Goal: Task Accomplishment & Management: Manage account settings

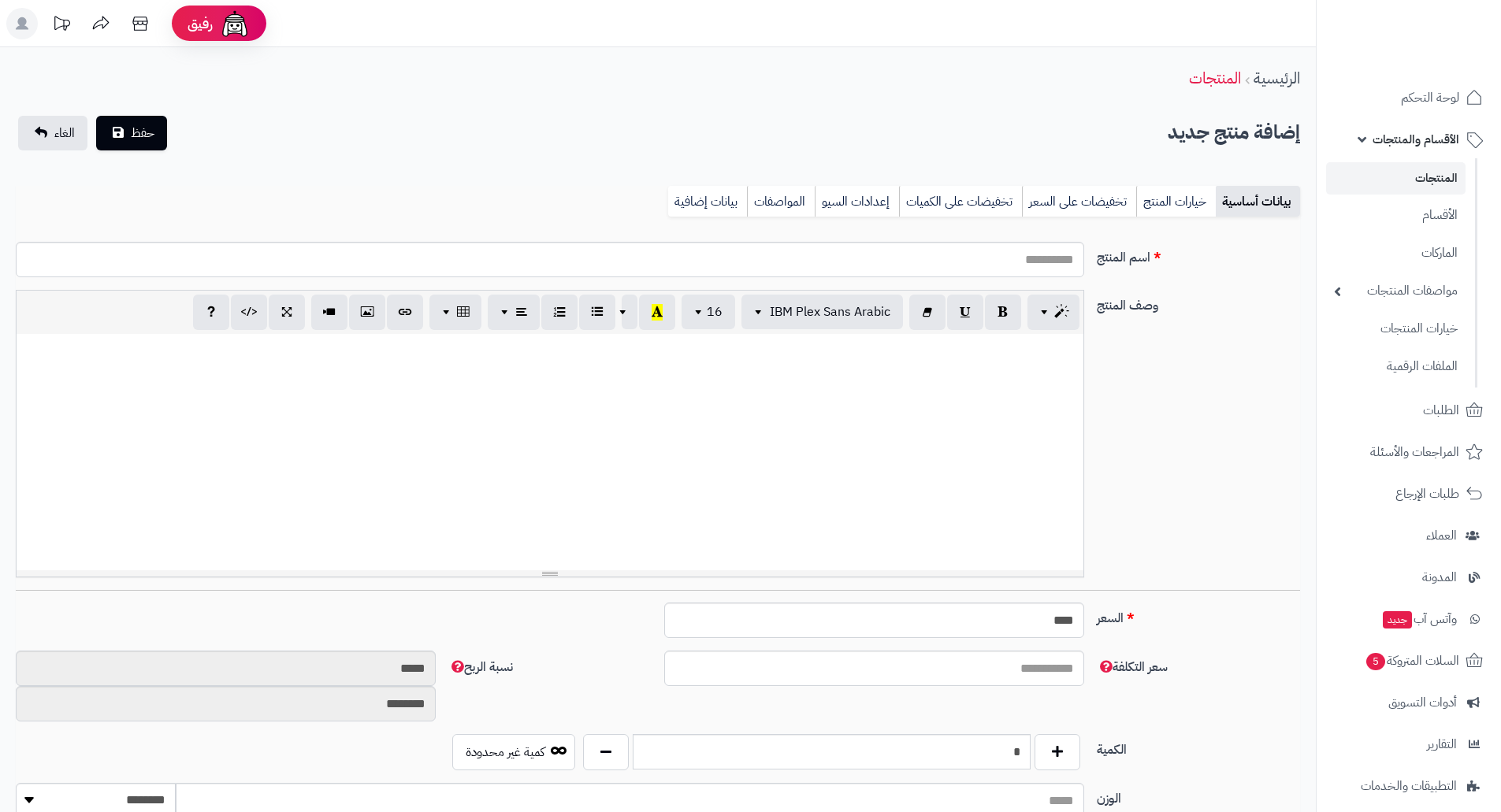
select select
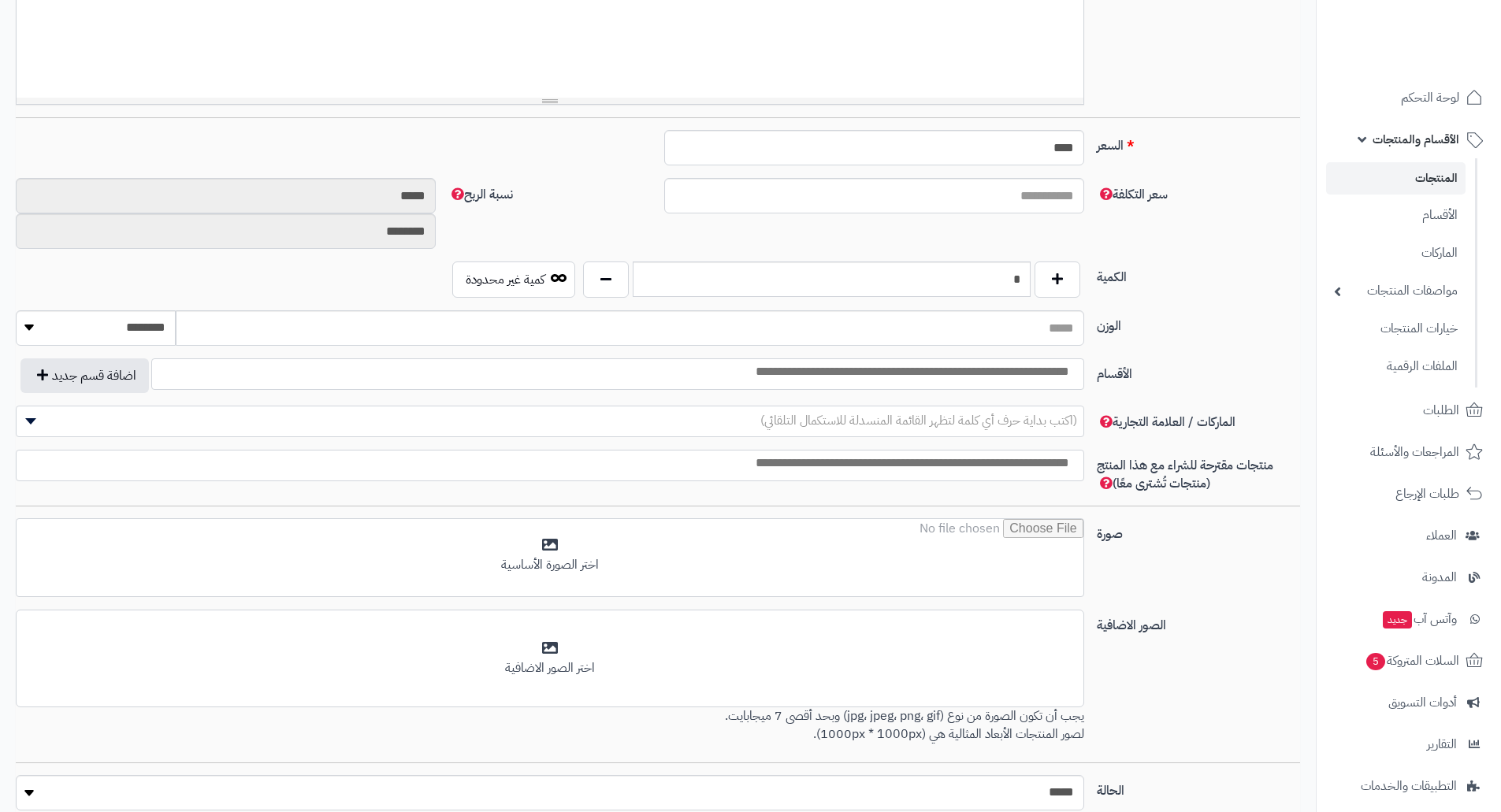
scroll to position [472, 0]
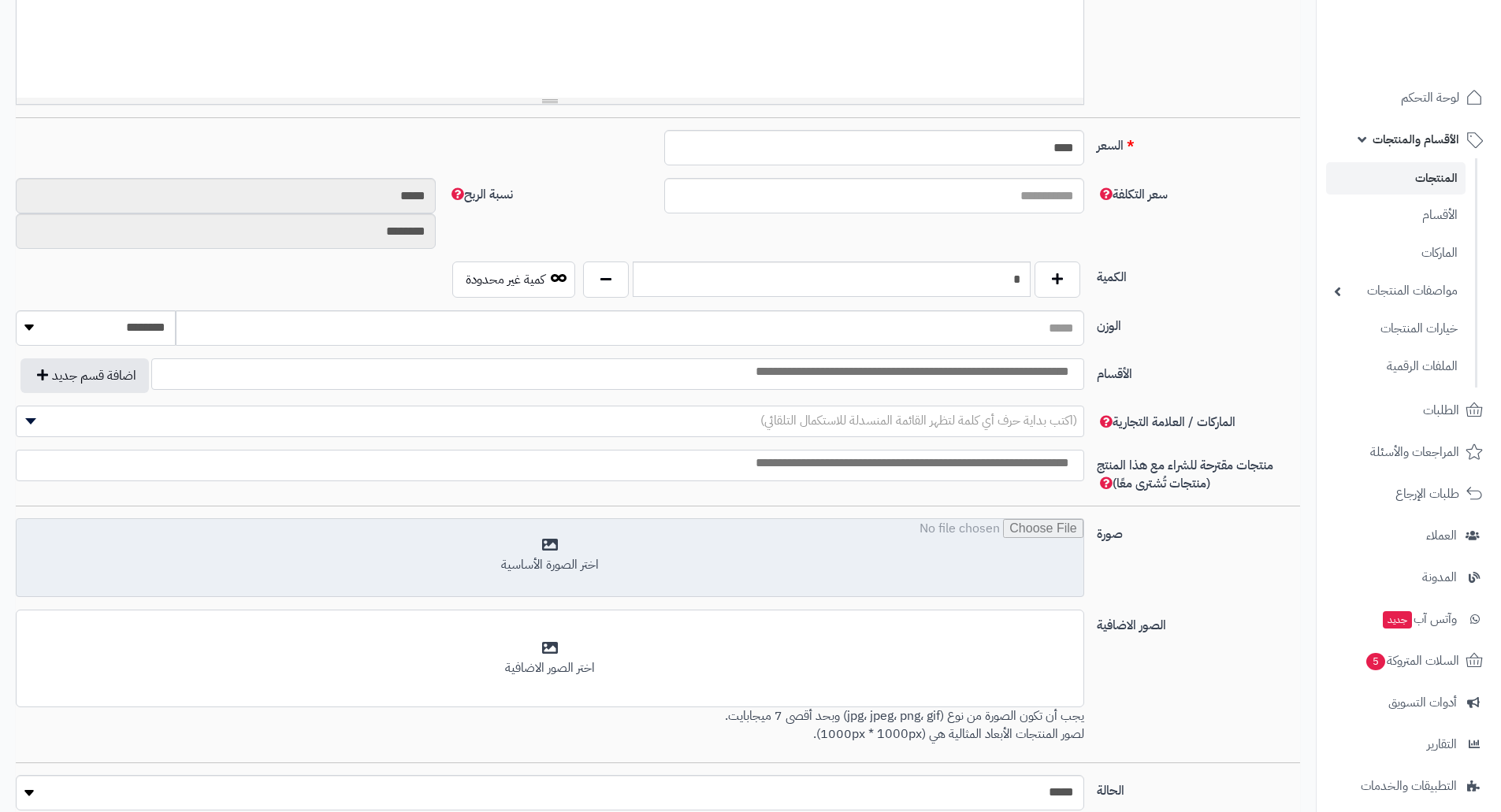
click at [509, 567] on input "file" at bounding box center [550, 558] width 1067 height 78
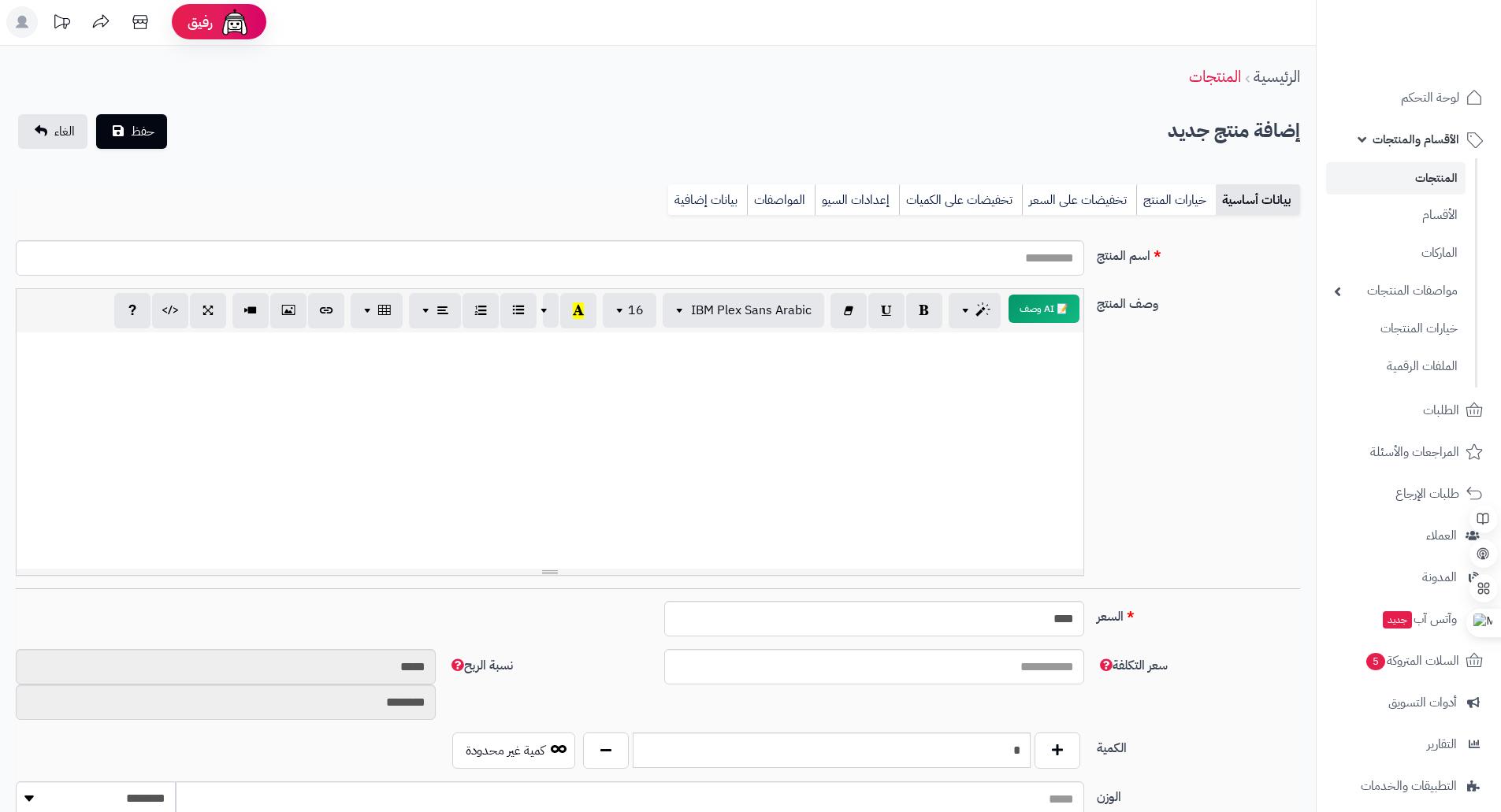
scroll to position [0, 0]
click at [926, 440] on div at bounding box center [550, 451] width 1067 height 236
paste div
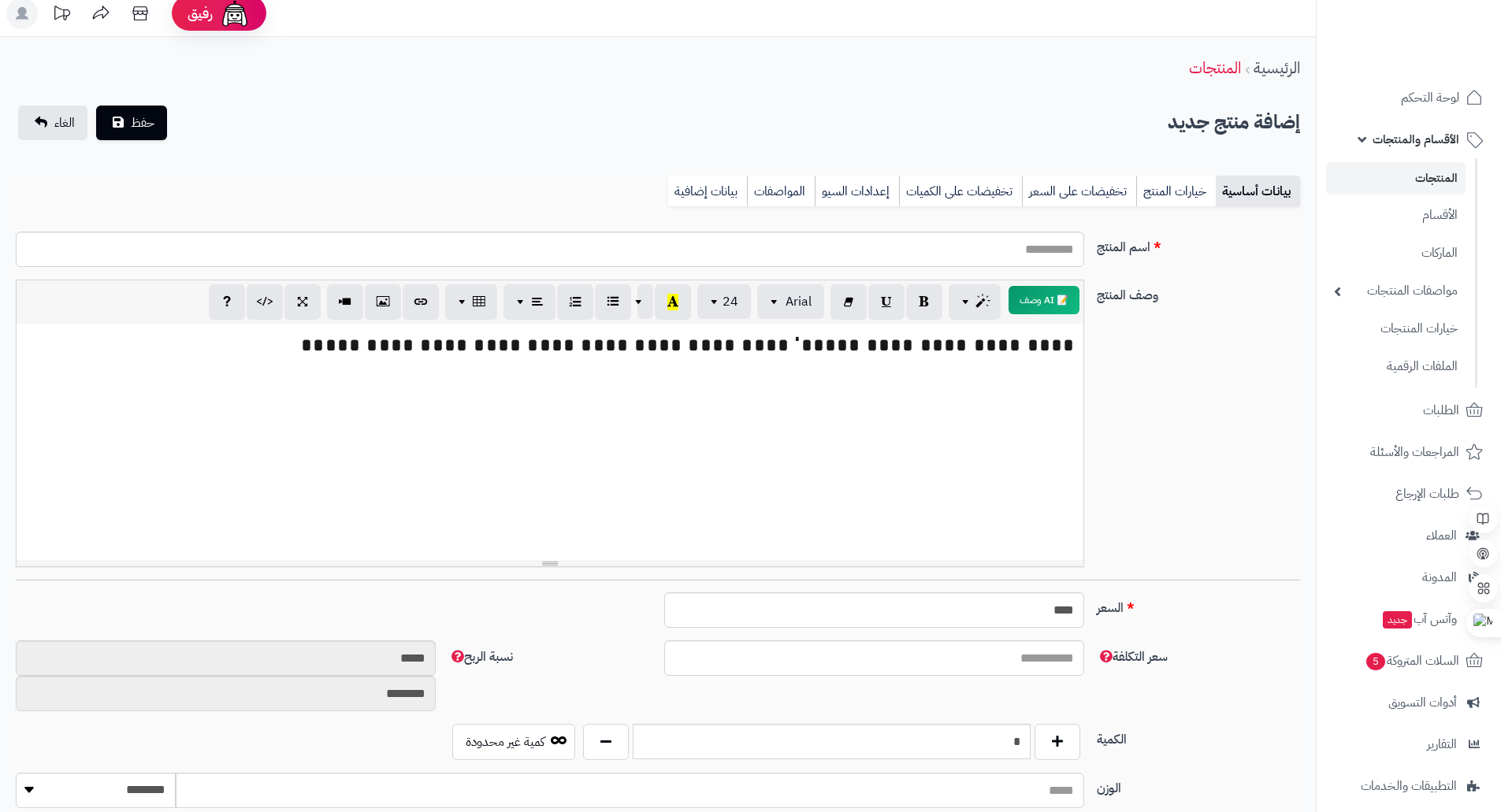
scroll to position [78, 0]
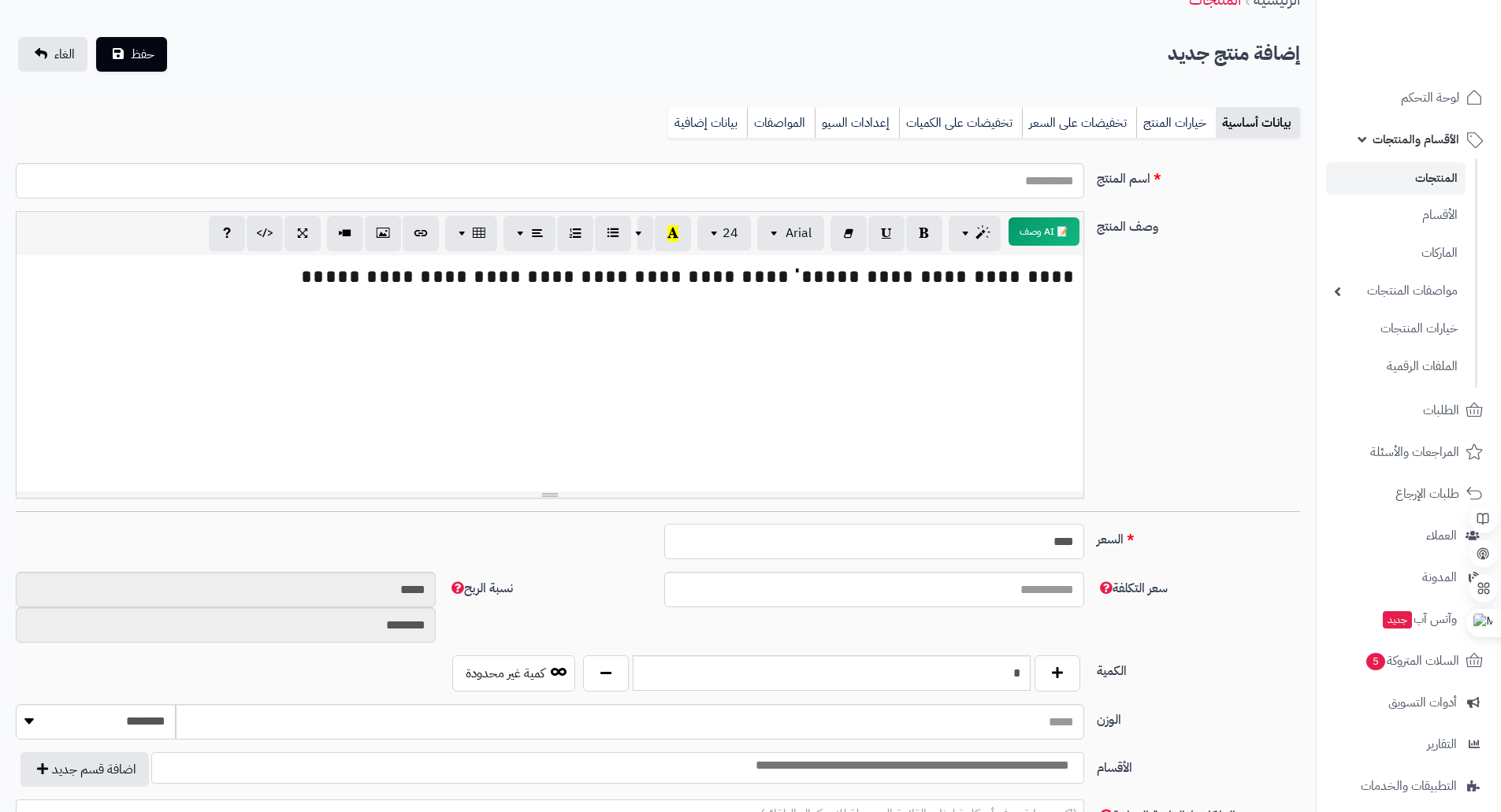
click at [1037, 546] on input "****" at bounding box center [874, 542] width 420 height 35
type input "***"
click at [1239, 432] on div "**********" at bounding box center [658, 361] width 1297 height 300
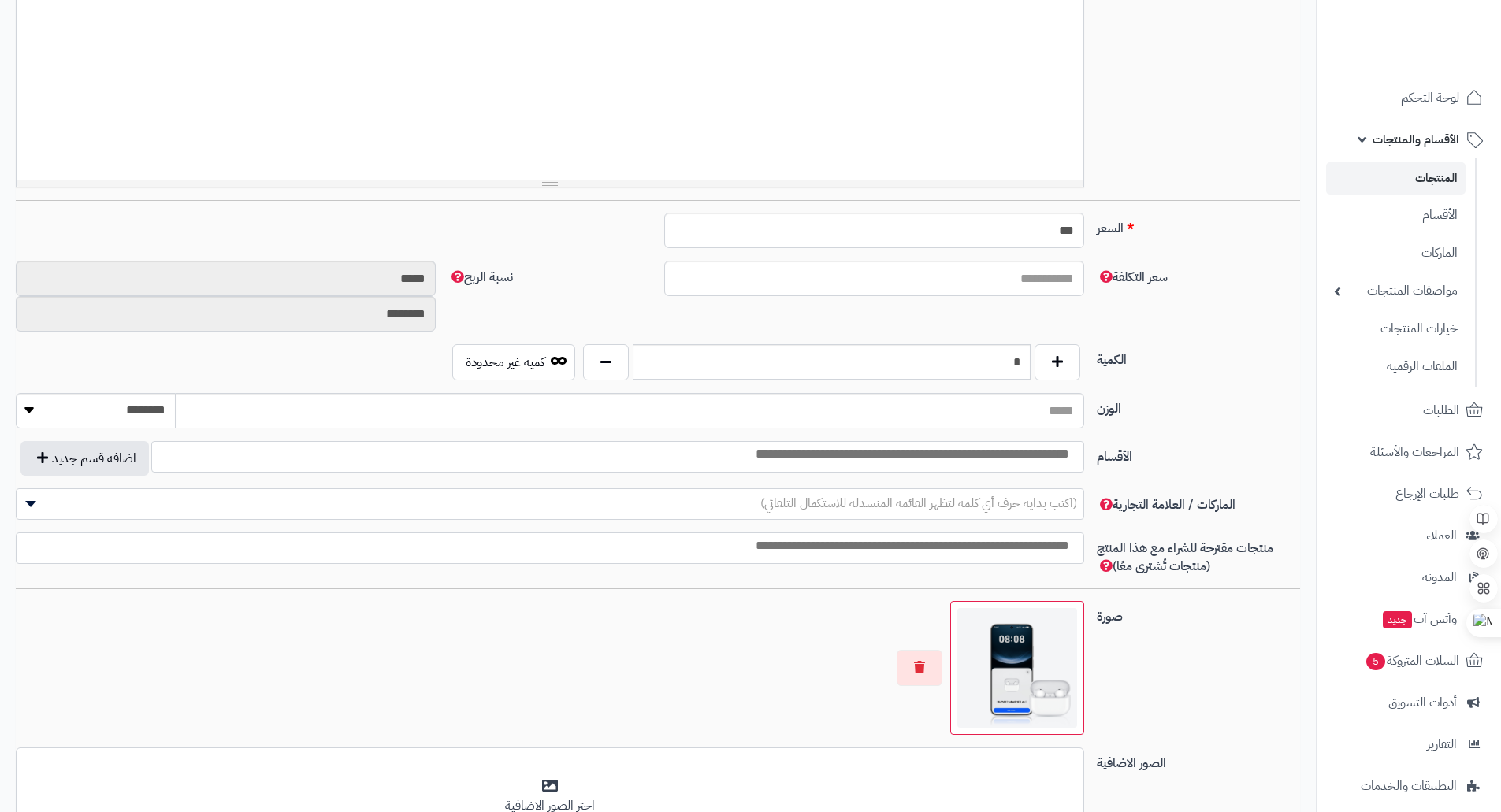
scroll to position [394, 0]
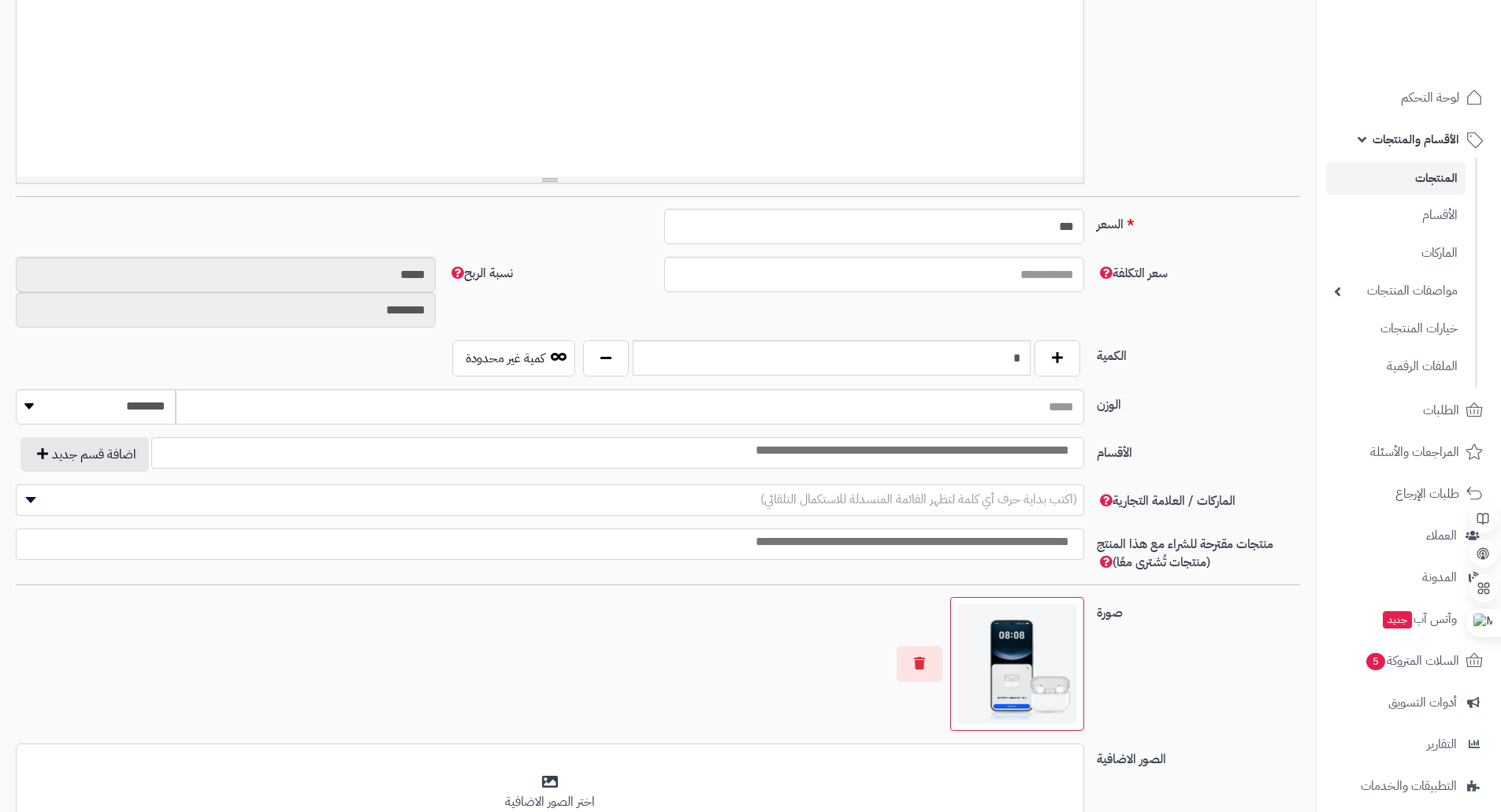
click at [1044, 455] on input "search" at bounding box center [867, 451] width 424 height 18
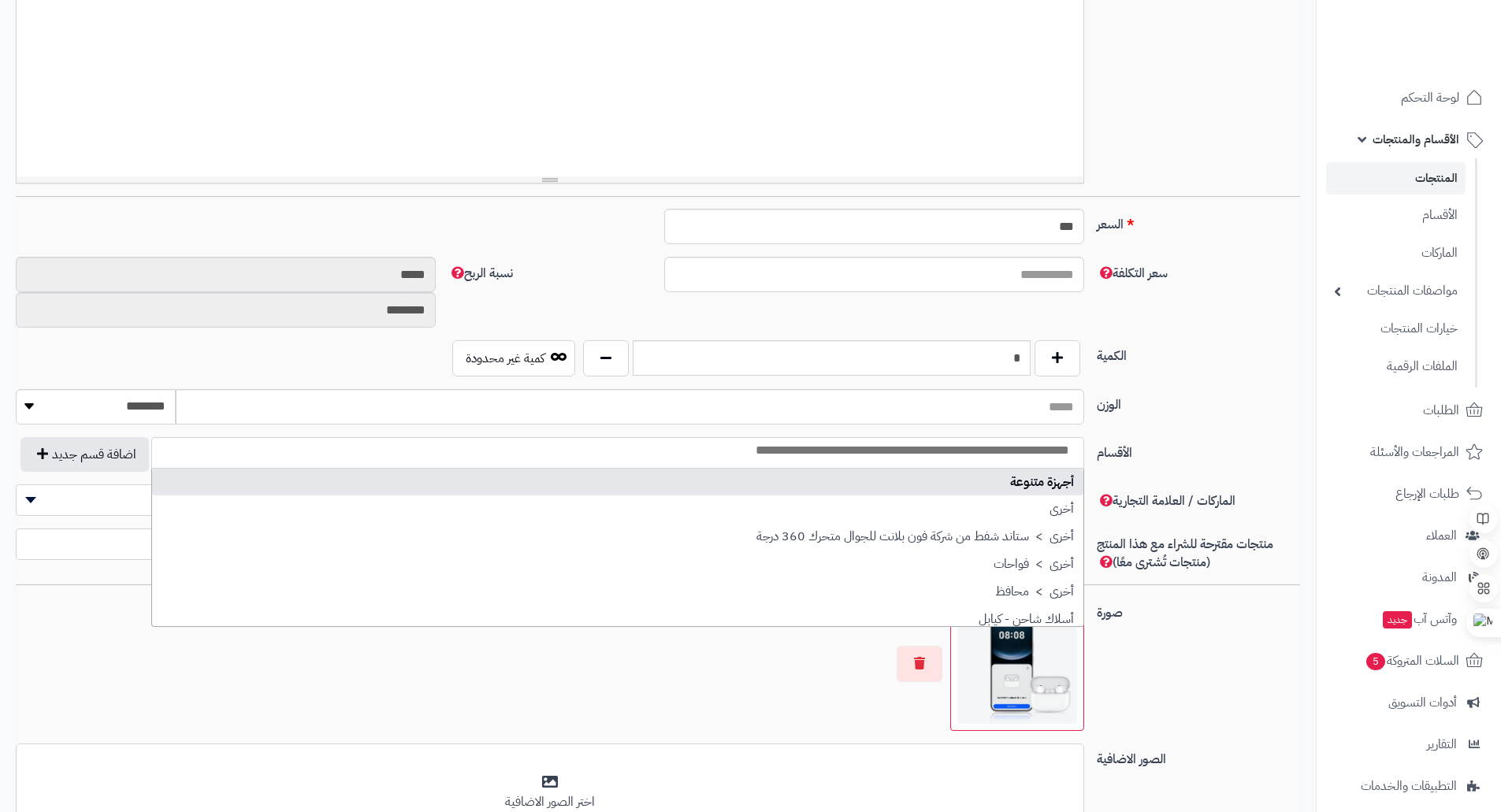
type input "*"
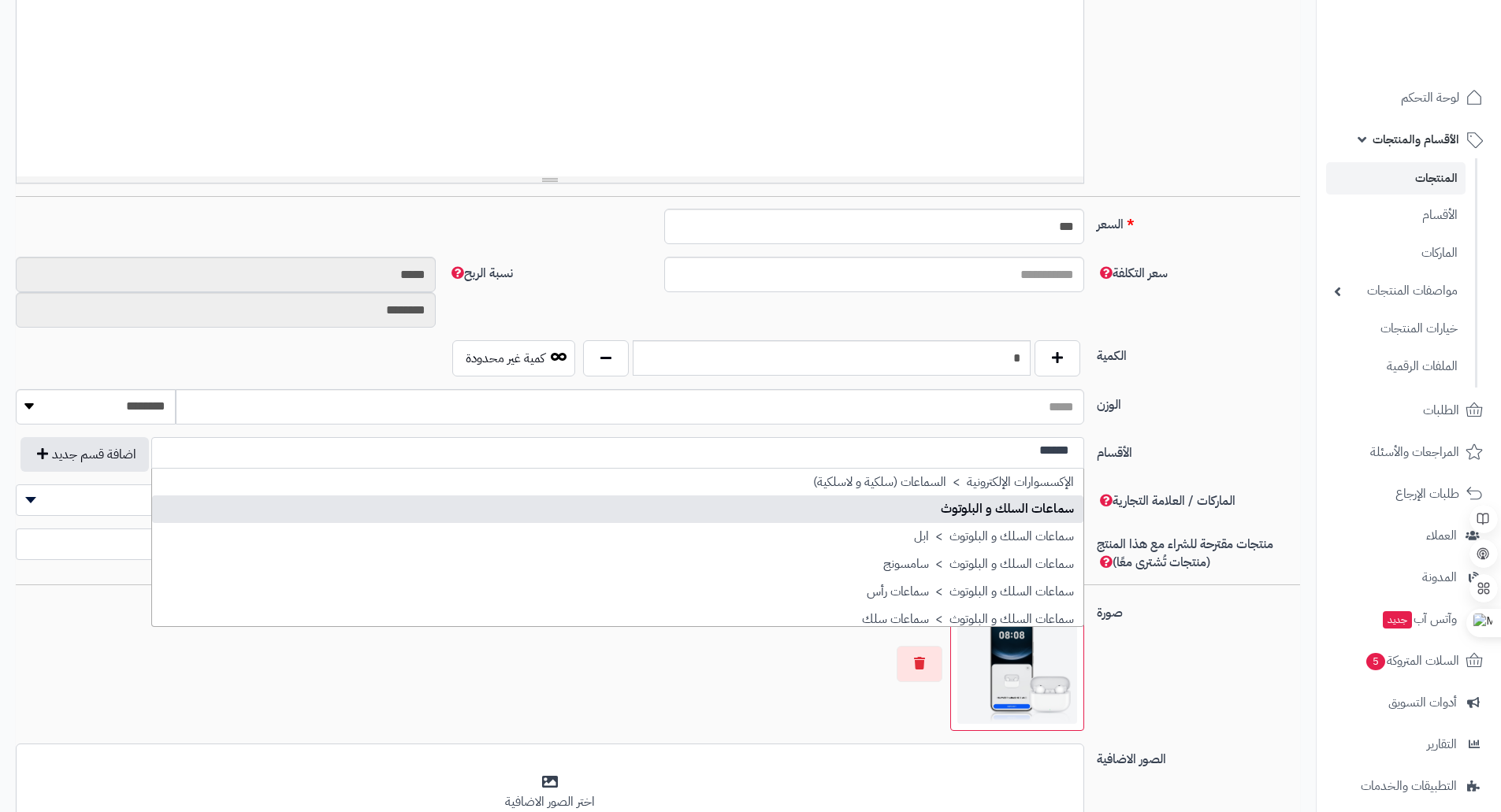
type input "******"
select select "***"
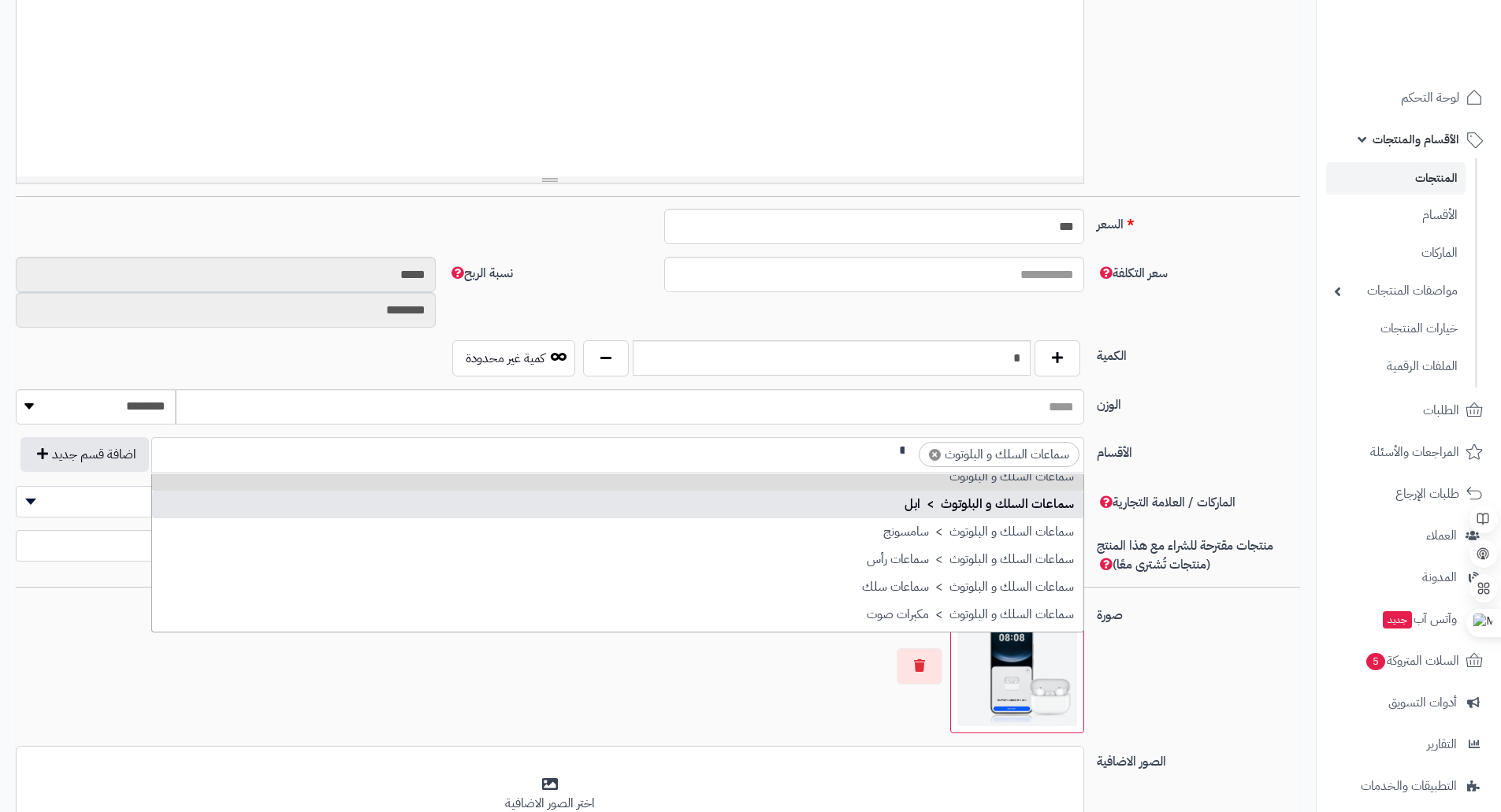
scroll to position [62, 0]
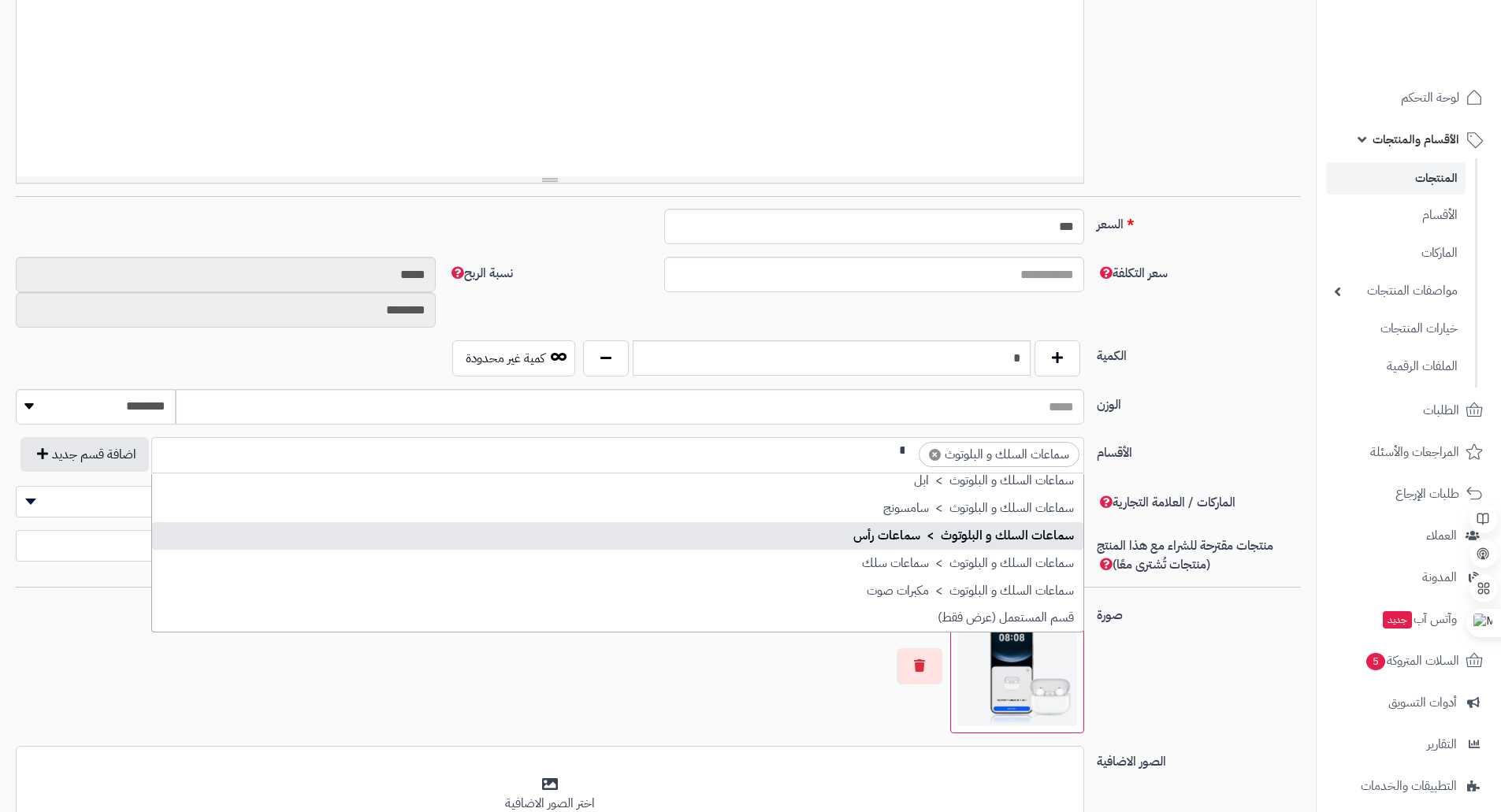
type input "**"
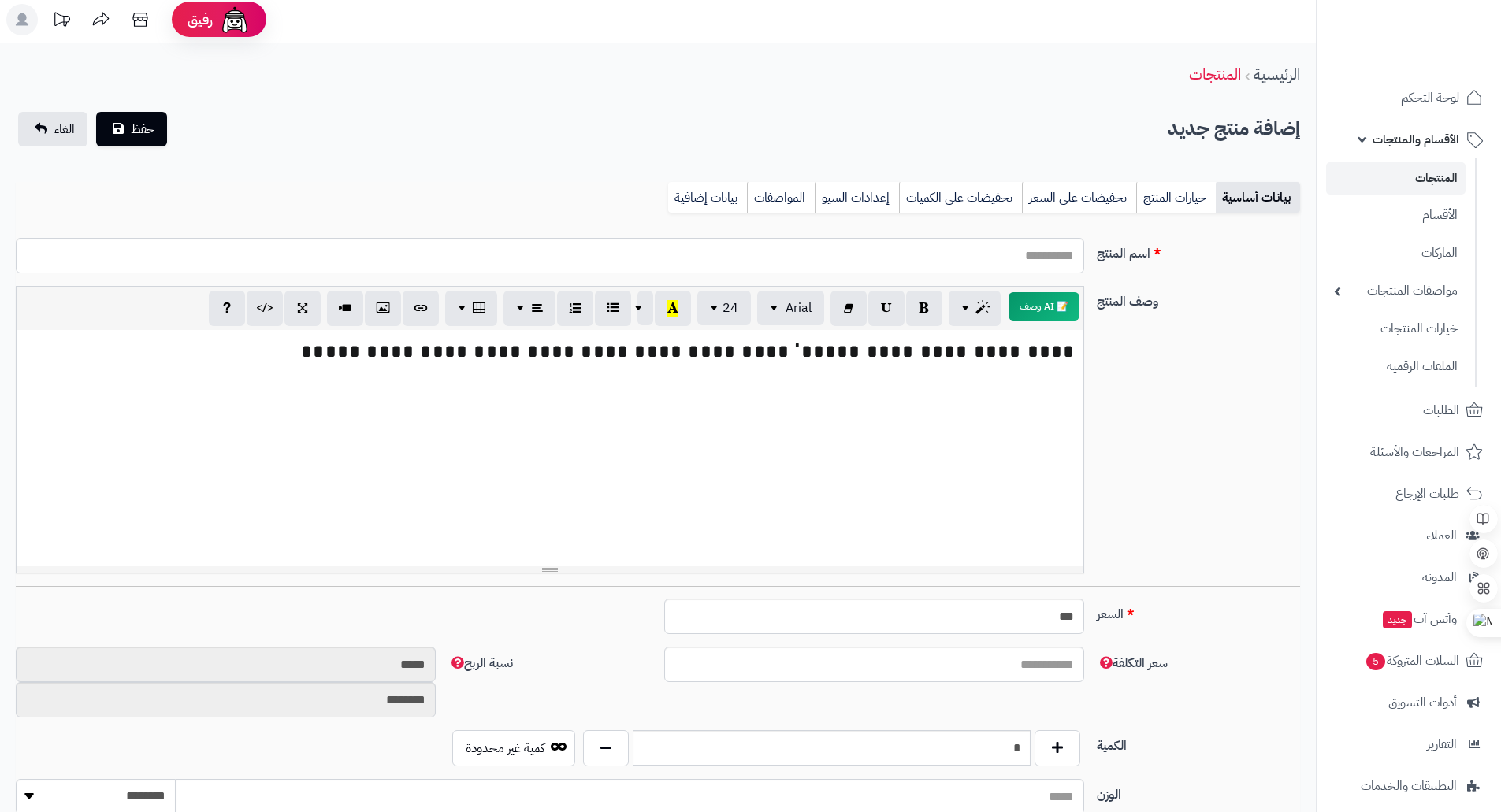
scroll to position [0, 0]
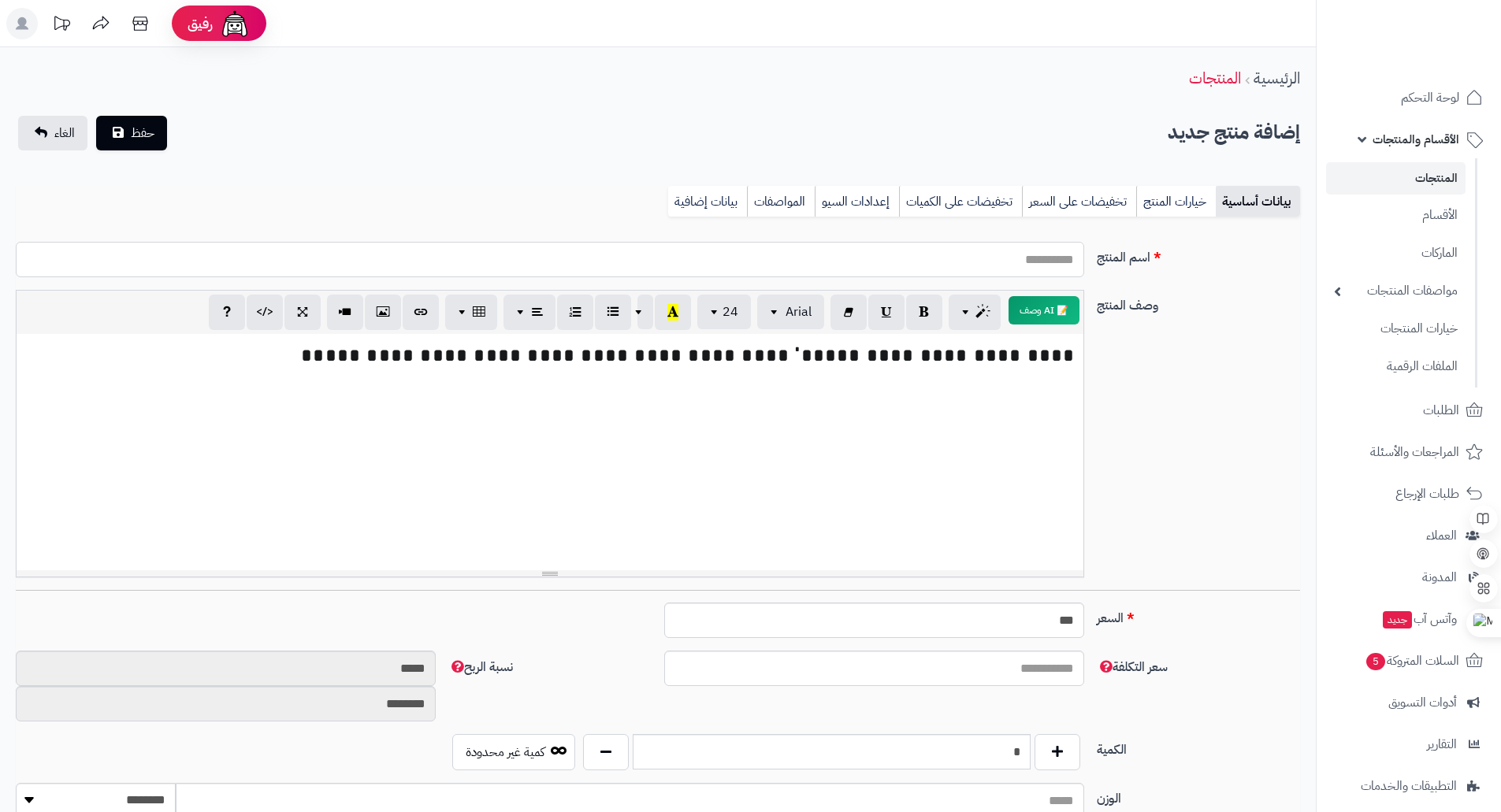
click at [1049, 247] on input "اسم المنتج" at bounding box center [550, 260] width 1069 height 35
paste input "**********"
click at [903, 259] on input "**********" at bounding box center [550, 260] width 1069 height 35
click at [904, 258] on input "**********" at bounding box center [550, 260] width 1069 height 35
click at [954, 254] on input "**********" at bounding box center [550, 260] width 1069 height 35
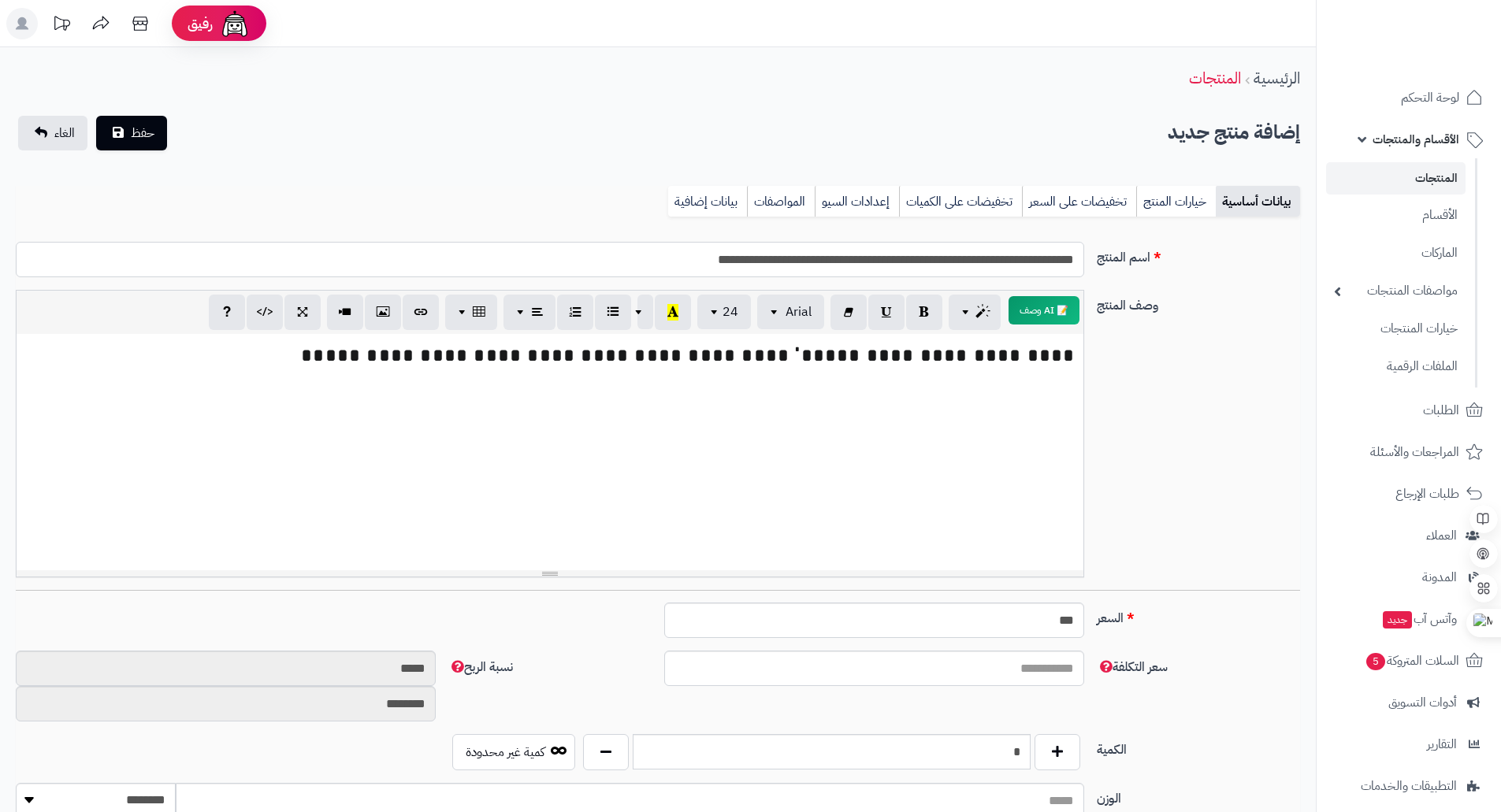
drag, startPoint x: 611, startPoint y: 262, endPoint x: 788, endPoint y: 257, distance: 177.1
click at [788, 257] on input "**********" at bounding box center [550, 260] width 1069 height 35
type input "**********"
click at [125, 139] on button "حفظ" at bounding box center [131, 133] width 71 height 35
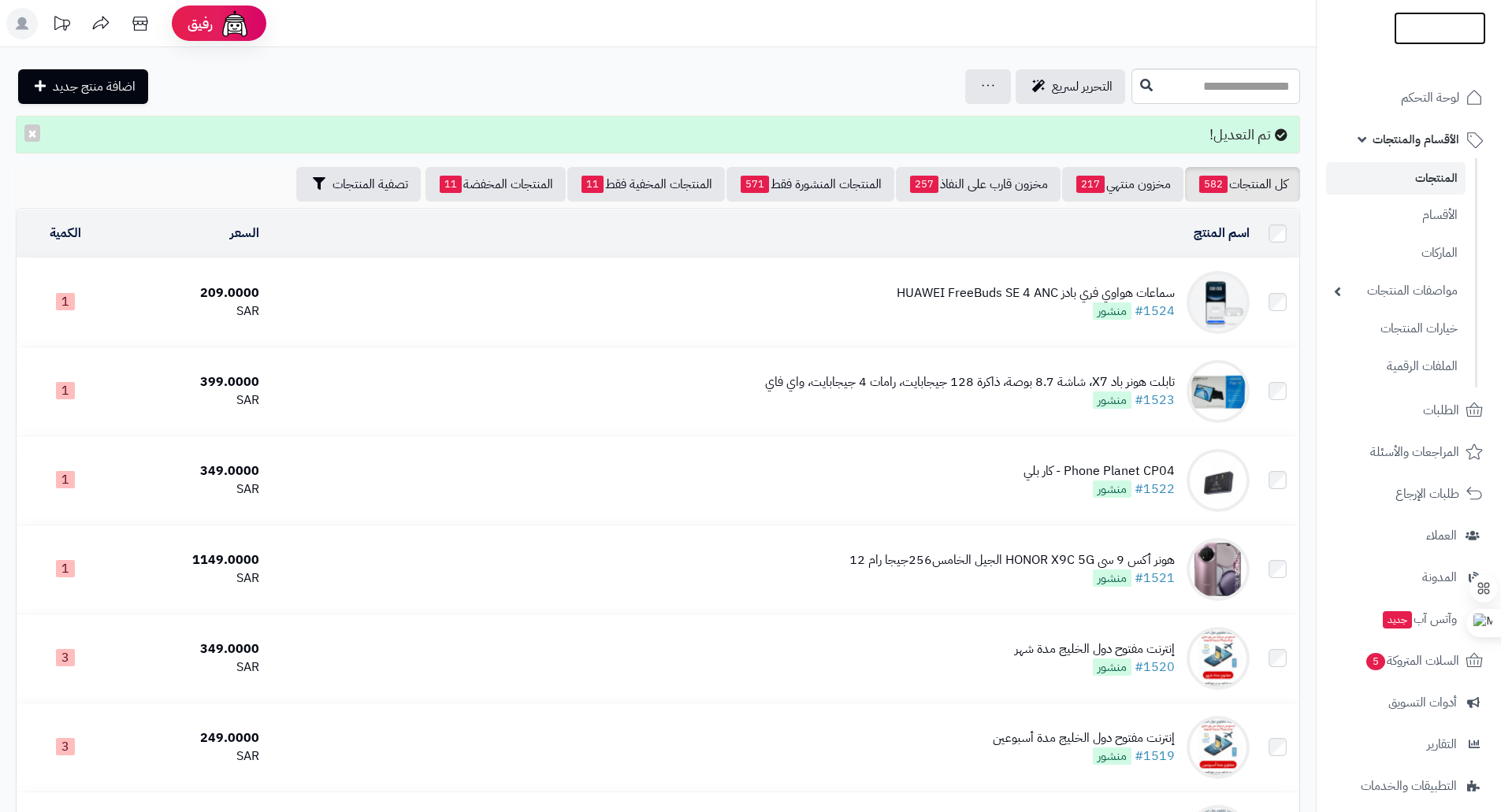
click at [1421, 30] on img at bounding box center [1440, 28] width 92 height 33
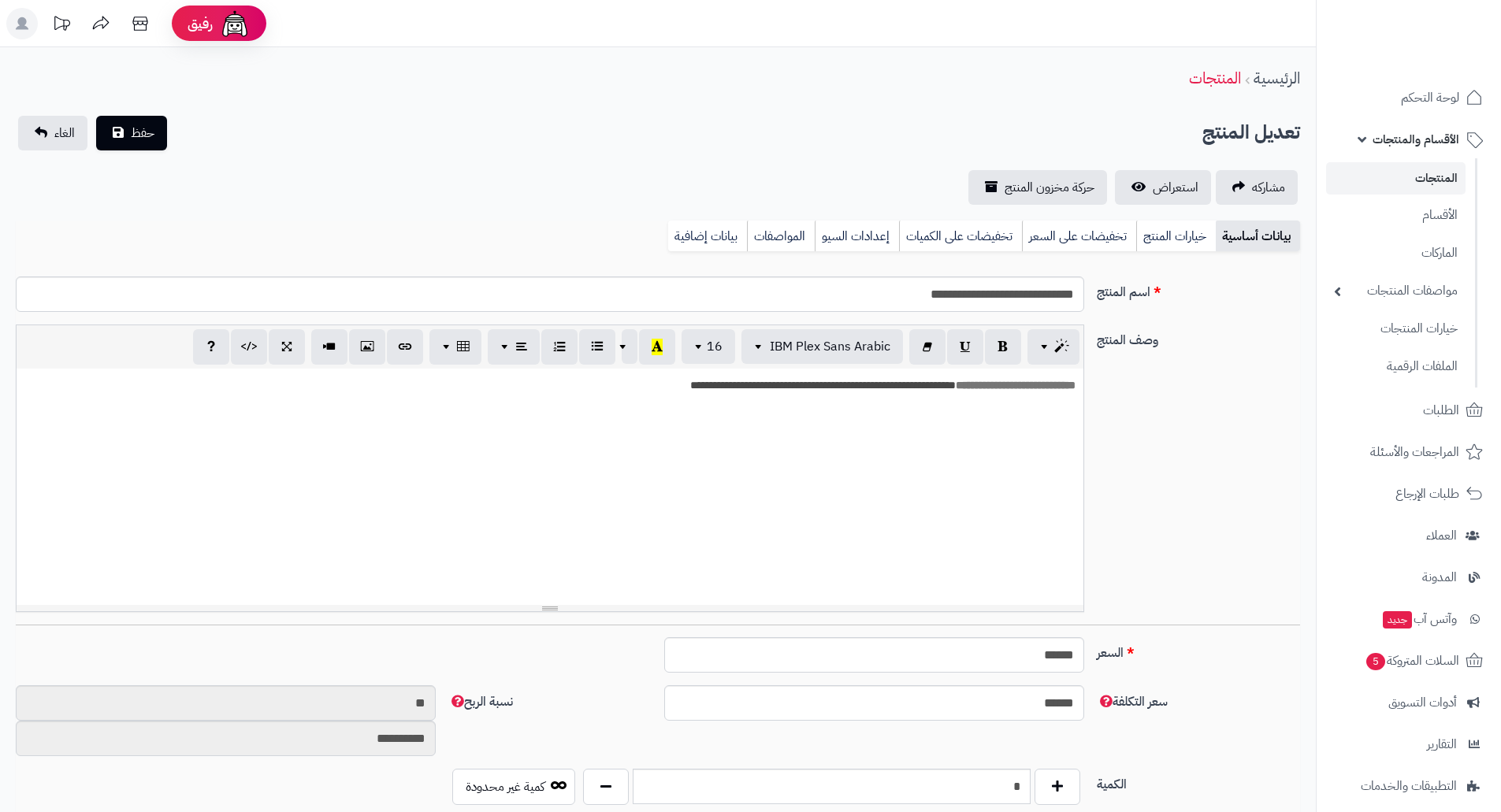
scroll to position [20, 0]
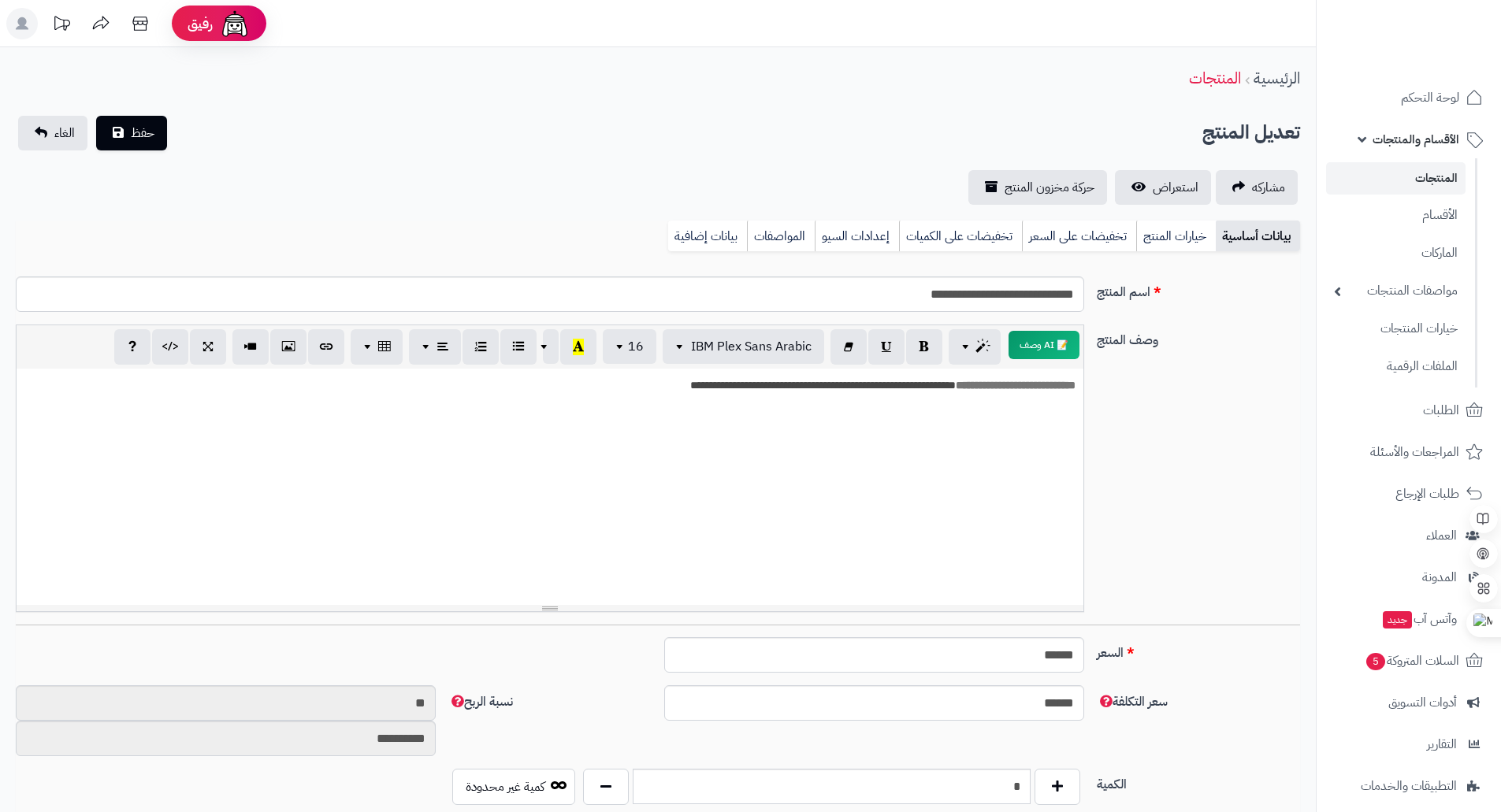
click at [1410, 139] on span "الأقسام والمنتجات" at bounding box center [1416, 139] width 87 height 22
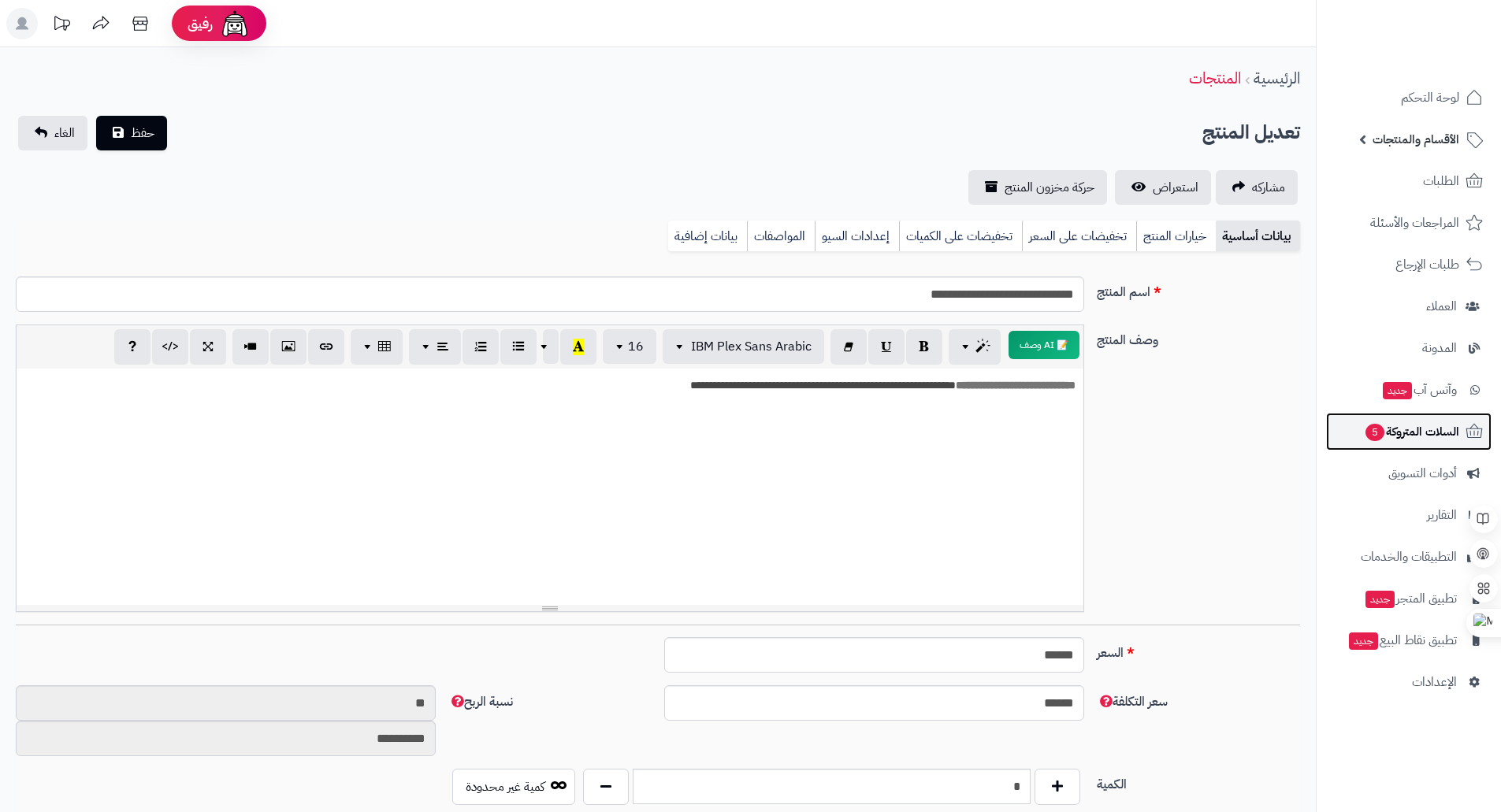
click at [1424, 440] on span "السلات المتروكة 5" at bounding box center [1412, 431] width 95 height 22
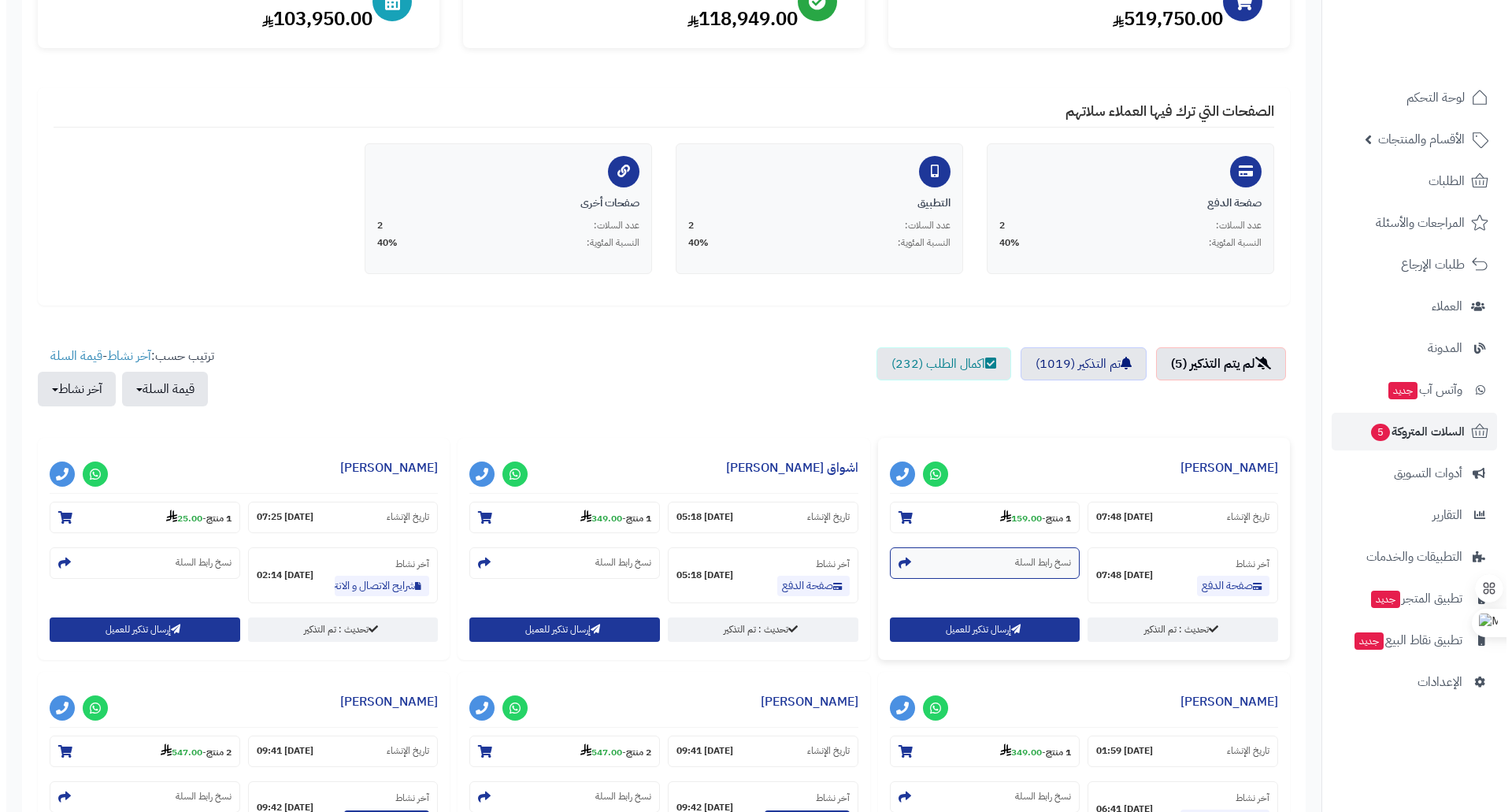
scroll to position [315, 0]
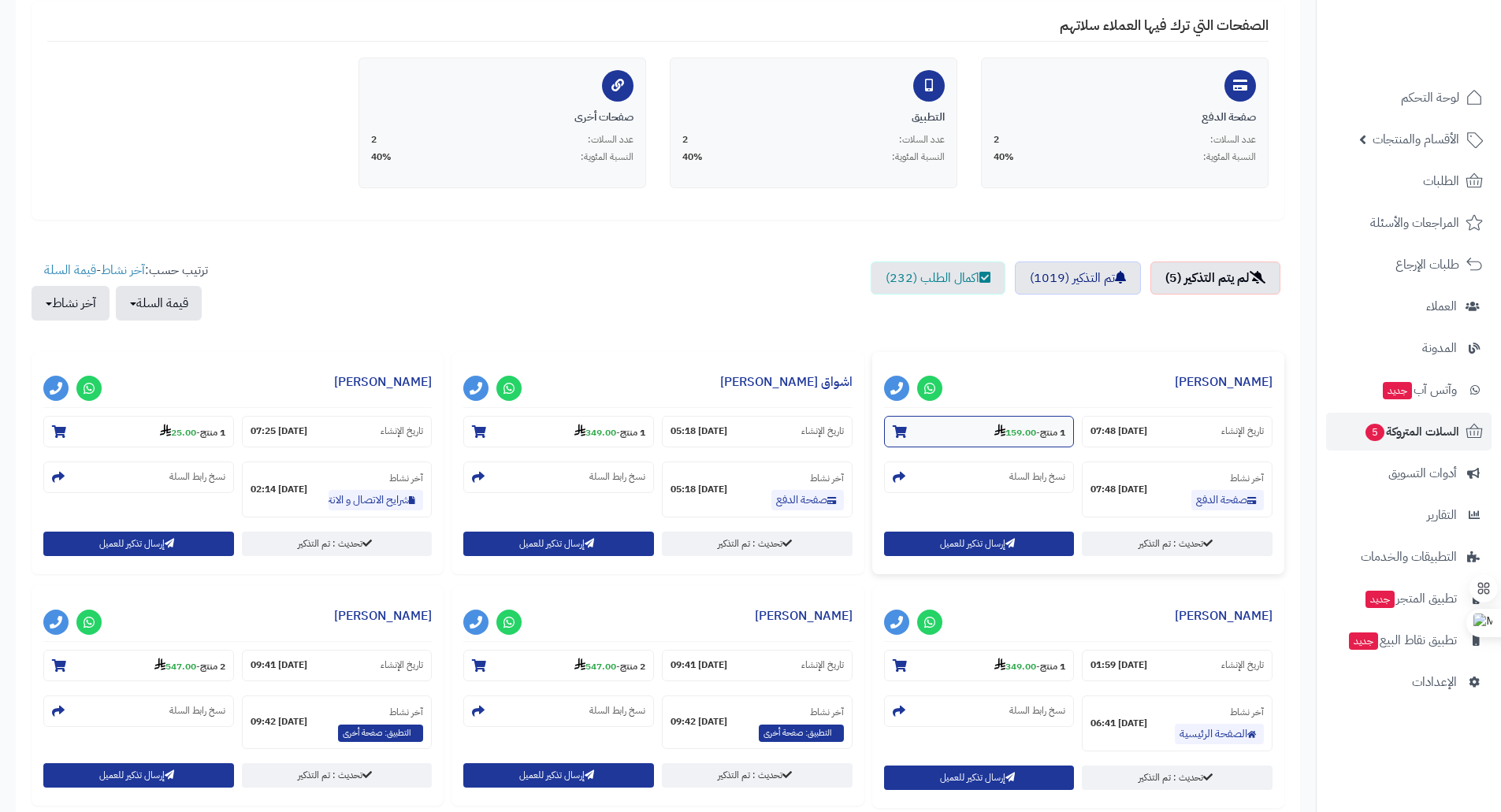
click at [1003, 436] on strong "159.00" at bounding box center [1015, 432] width 42 height 14
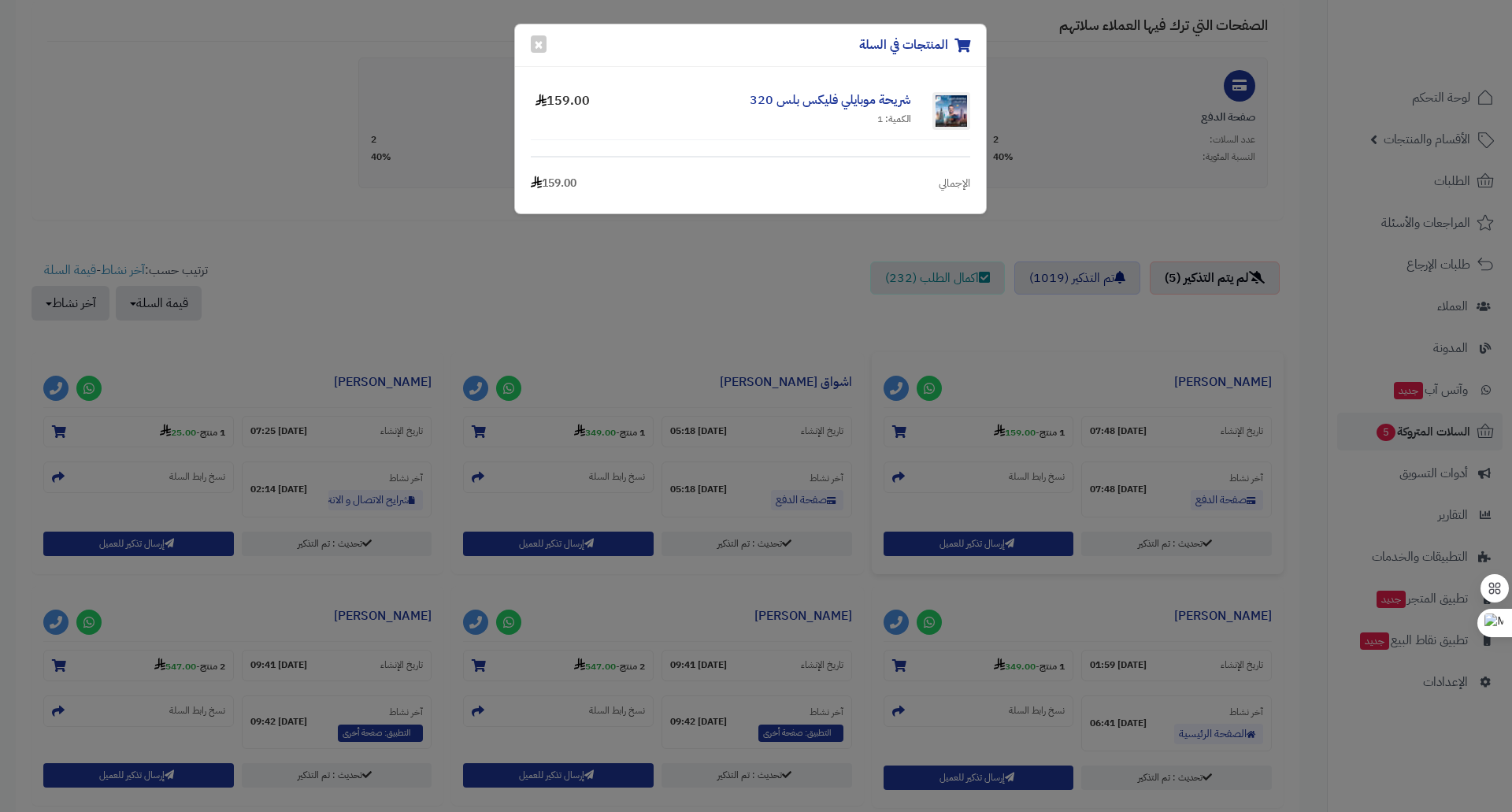
click at [528, 43] on div "المنتجات في السلة ×" at bounding box center [750, 45] width 471 height 43
click at [543, 43] on button "×" at bounding box center [538, 43] width 16 height 18
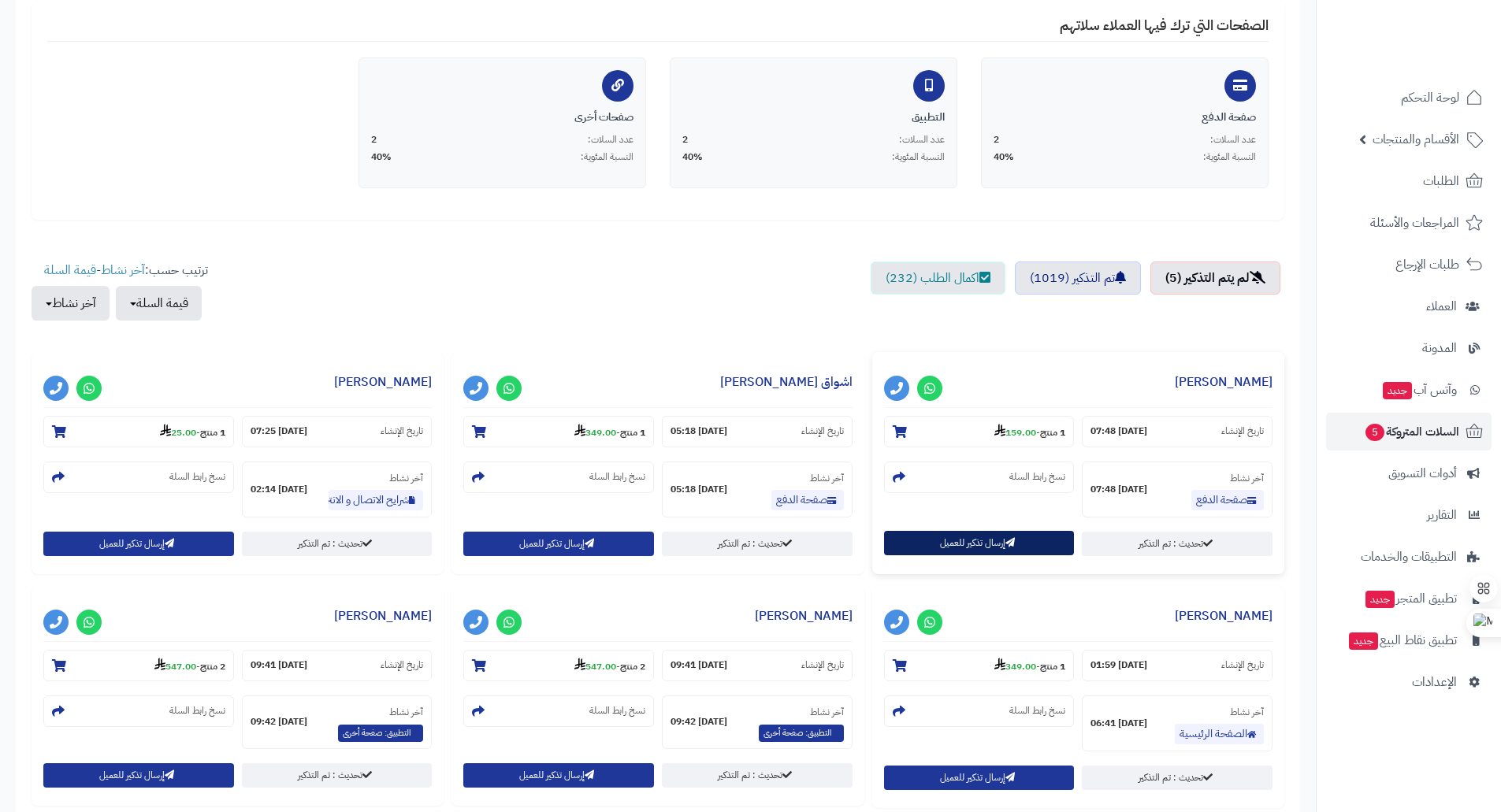
click at [946, 539] on button "إرسال تذكير للعميل" at bounding box center [979, 542] width 190 height 24
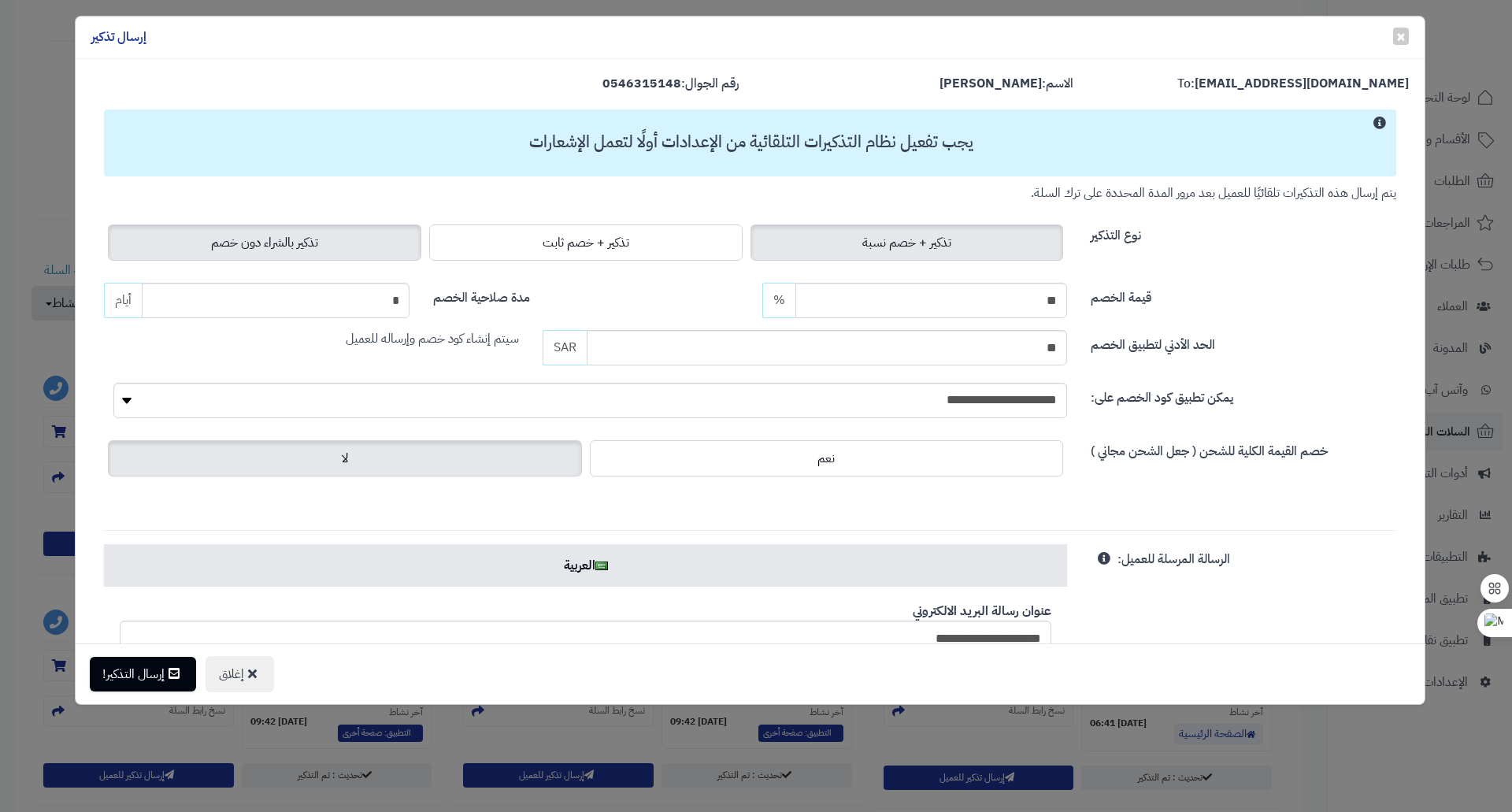
click at [318, 237] on span "تذكير بالشراء دون خصم" at bounding box center [265, 242] width 107 height 19
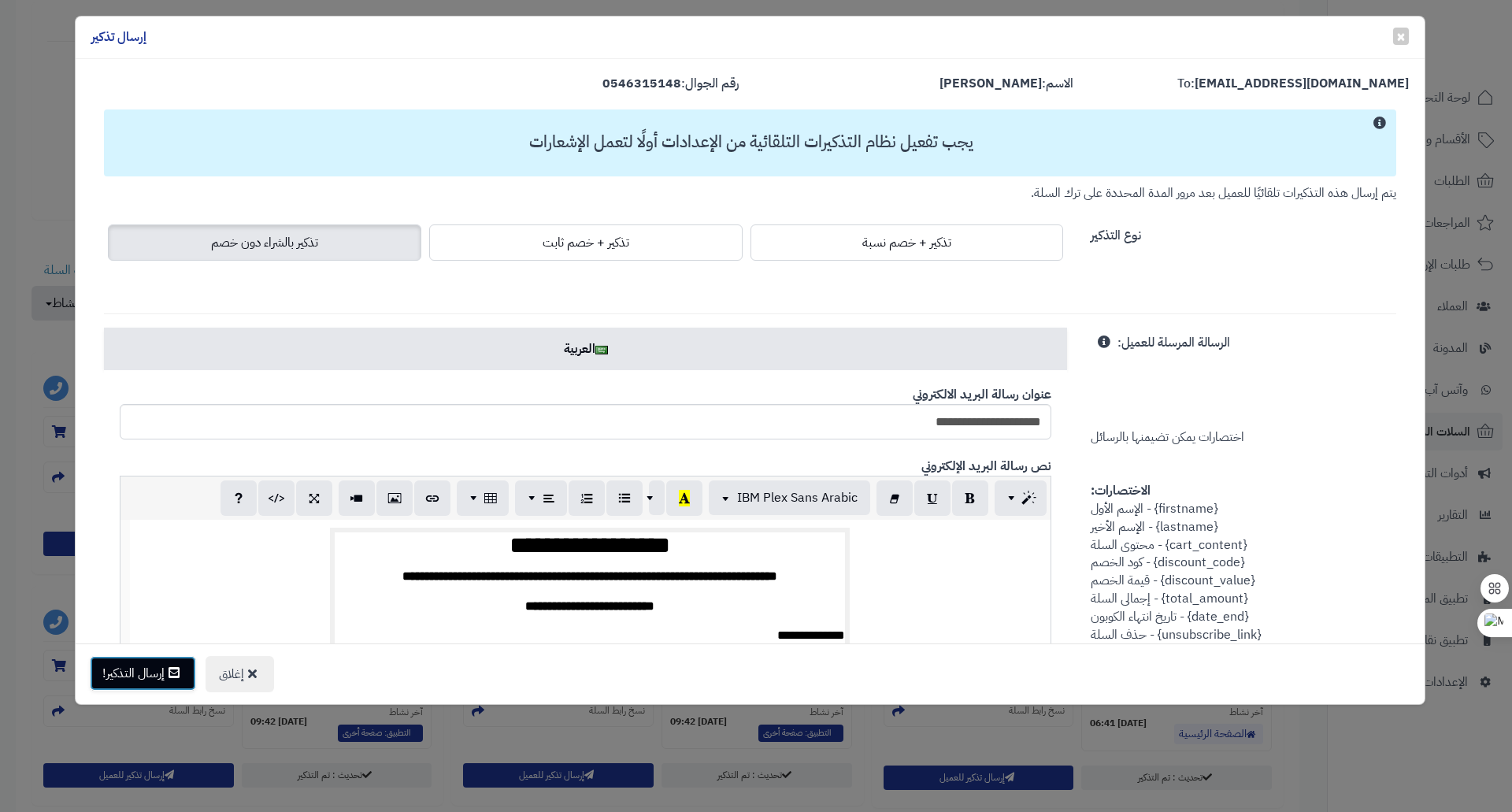
drag, startPoint x: 151, startPoint y: 667, endPoint x: 134, endPoint y: 668, distance: 17.0
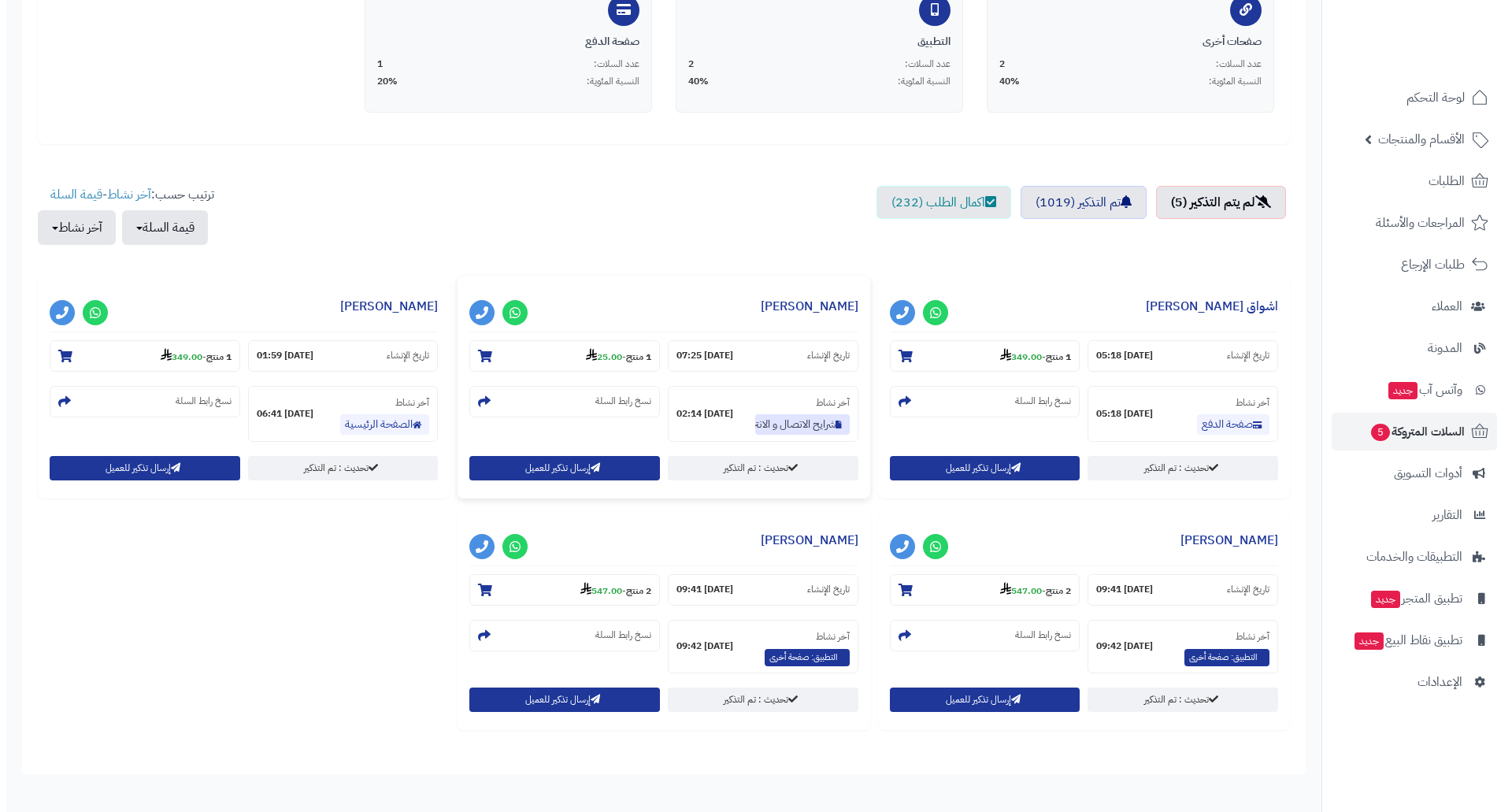
scroll to position [477, 0]
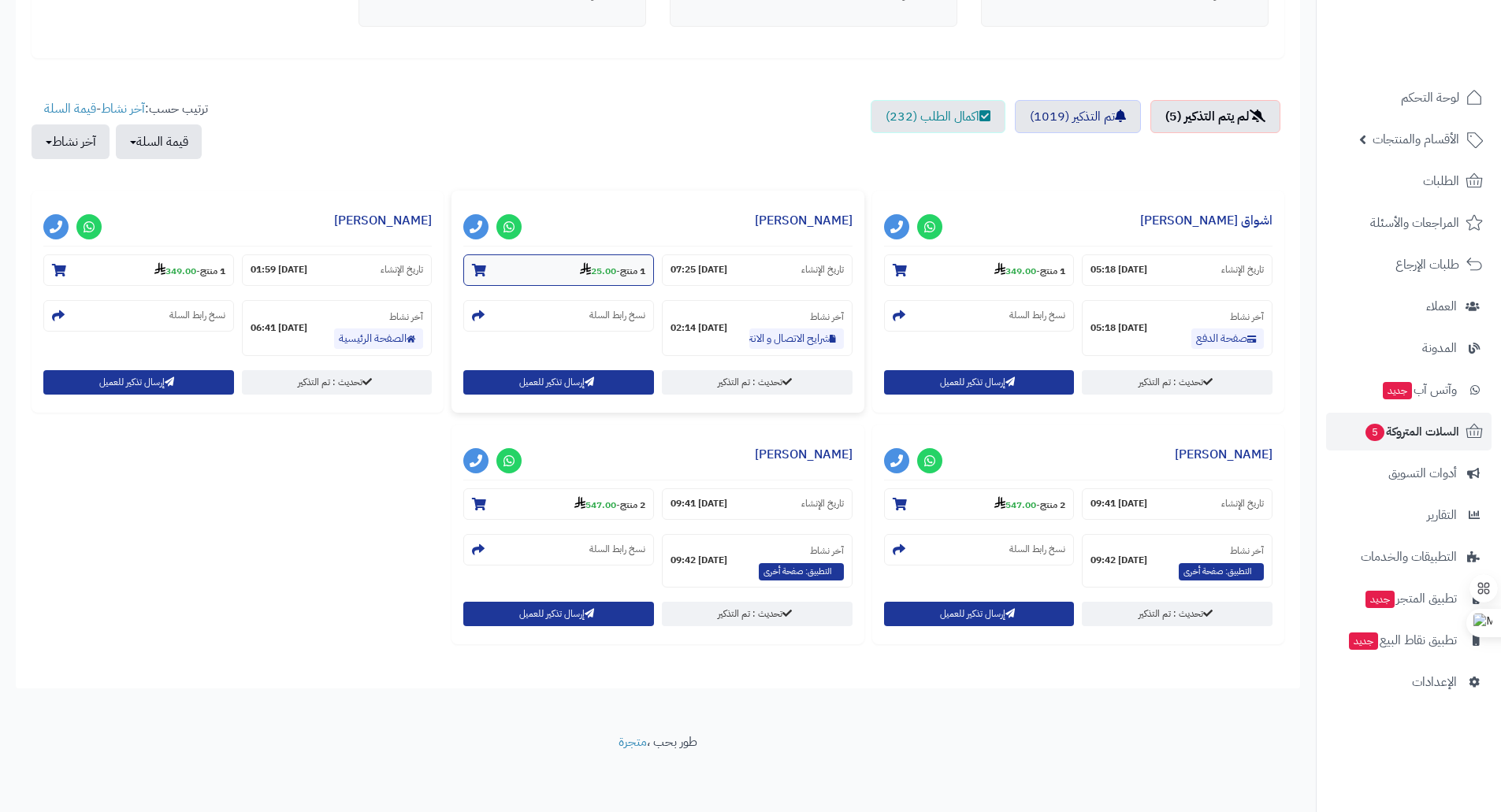
click at [584, 268] on strong "25.00" at bounding box center [598, 270] width 36 height 14
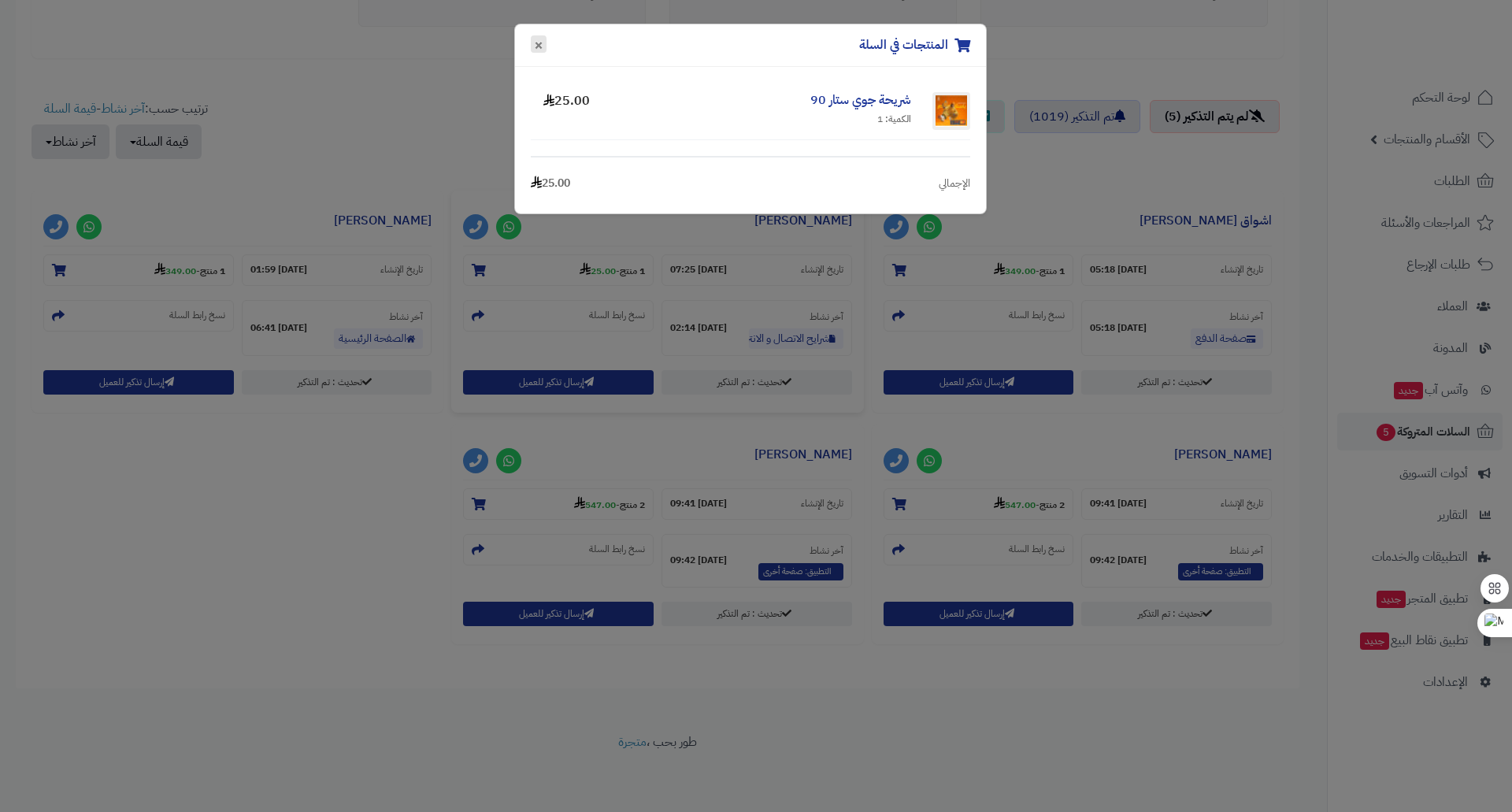
drag, startPoint x: 532, startPoint y: 43, endPoint x: 532, endPoint y: 61, distance: 18.0
click at [532, 42] on button "×" at bounding box center [538, 43] width 16 height 18
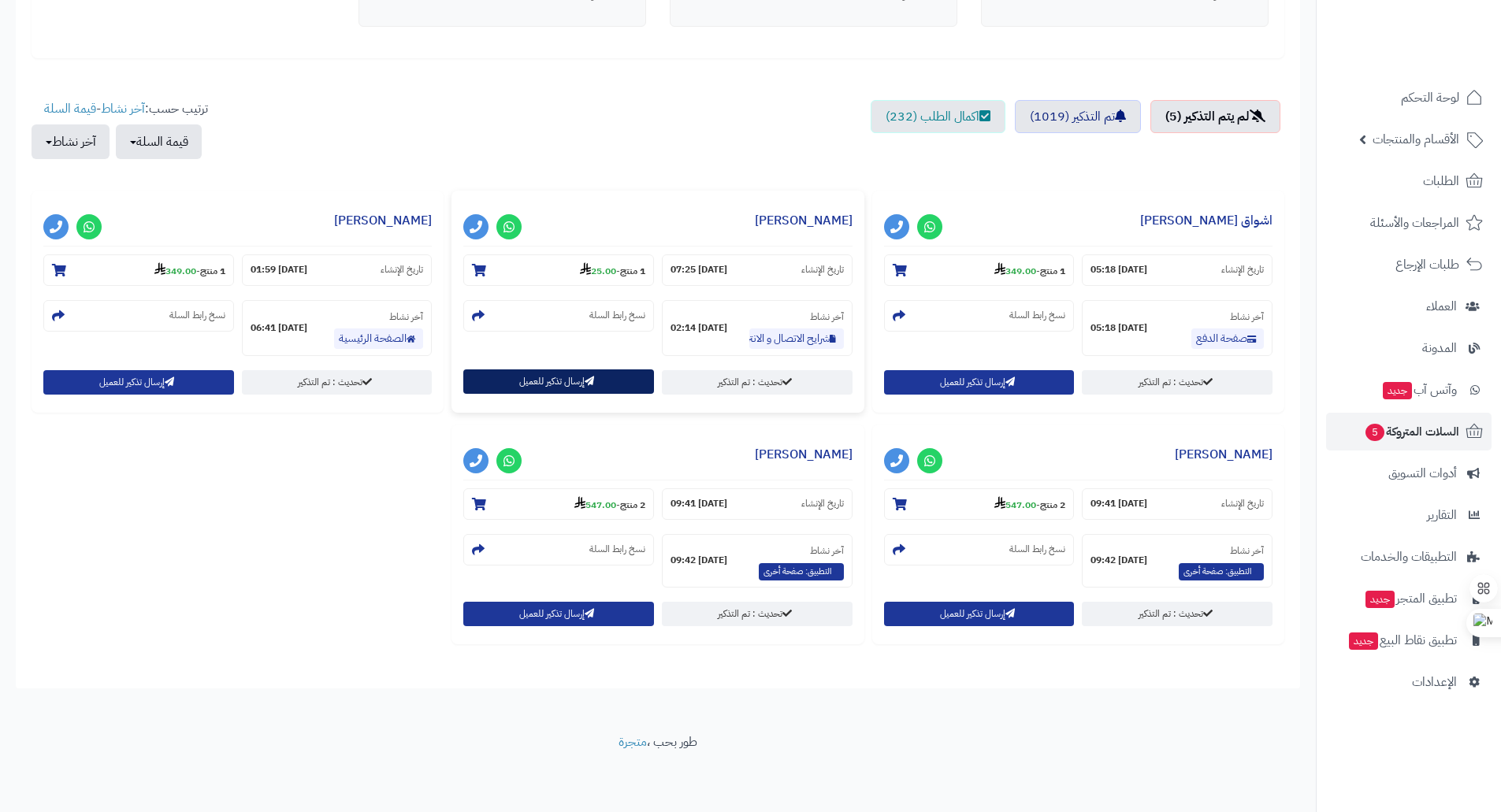
click at [553, 380] on button "إرسال تذكير للعميل" at bounding box center [558, 381] width 190 height 24
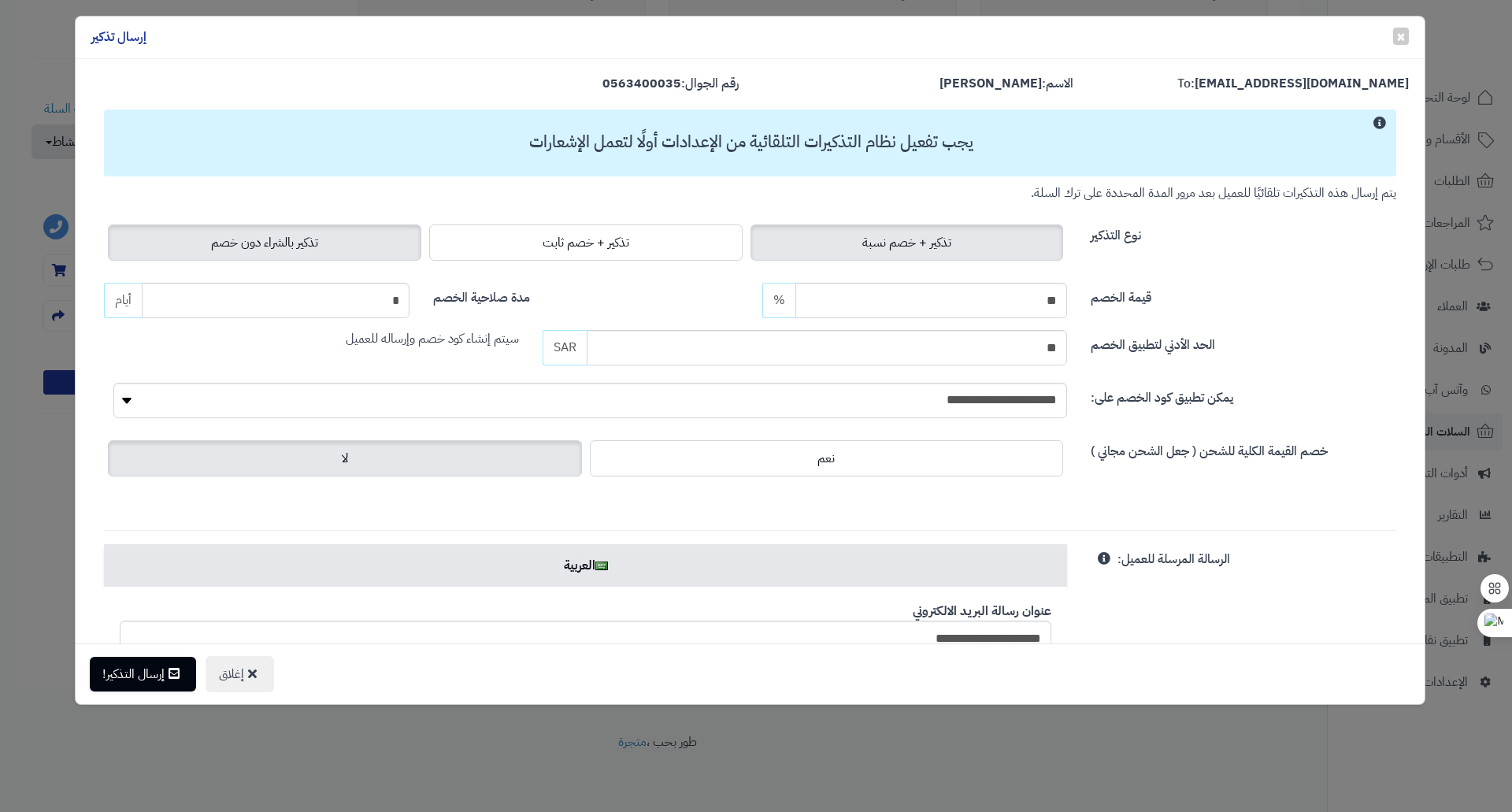
drag, startPoint x: 345, startPoint y: 240, endPoint x: 335, endPoint y: 240, distance: 10.0
click at [344, 240] on label "تذكير بالشراء دون خصم" at bounding box center [265, 242] width 314 height 36
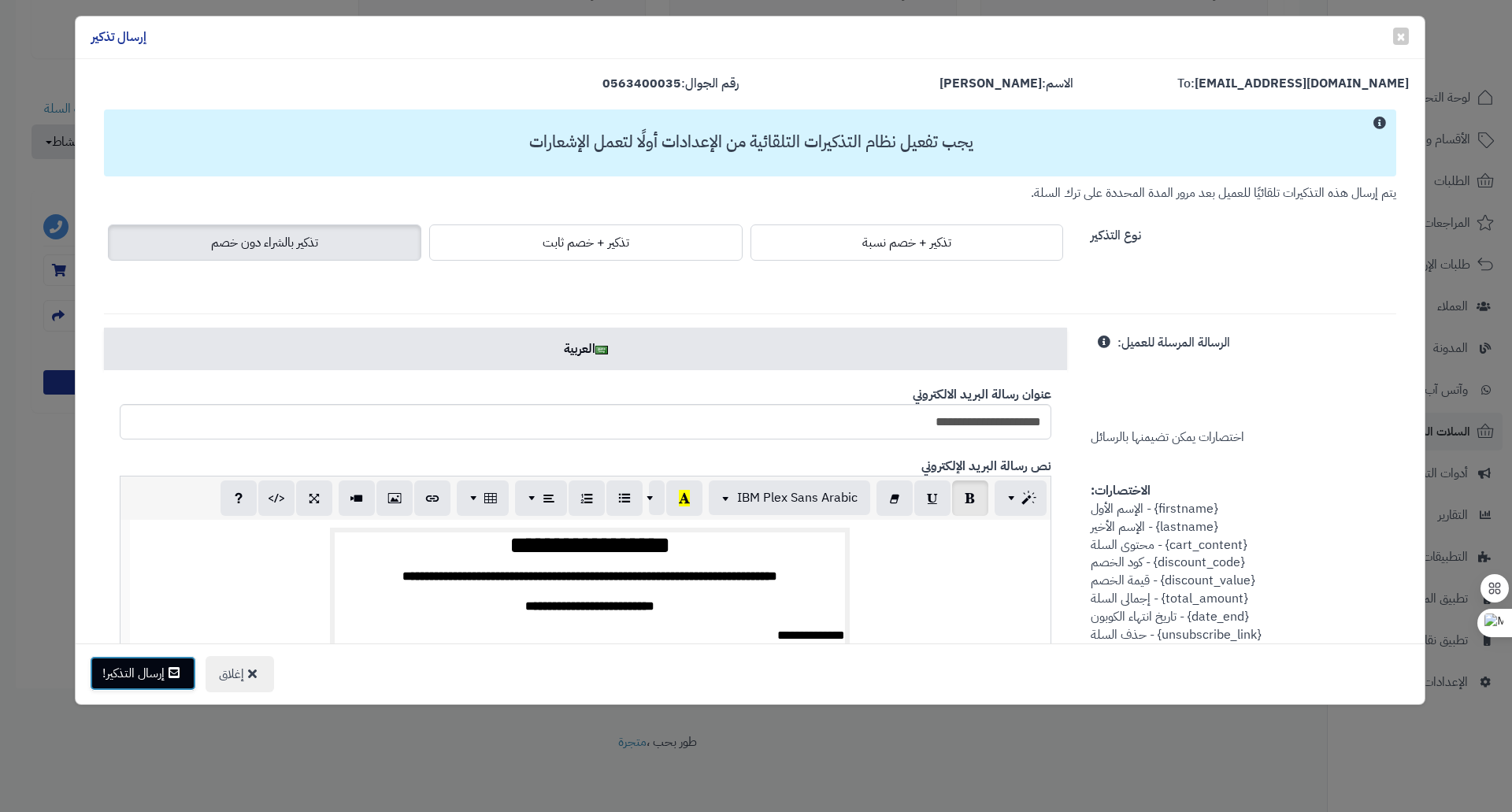
click at [137, 677] on button "إرسال التذكير!" at bounding box center [143, 673] width 106 height 35
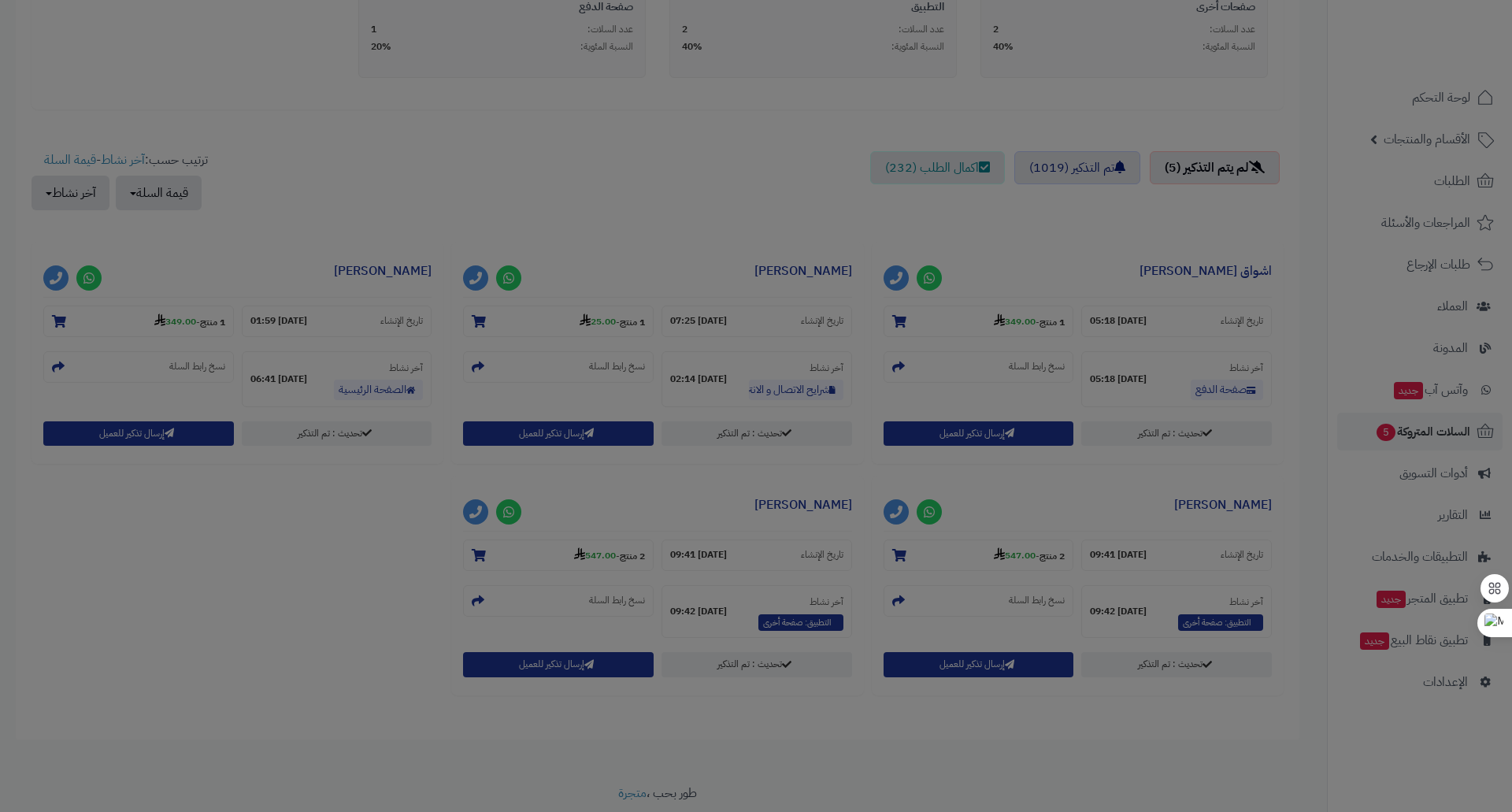
scroll to position [527, 0]
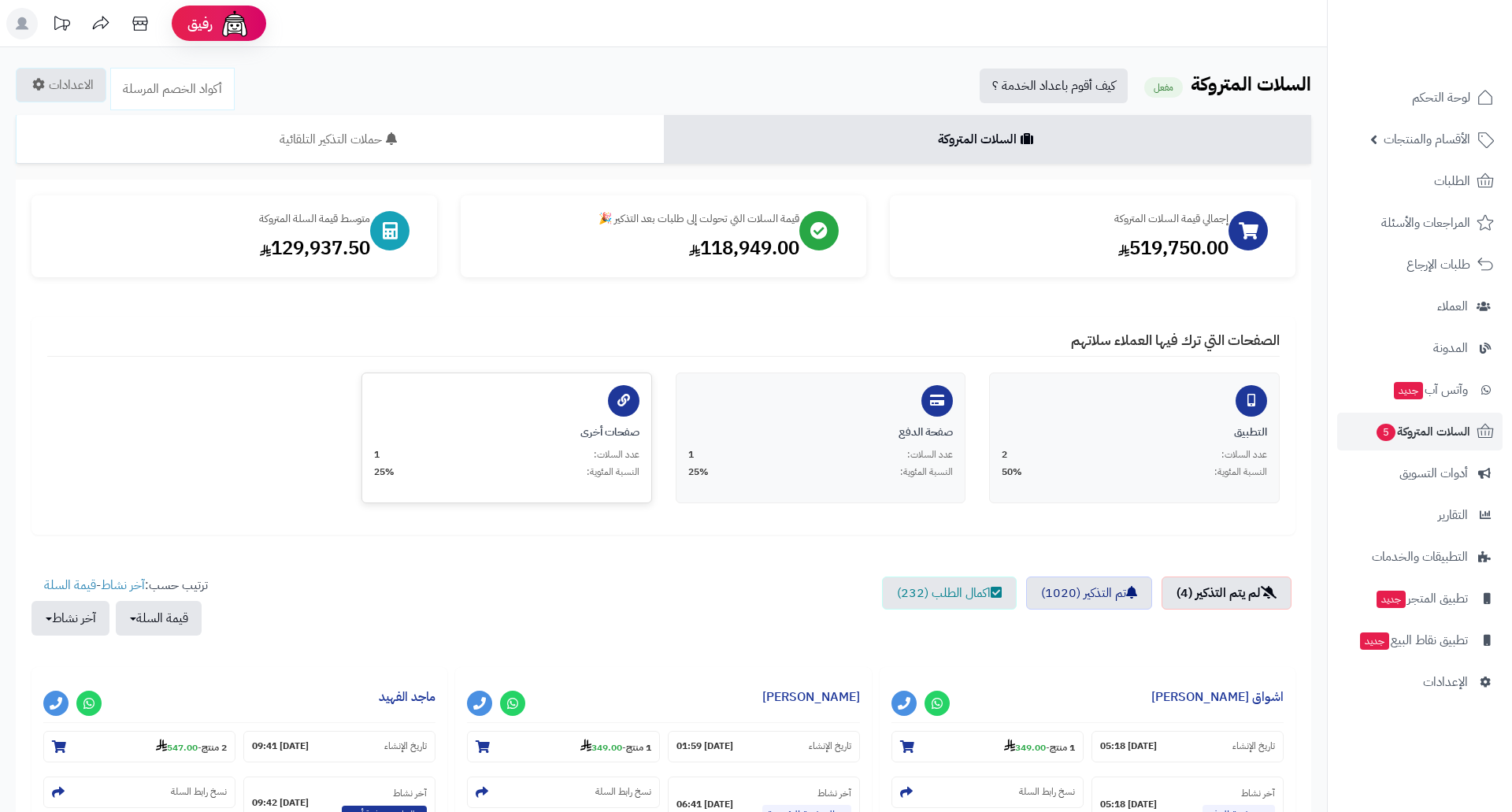
scroll to position [474, 0]
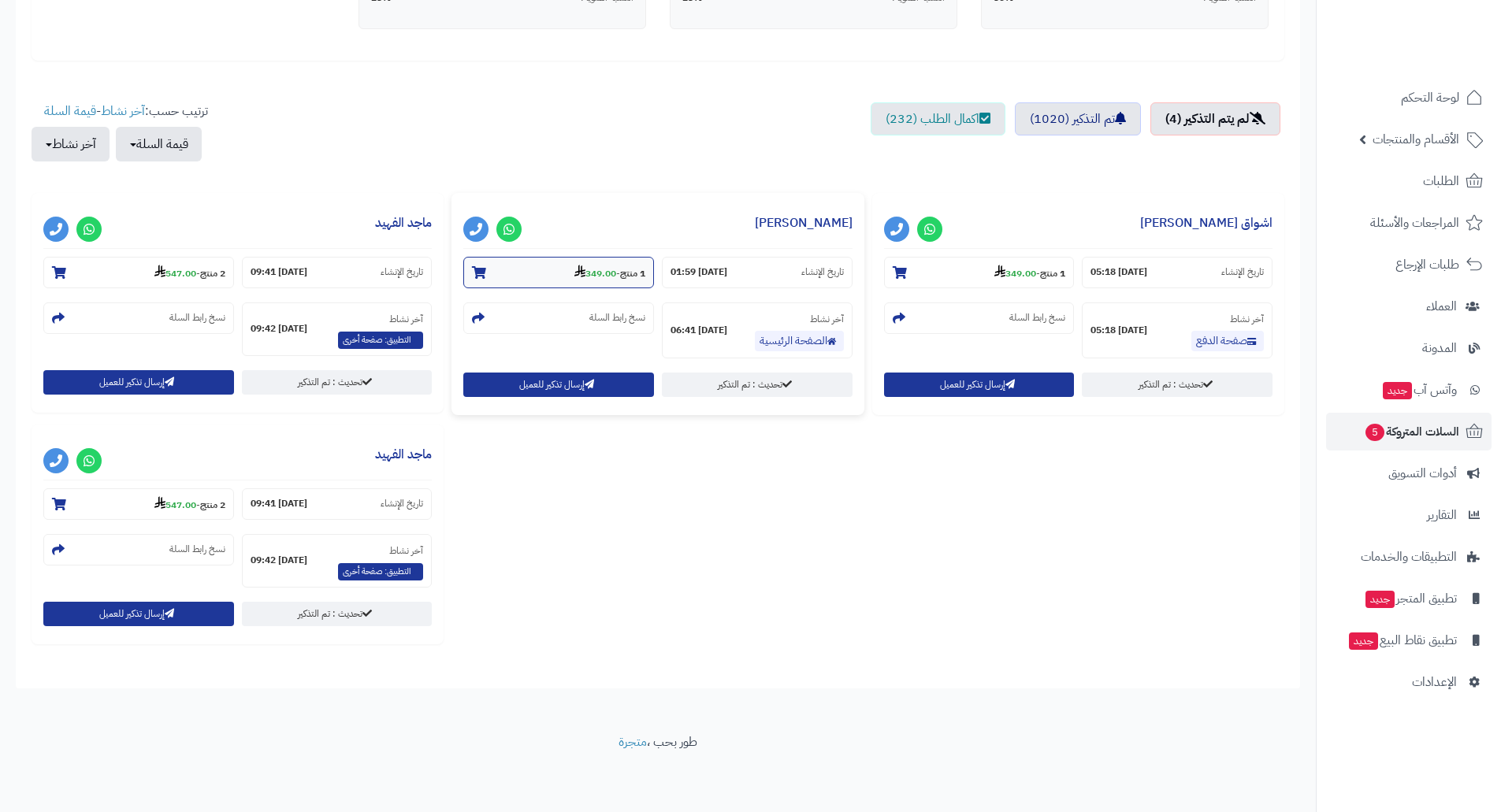
click at [580, 266] on strong "349.00" at bounding box center [595, 273] width 42 height 14
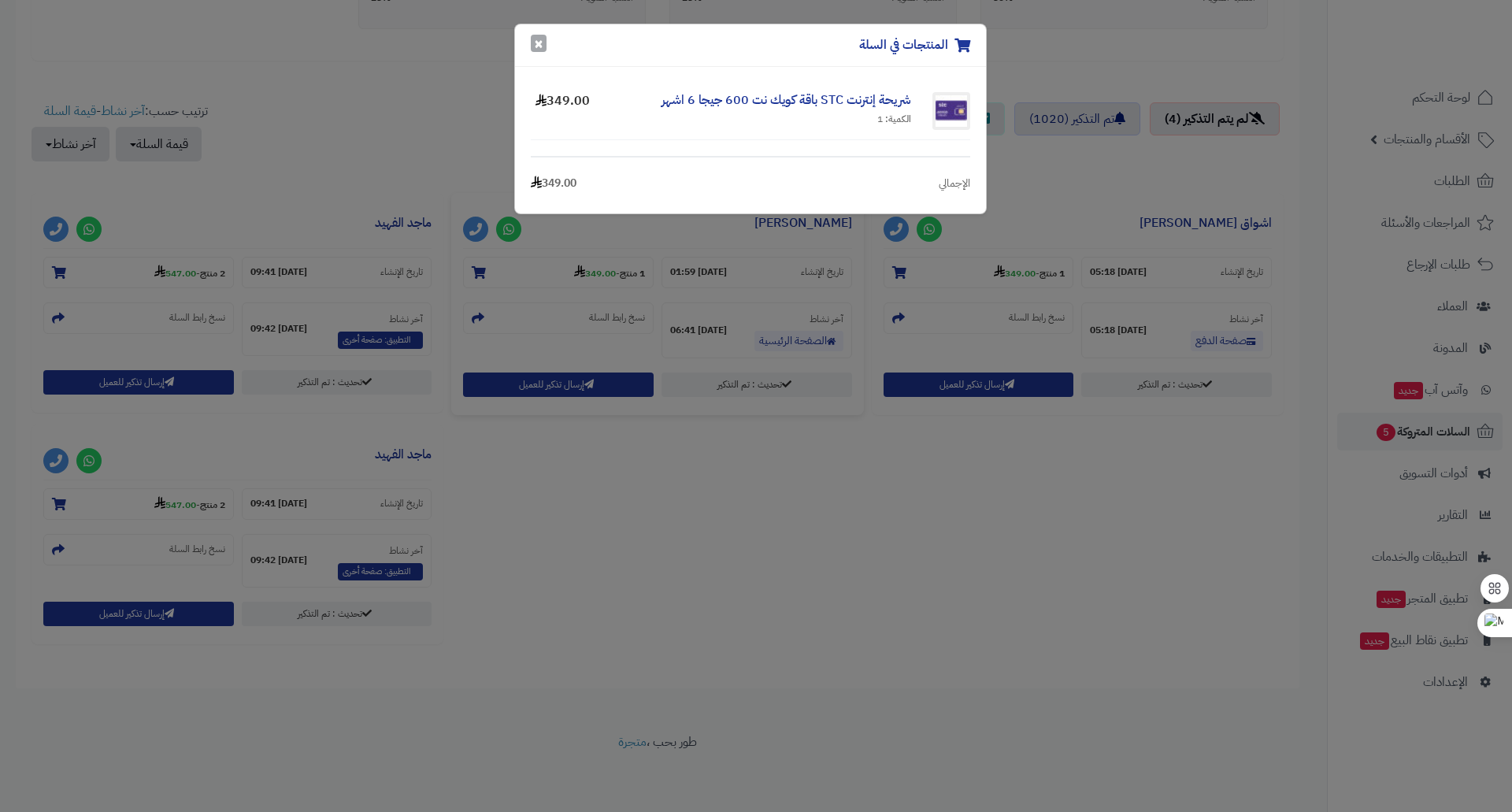
click at [536, 46] on button "×" at bounding box center [538, 43] width 16 height 18
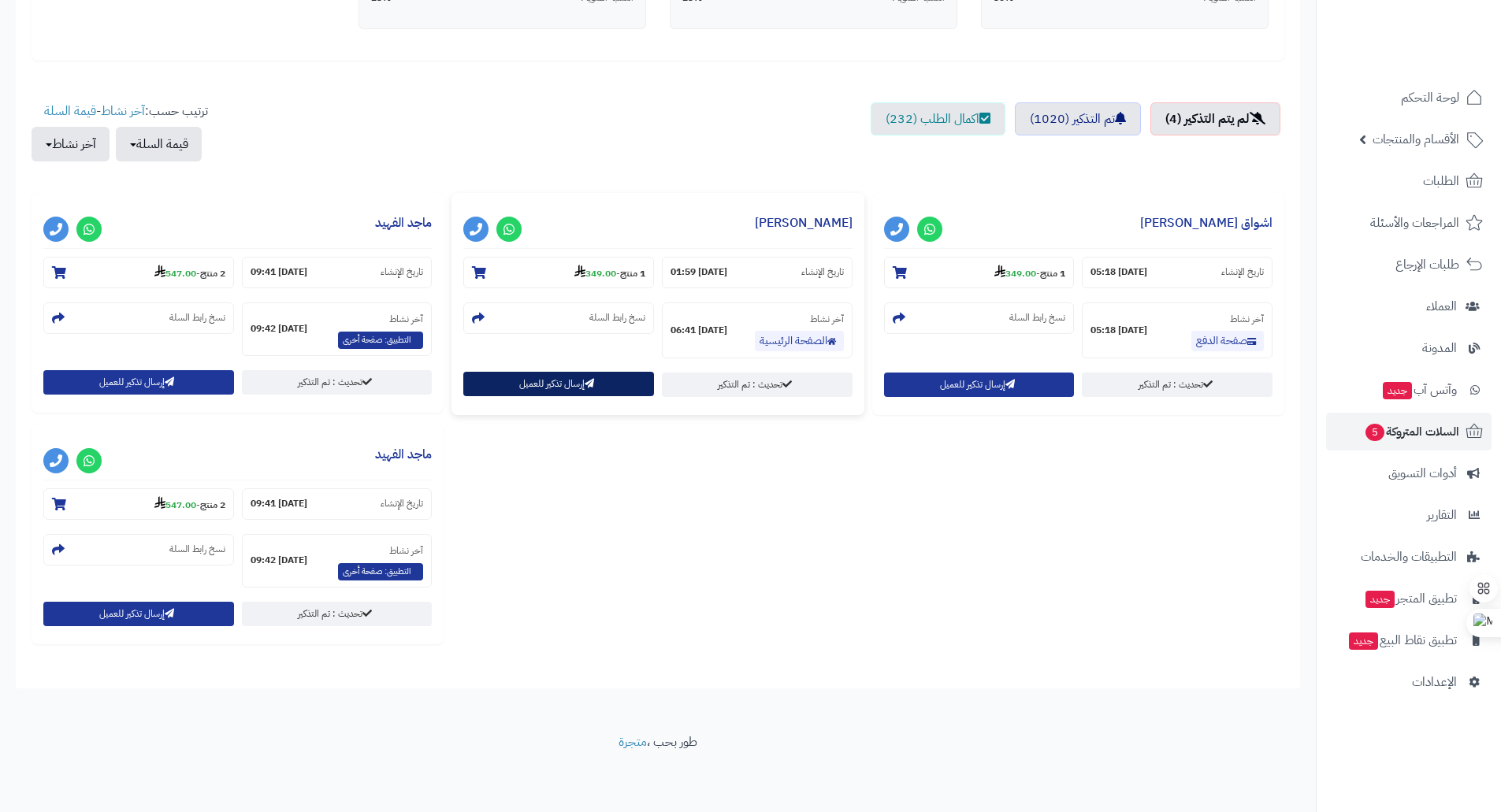
click at [546, 385] on button "إرسال تذكير للعميل" at bounding box center [558, 383] width 190 height 24
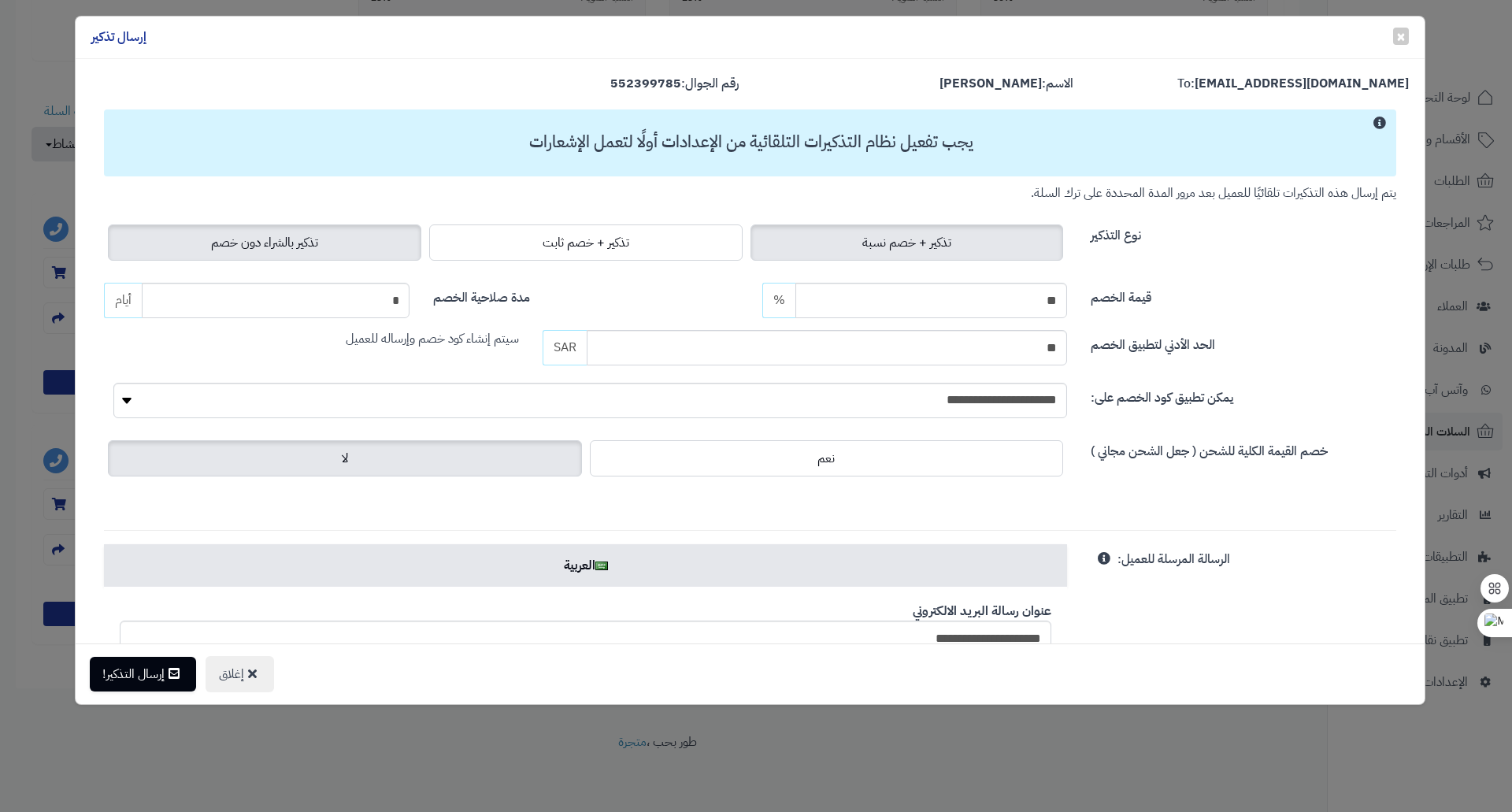
click at [304, 238] on span "تذكير بالشراء دون خصم" at bounding box center [265, 242] width 107 height 19
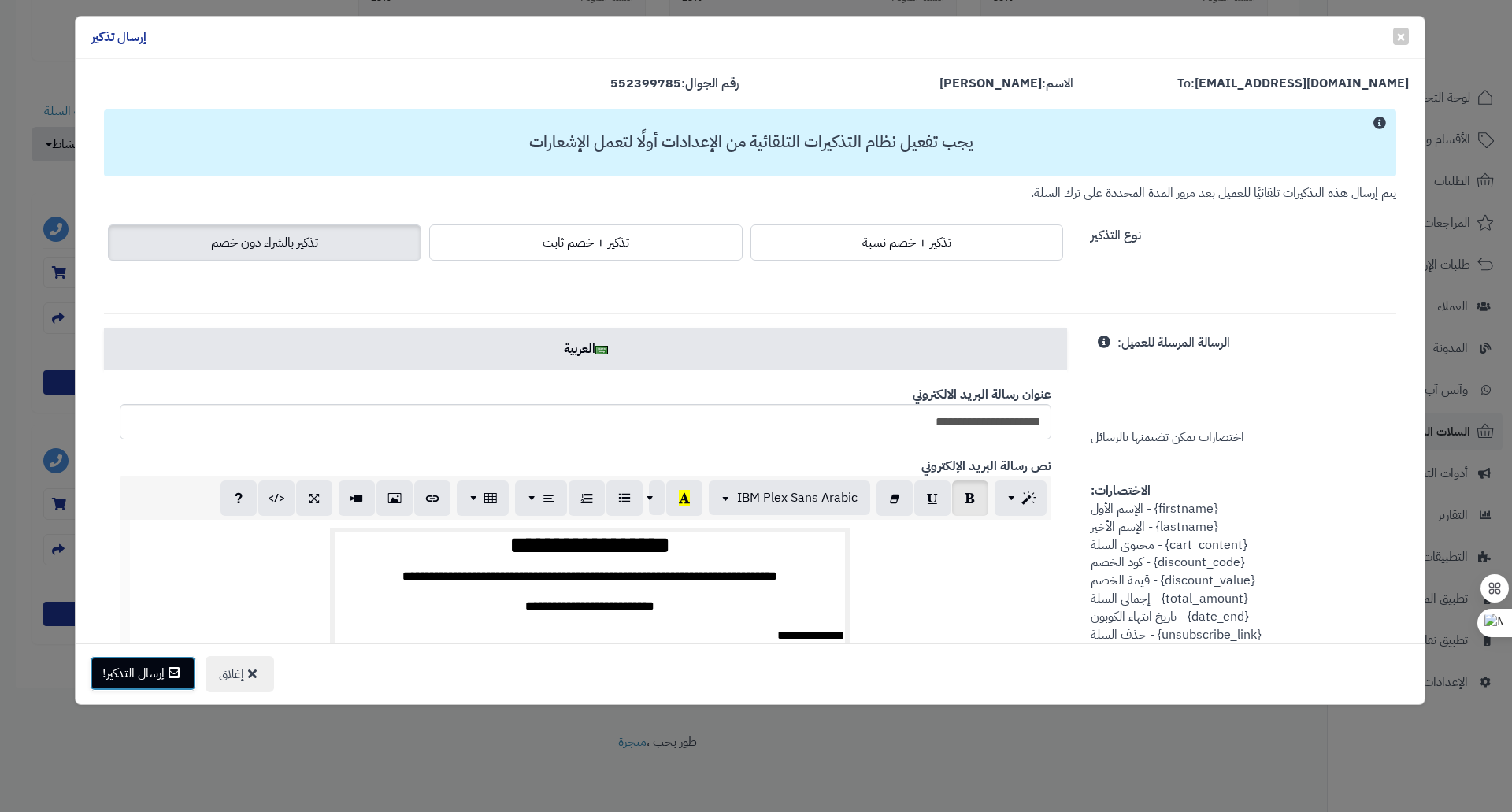
click at [159, 667] on button "إرسال التذكير!" at bounding box center [143, 673] width 106 height 35
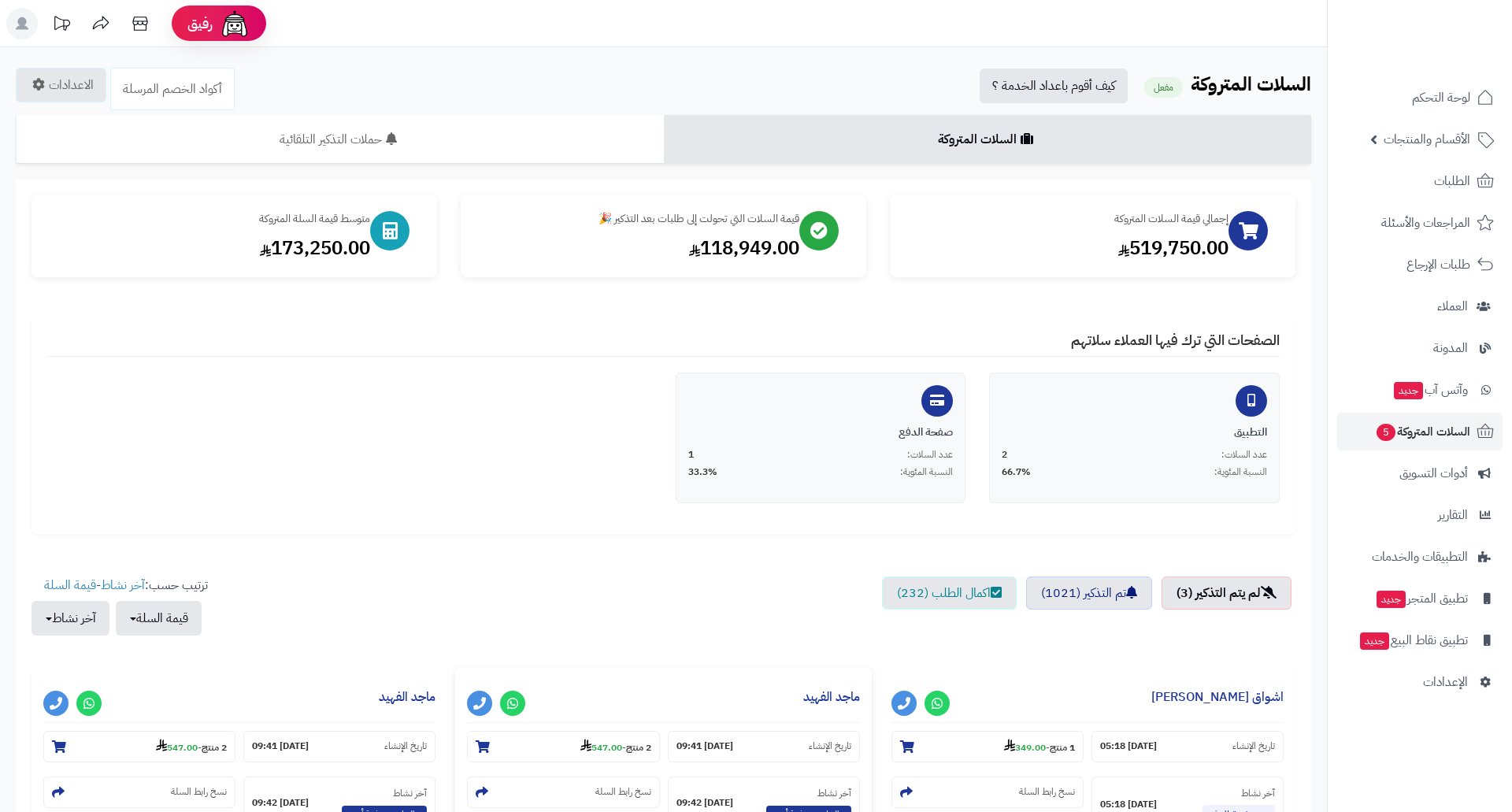
scroll to position [245, 0]
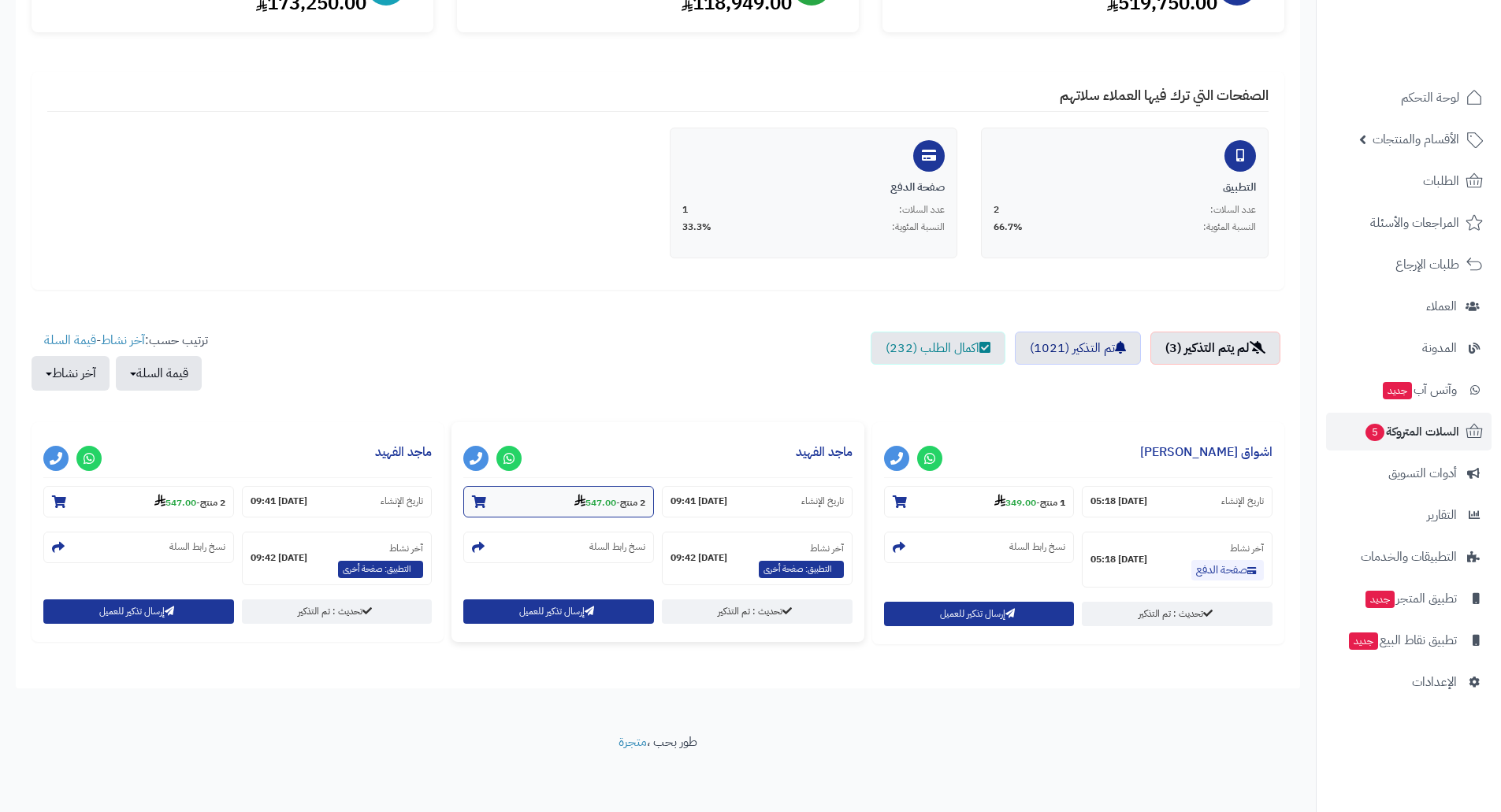
click at [583, 505] on strong "547.00" at bounding box center [595, 502] width 42 height 14
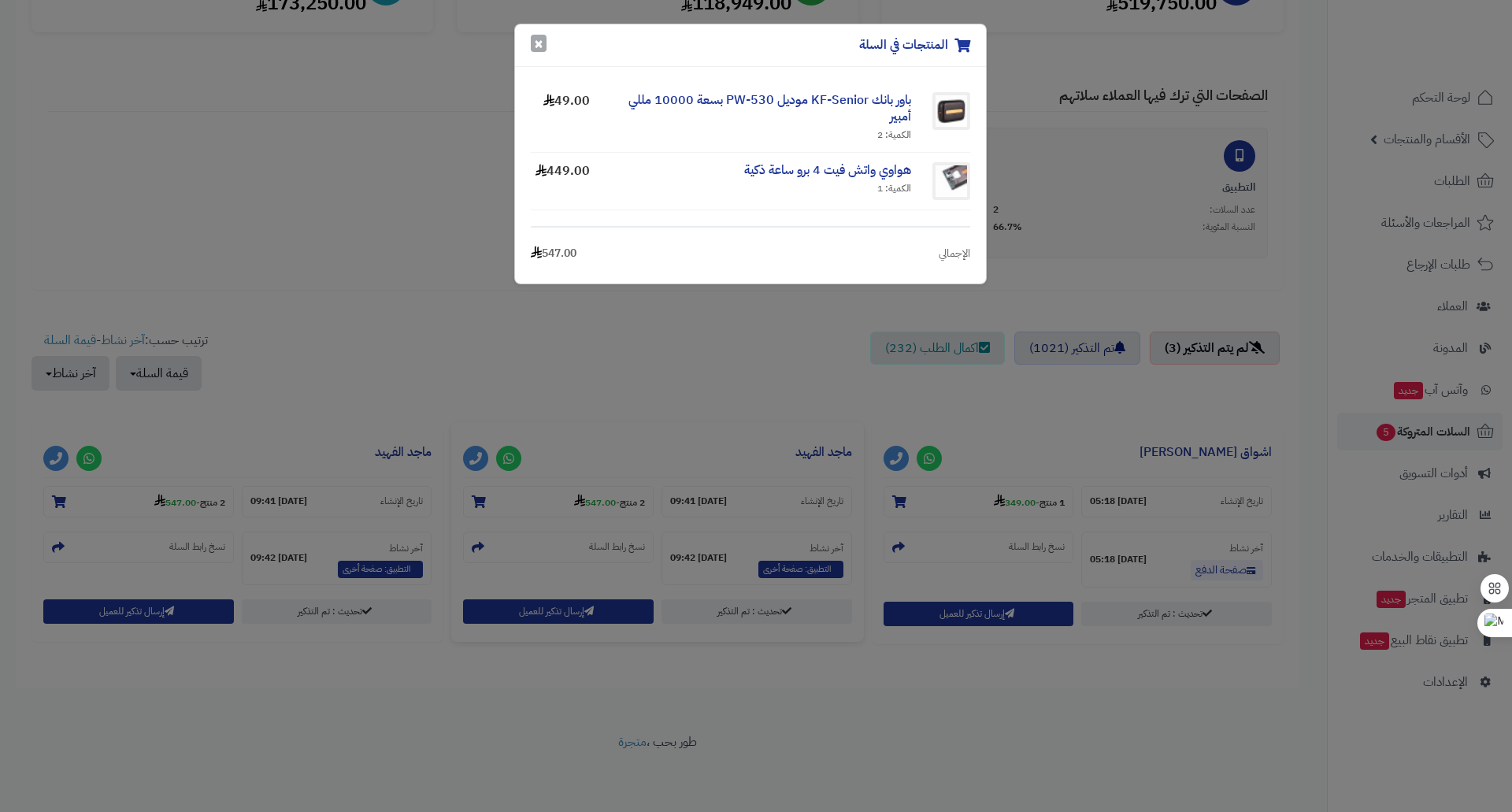
click at [537, 43] on button "×" at bounding box center [538, 43] width 16 height 18
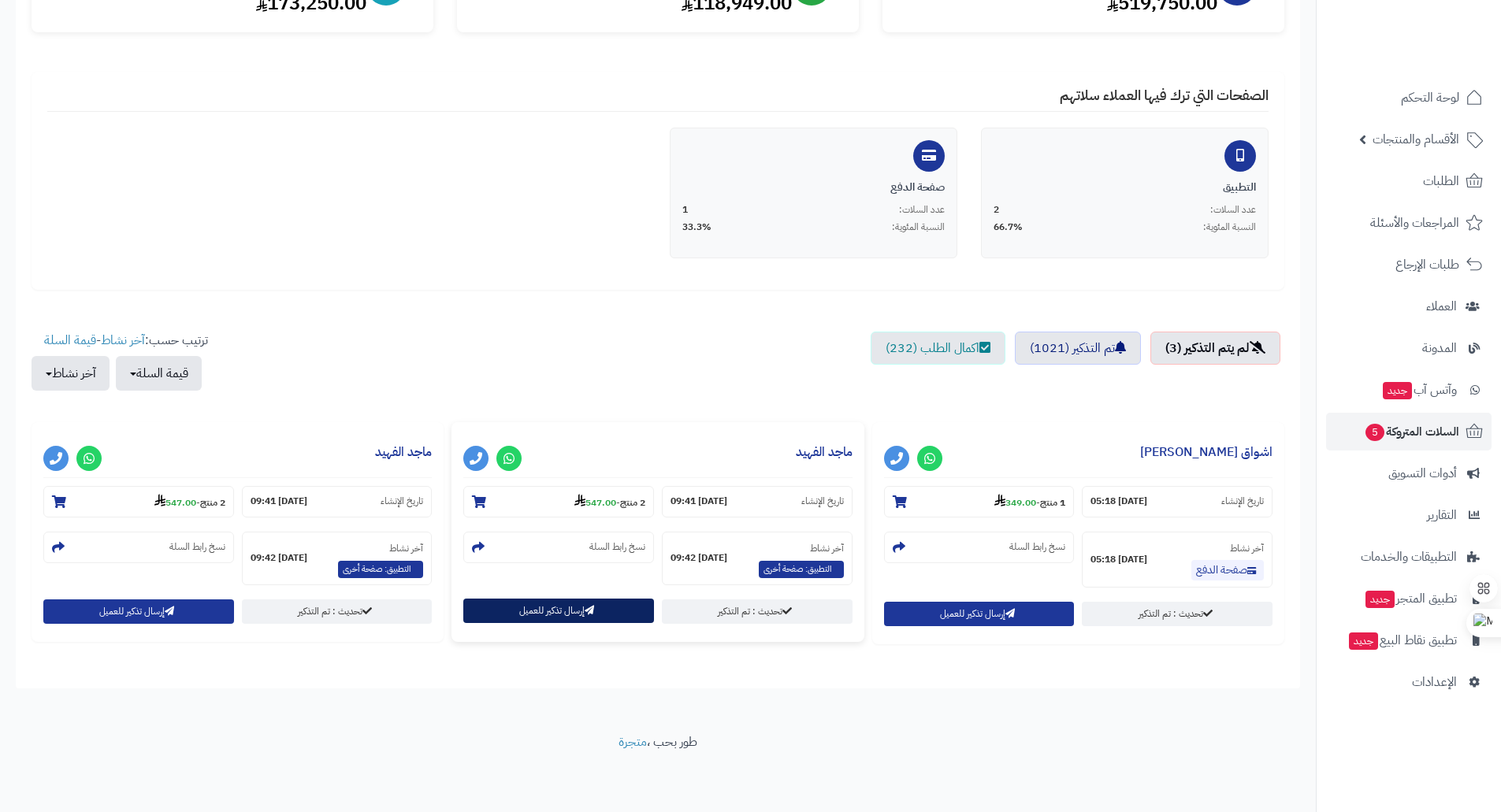
click at [521, 608] on button "إرسال تذكير للعميل" at bounding box center [558, 610] width 190 height 24
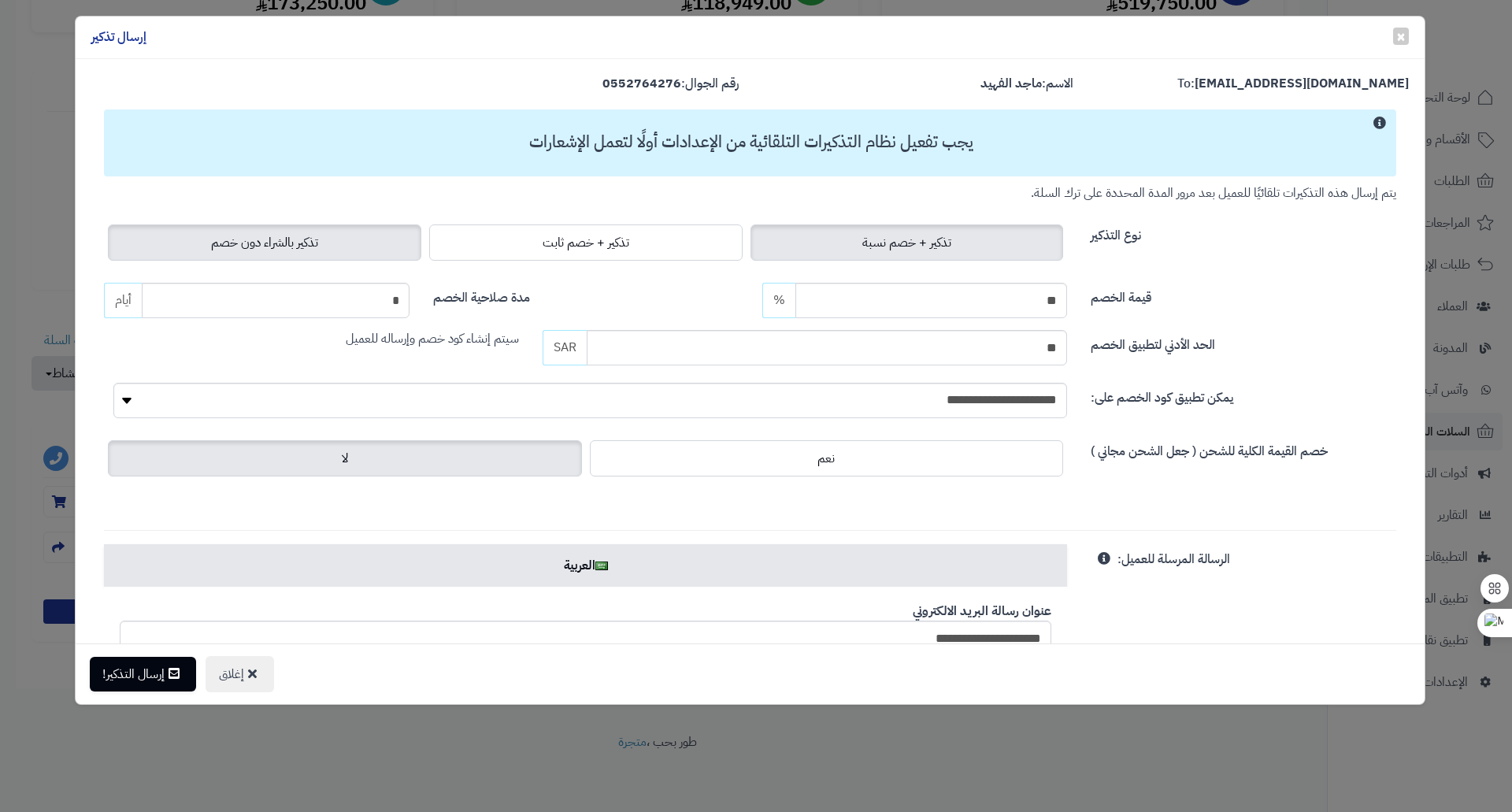
click at [363, 248] on label "تذكير بالشراء دون خصم" at bounding box center [265, 242] width 314 height 36
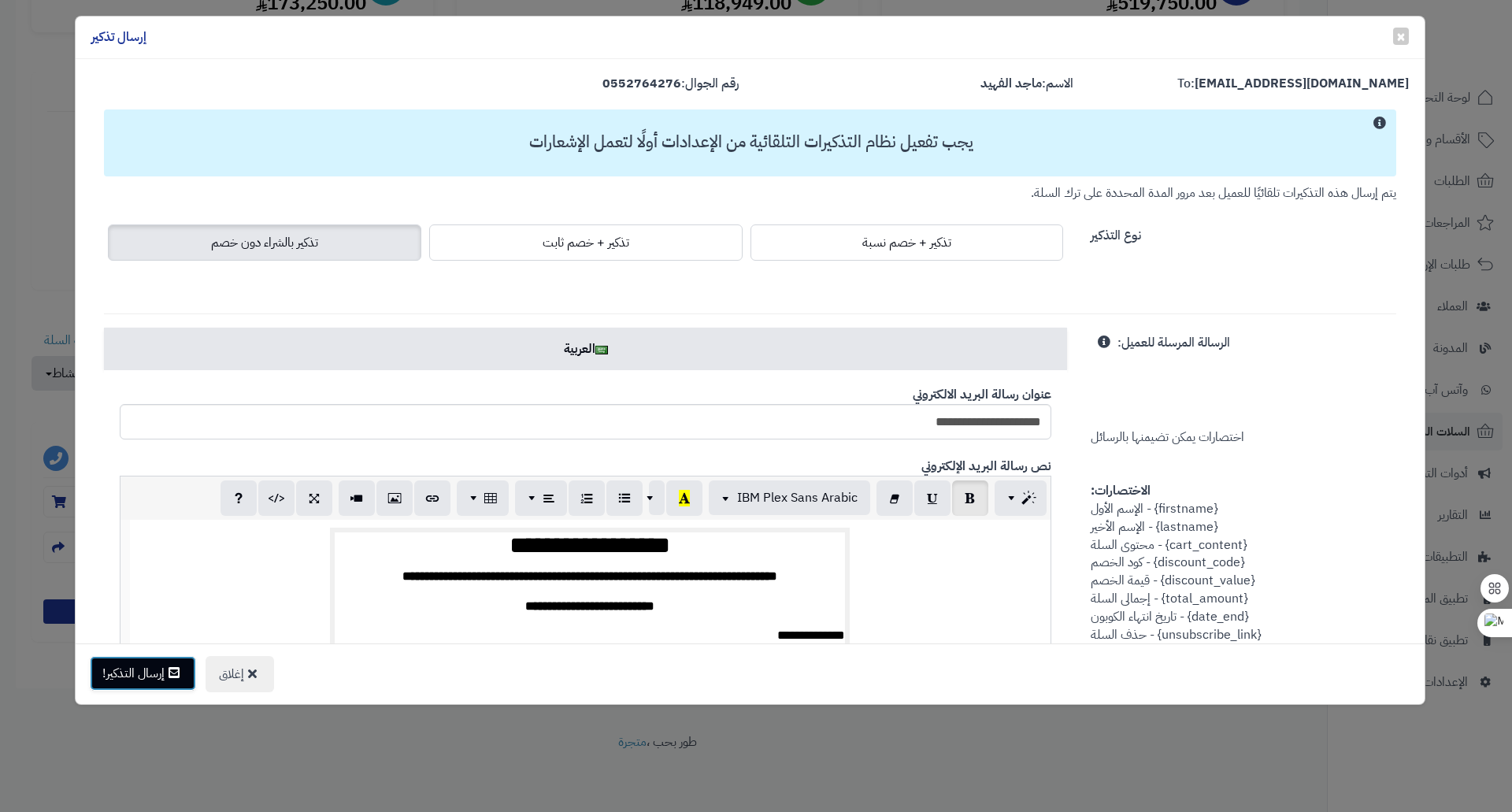
drag, startPoint x: 167, startPoint y: 678, endPoint x: 194, endPoint y: 653, distance: 36.8
click at [166, 677] on button "إرسال التذكير!" at bounding box center [143, 674] width 106 height 35
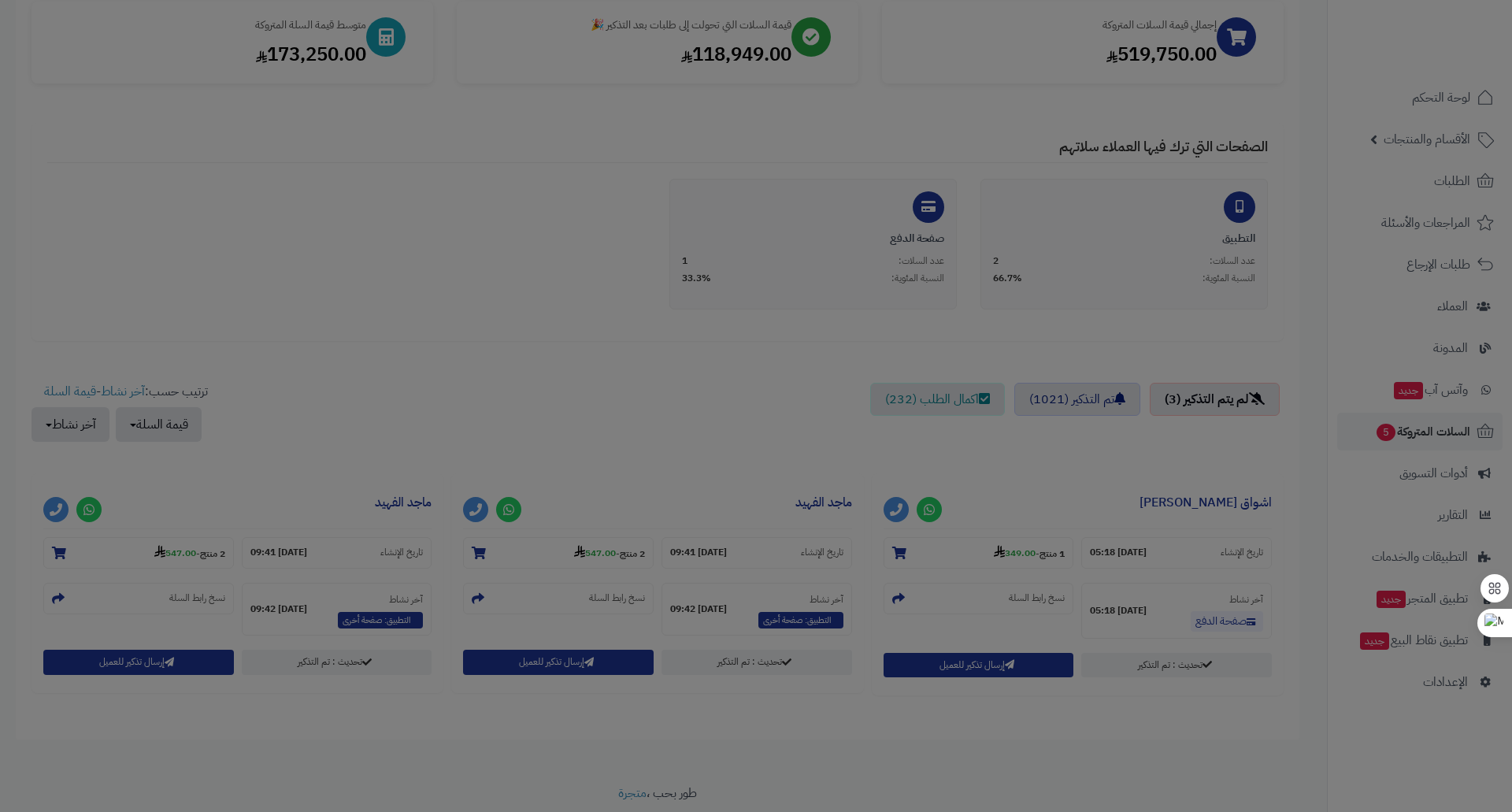
scroll to position [296, 0]
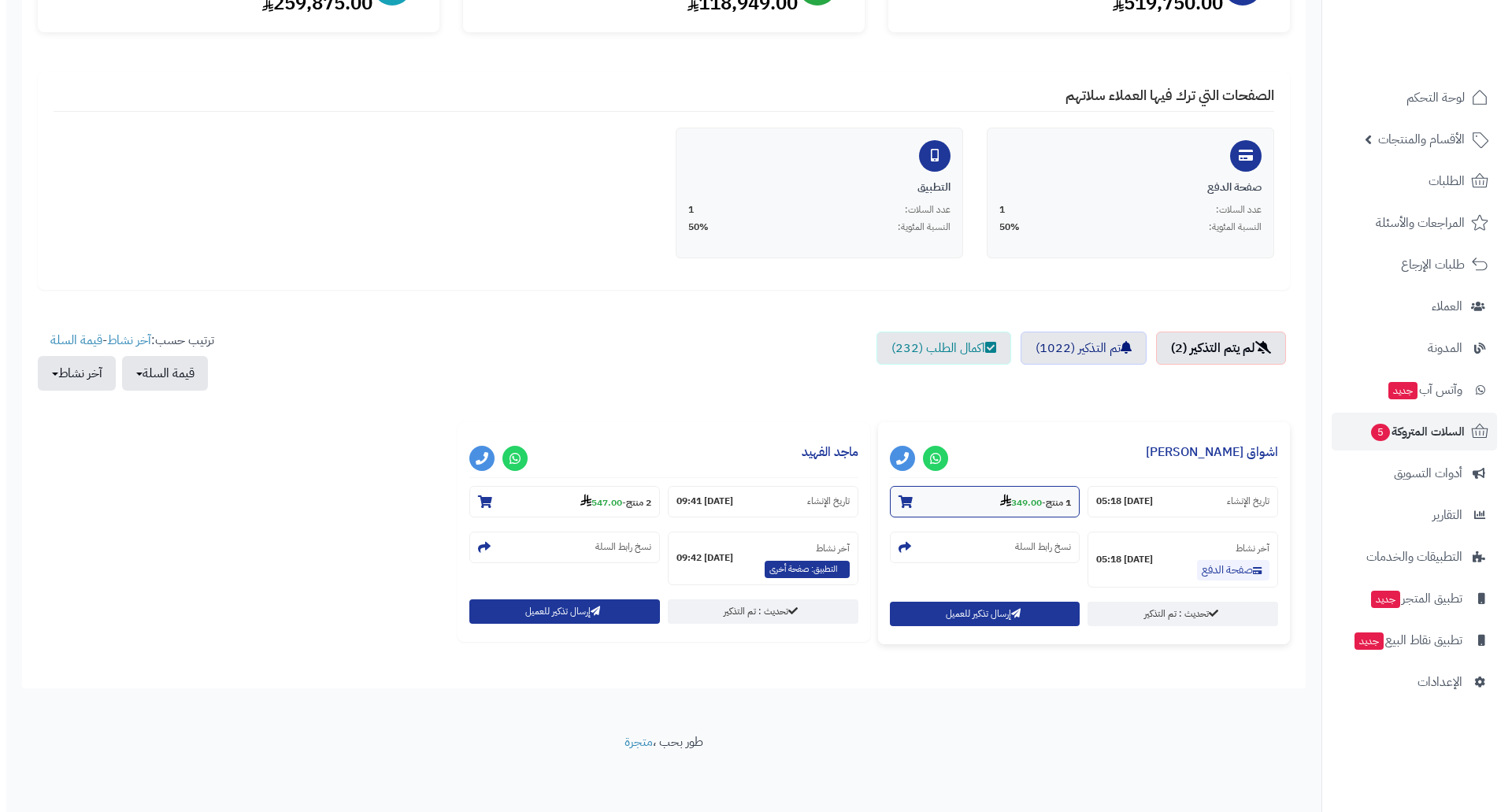
scroll to position [245, 0]
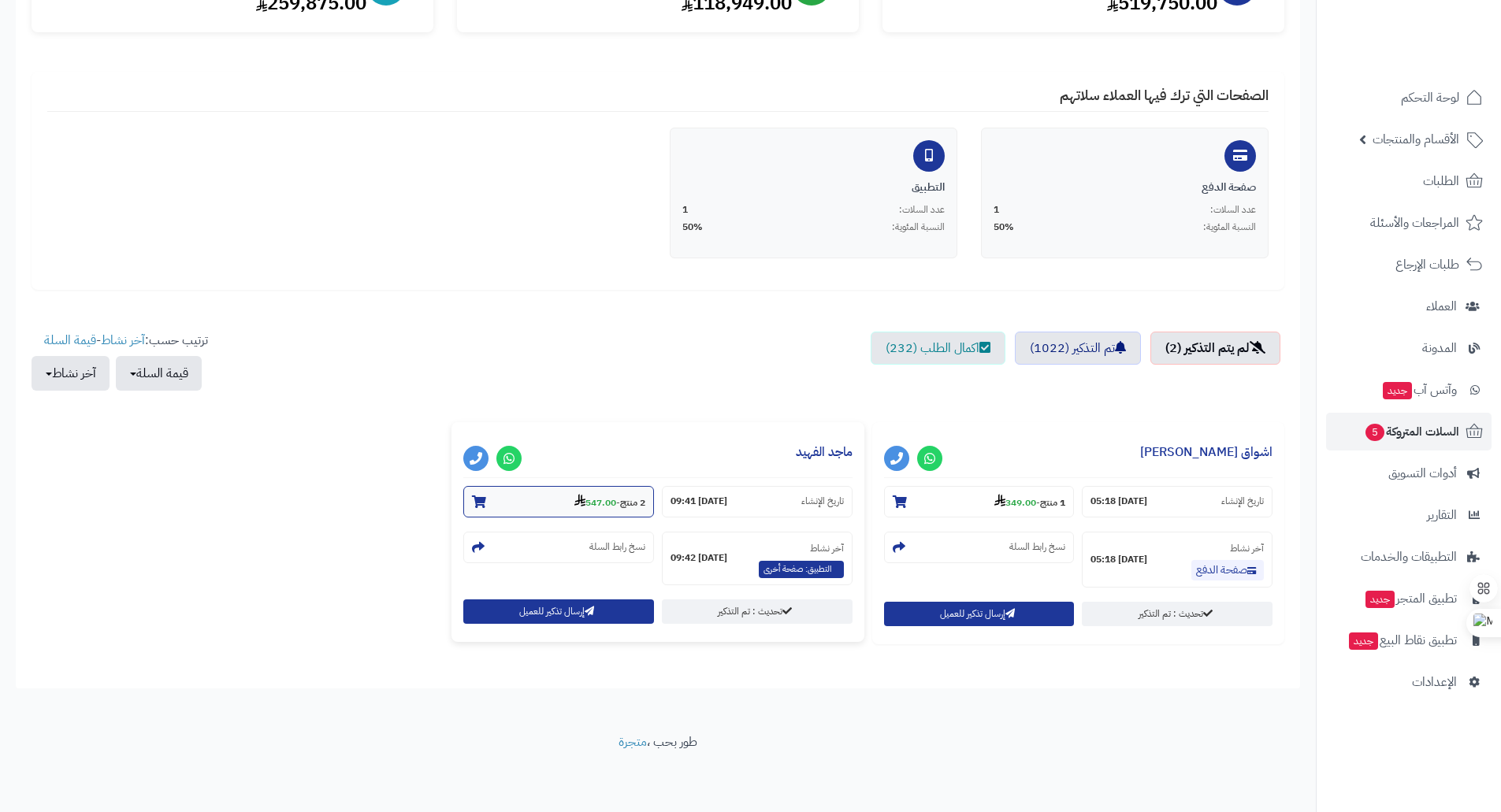
click at [599, 504] on strong "547.00" at bounding box center [595, 502] width 42 height 14
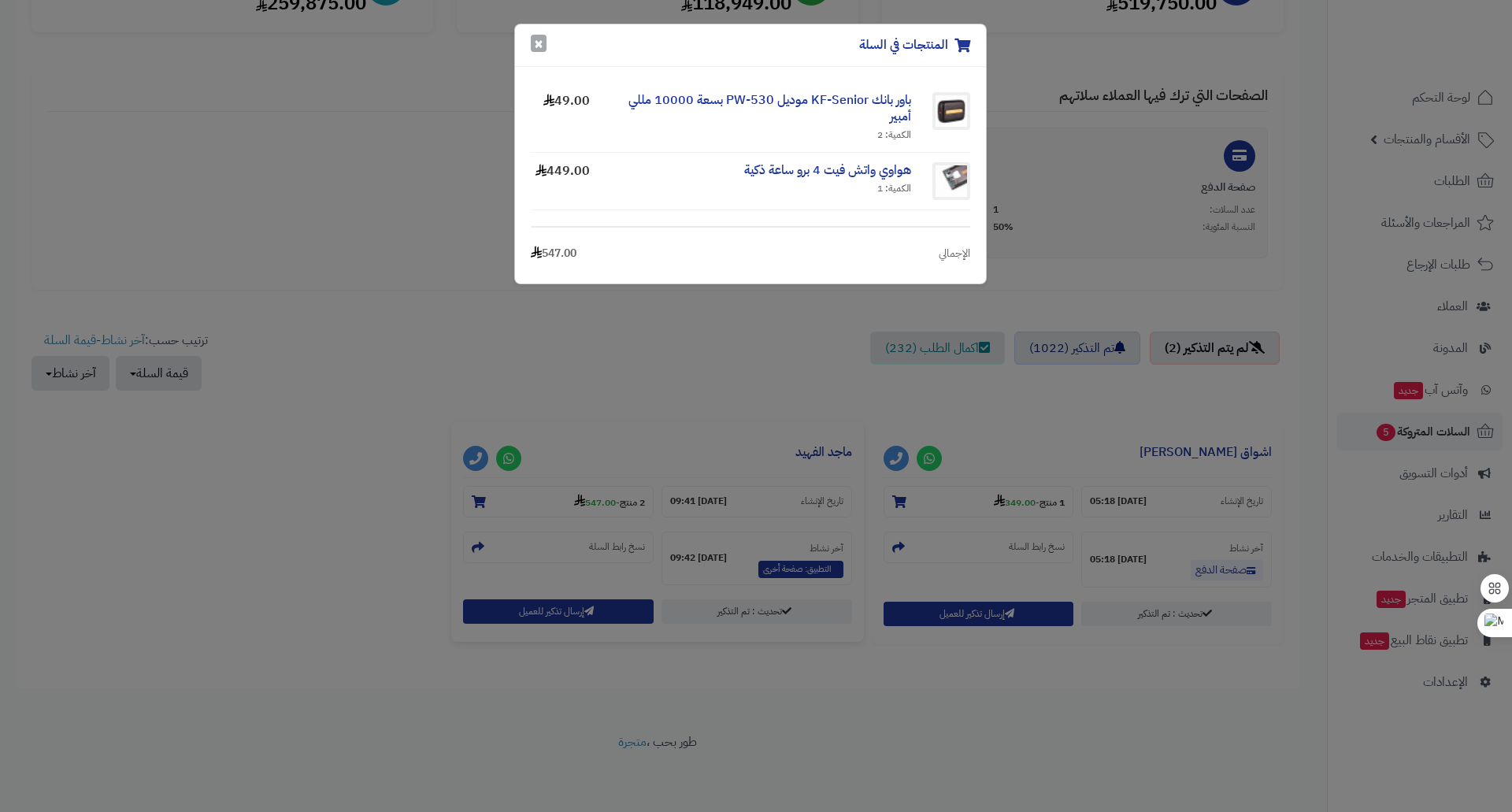
click at [537, 40] on button "×" at bounding box center [538, 43] width 16 height 18
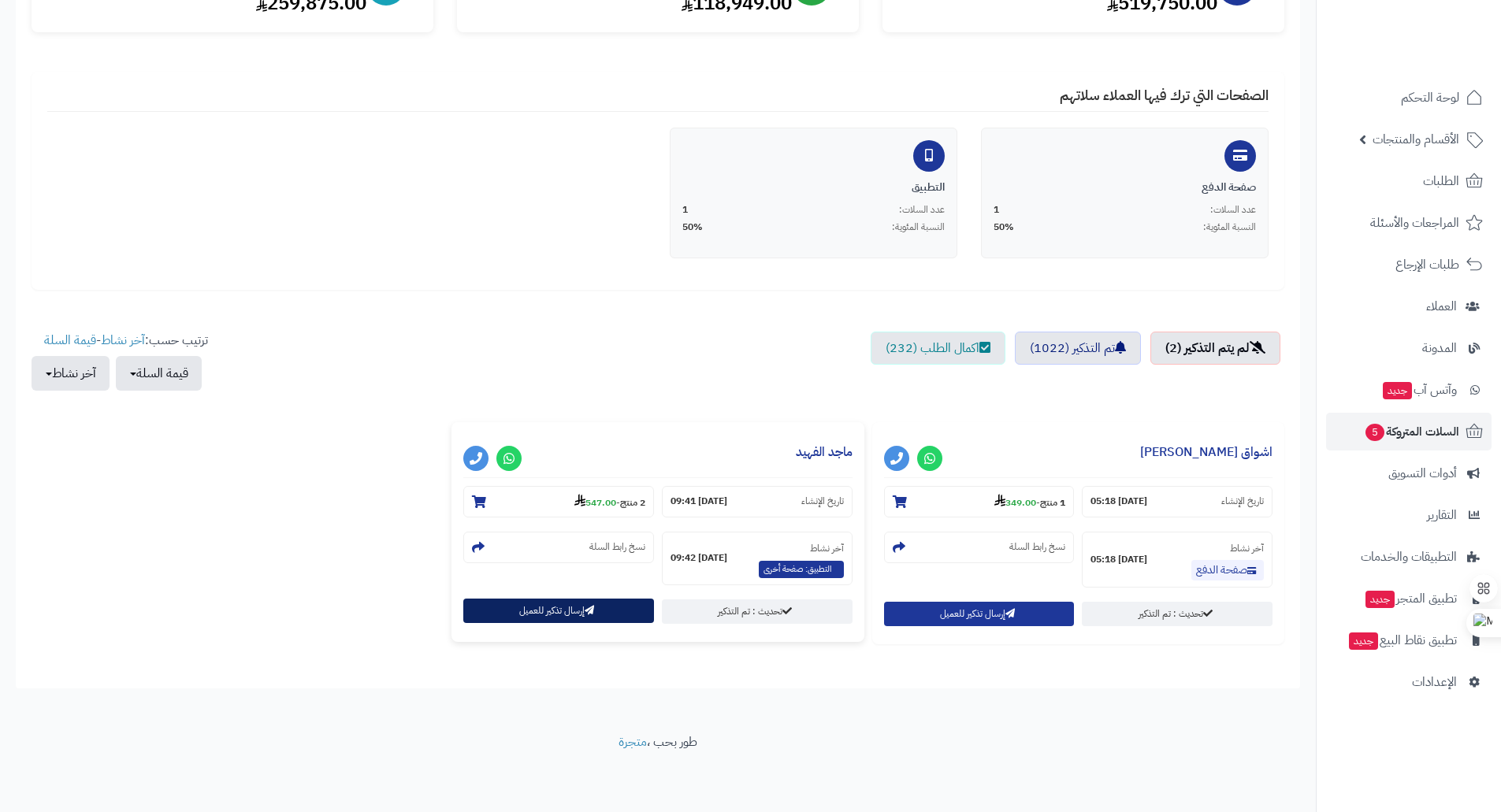
click at [581, 609] on button "إرسال تذكير للعميل" at bounding box center [558, 610] width 190 height 24
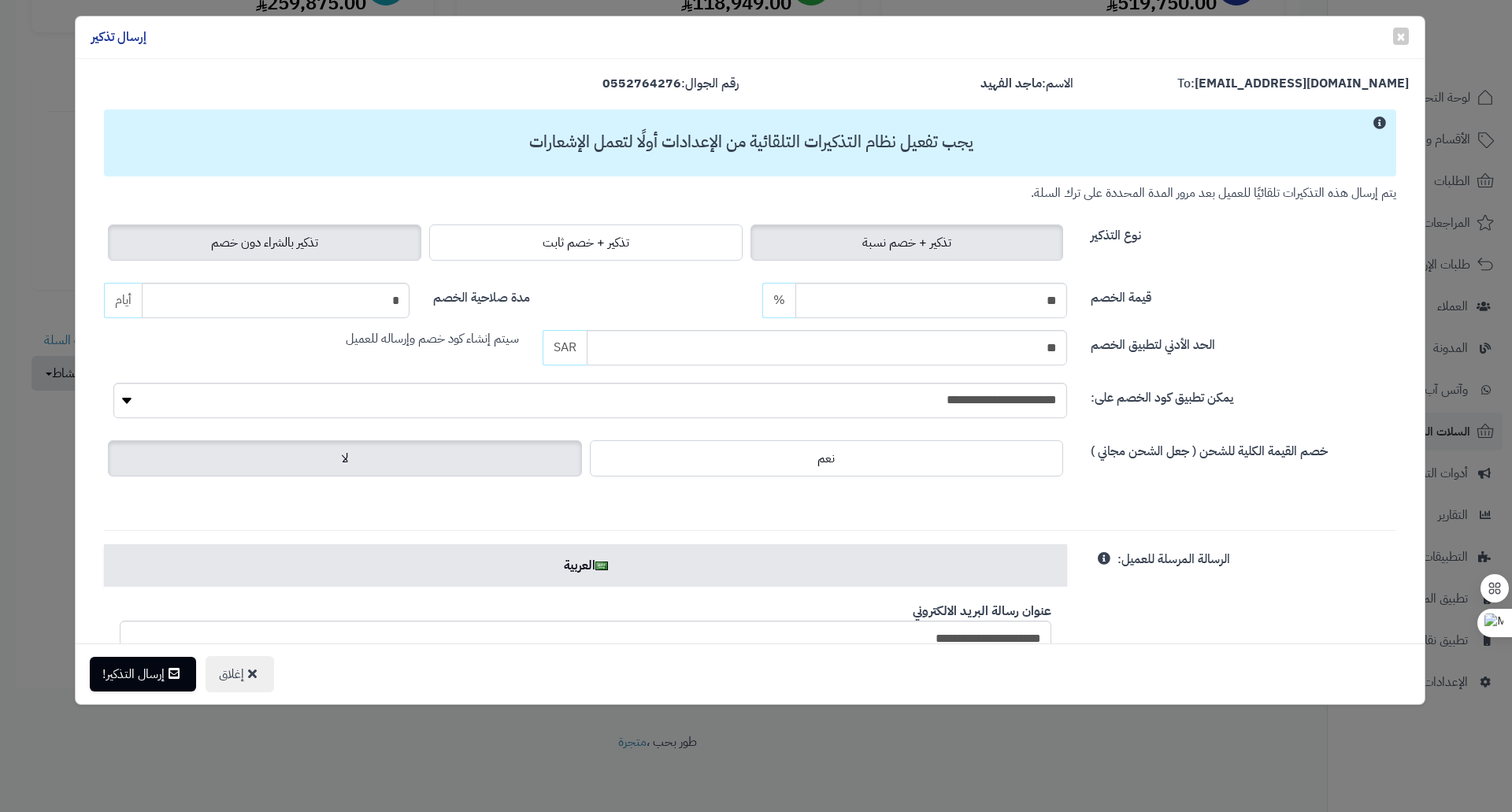
click at [365, 251] on label "تذكير بالشراء دون خصم" at bounding box center [265, 242] width 314 height 36
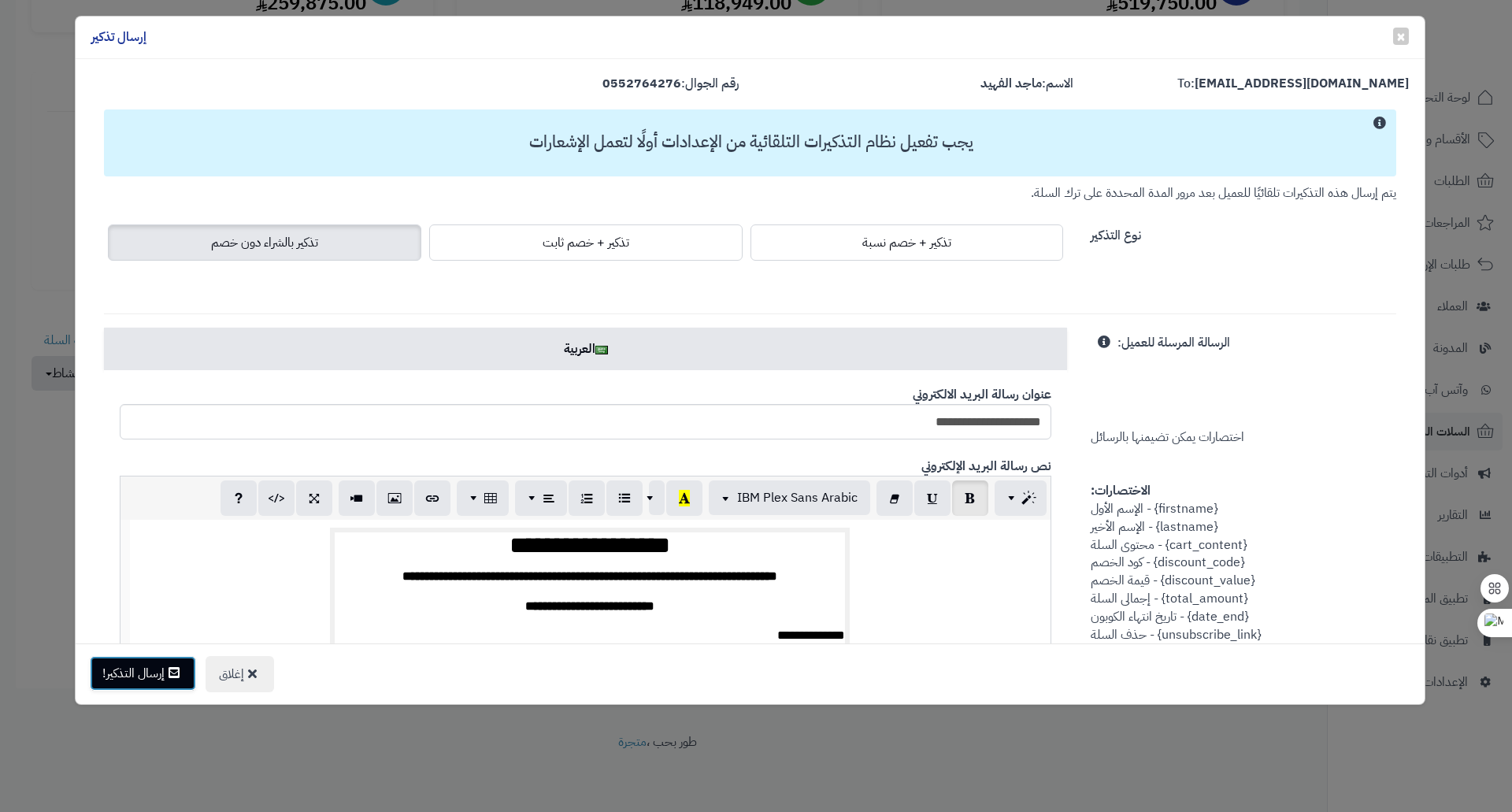
drag, startPoint x: 162, startPoint y: 678, endPoint x: 154, endPoint y: 678, distance: 8.0
click at [161, 678] on button "إرسال التذكير!" at bounding box center [143, 673] width 106 height 35
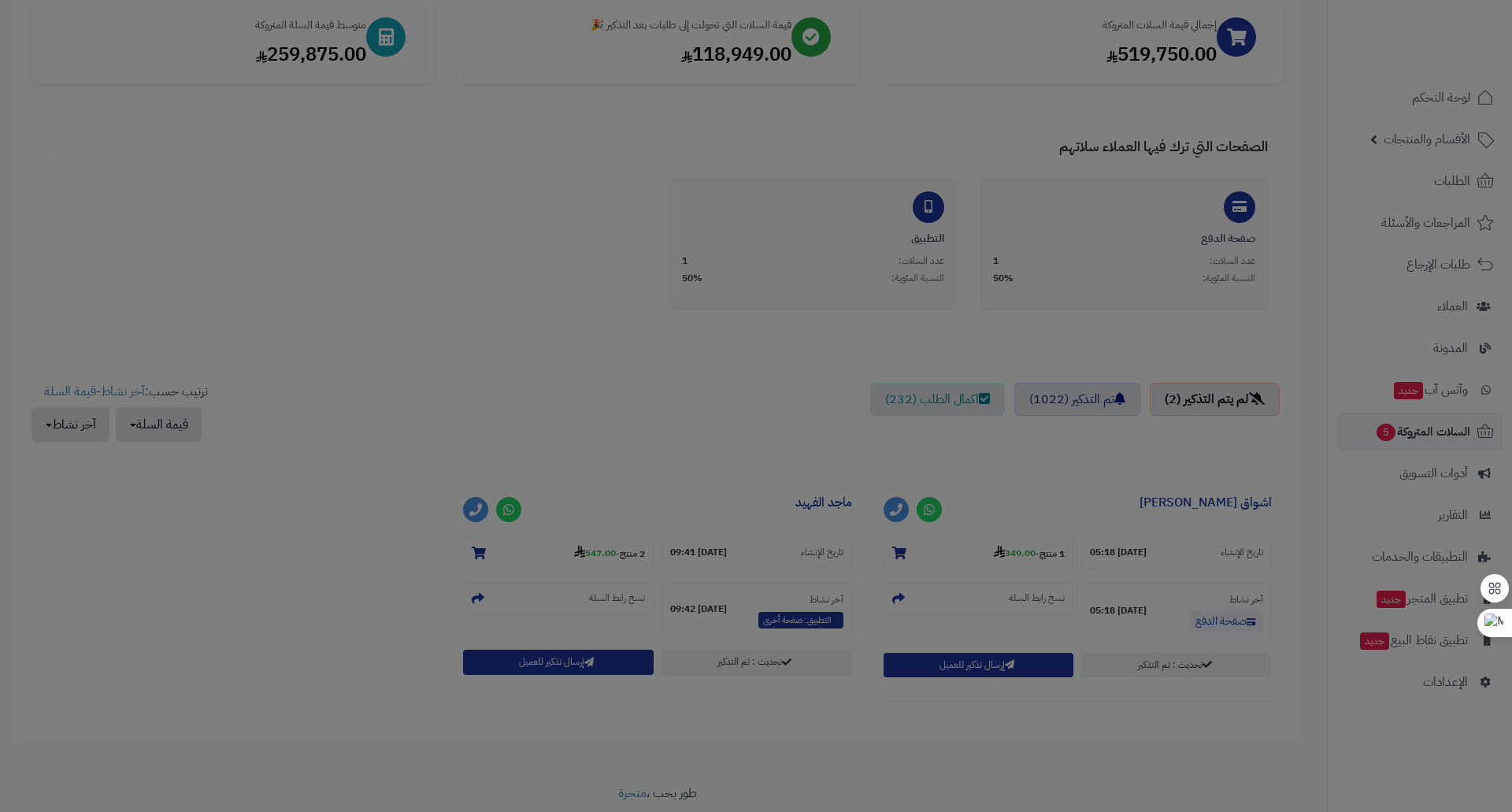
scroll to position [296, 0]
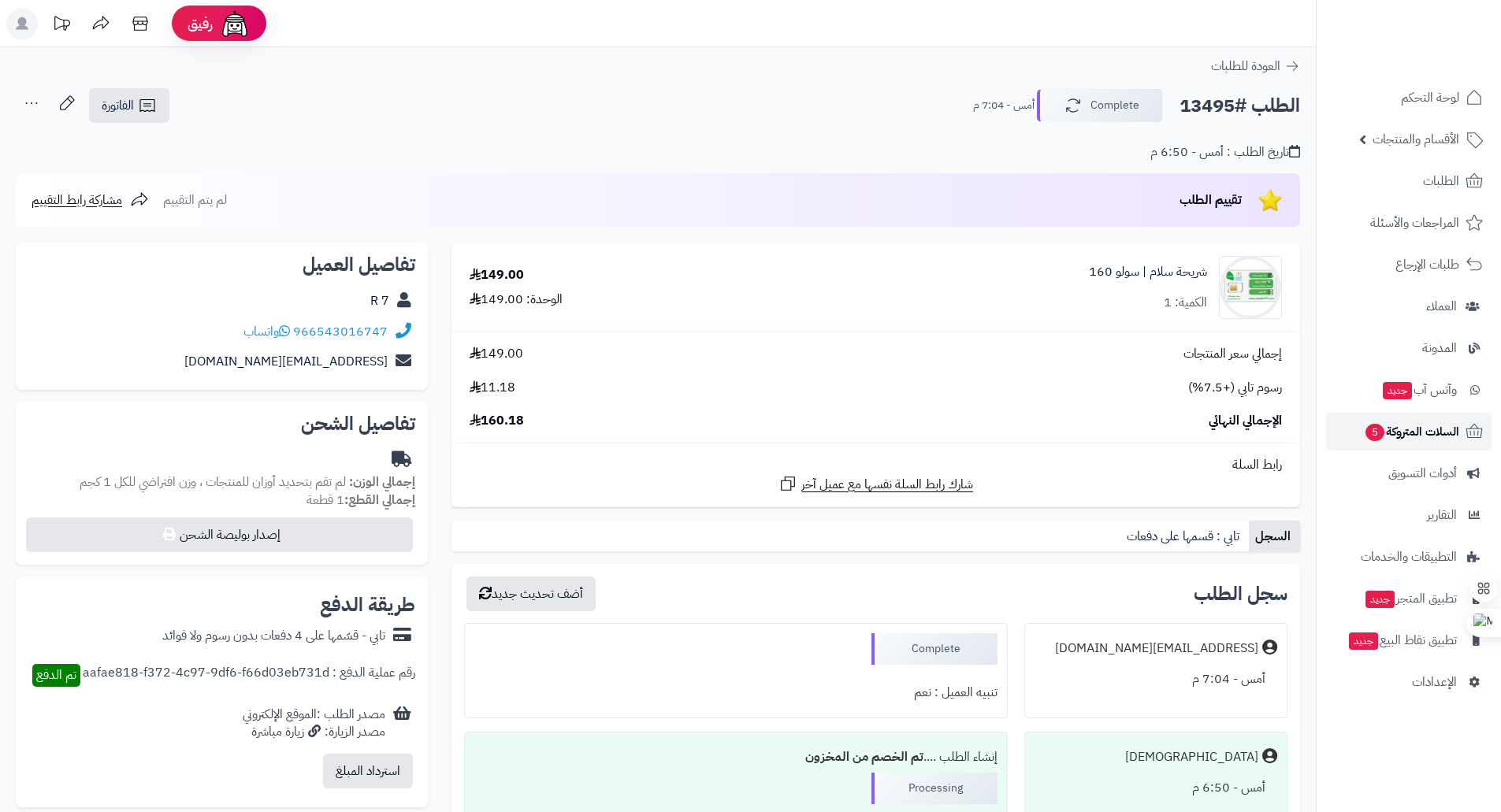
click at [1430, 431] on span "السلات المتروكة 5" at bounding box center [1412, 431] width 95 height 22
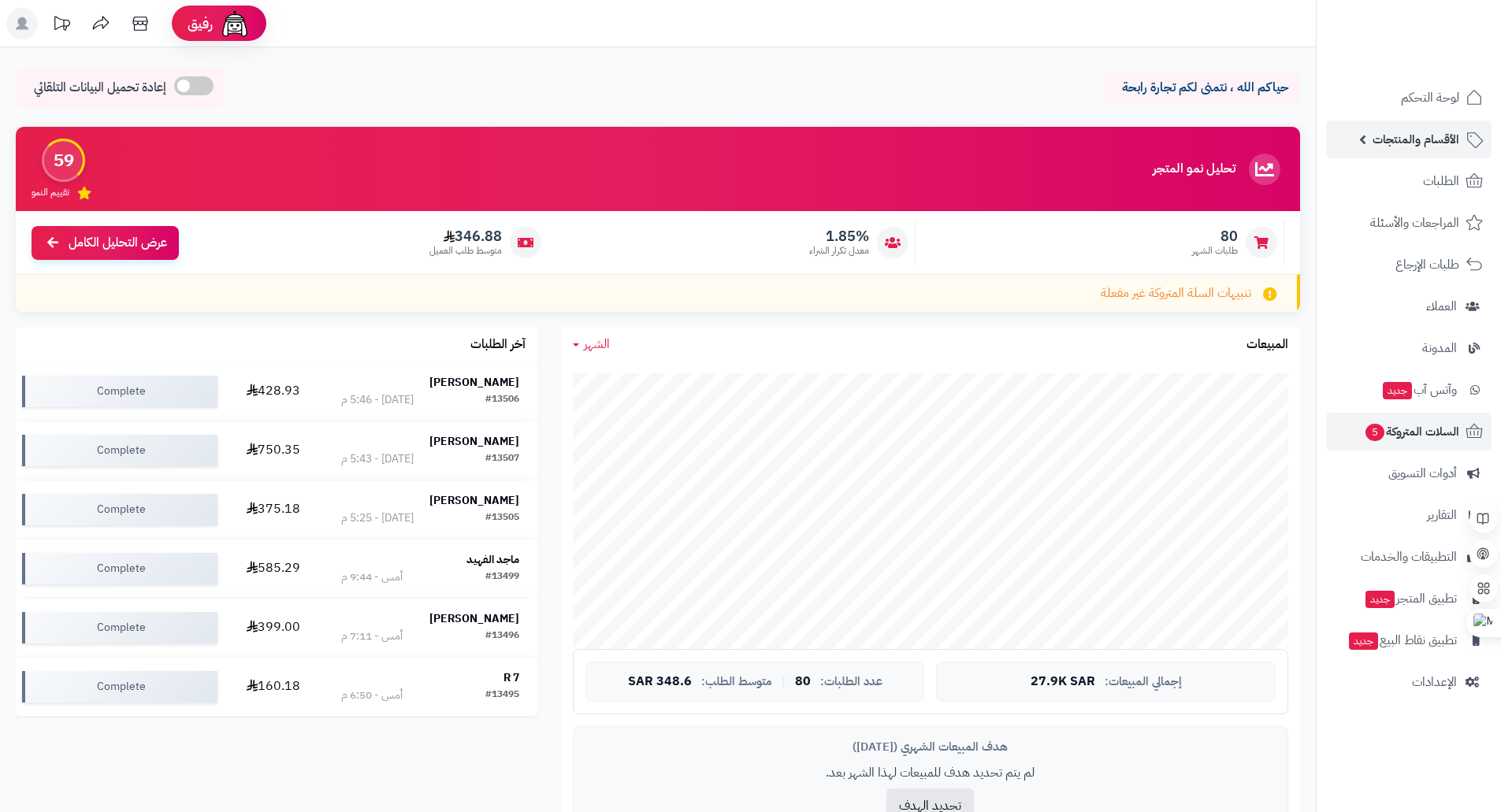
click at [1409, 128] on link "الأقسام والمنتجات" at bounding box center [1408, 139] width 165 height 38
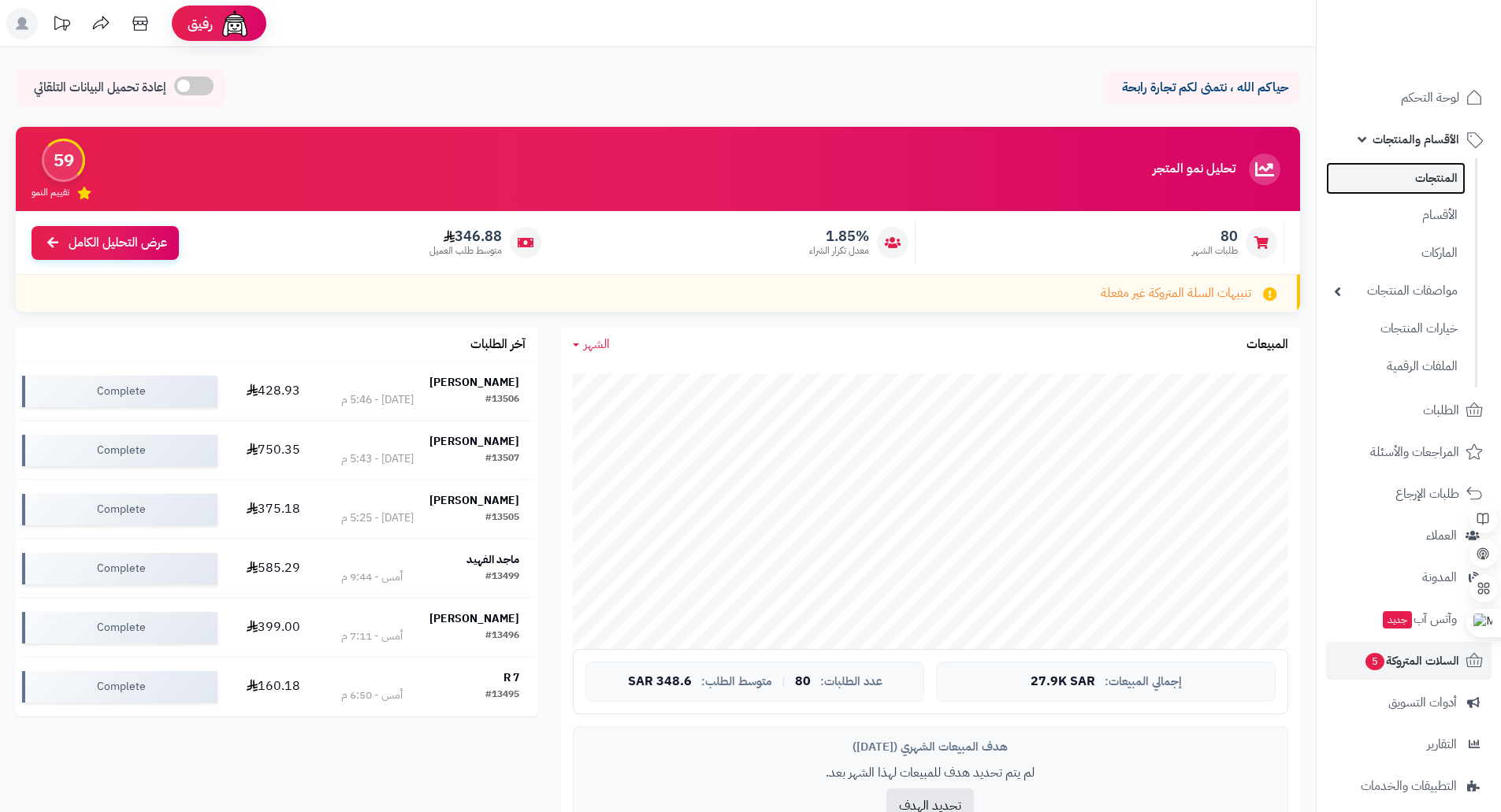
click at [1412, 177] on link "المنتجات" at bounding box center [1395, 178] width 139 height 33
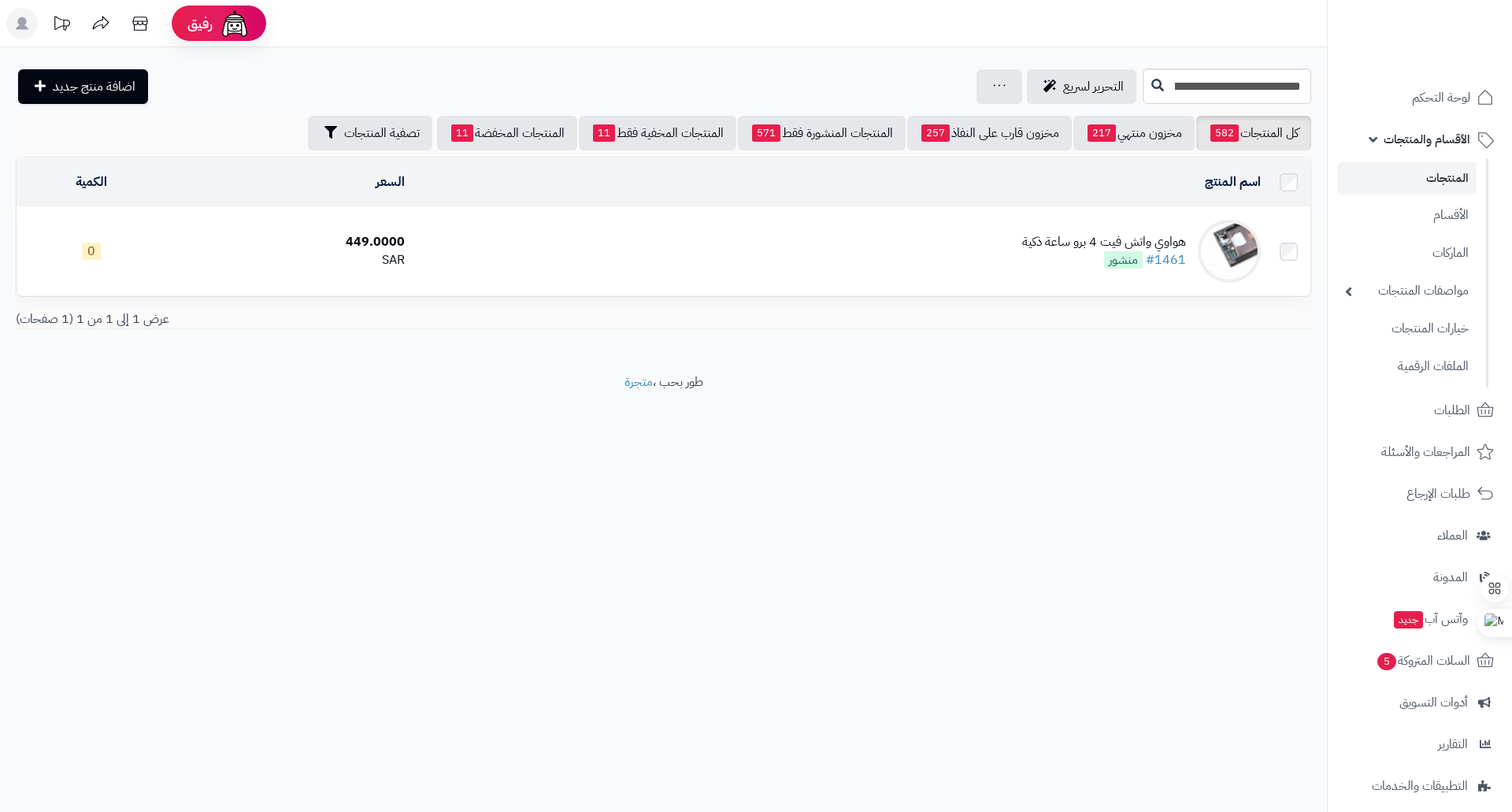
click at [1110, 240] on div "هواوي واتش فيت 4 برو ساعة ذكية" at bounding box center [1104, 242] width 164 height 18
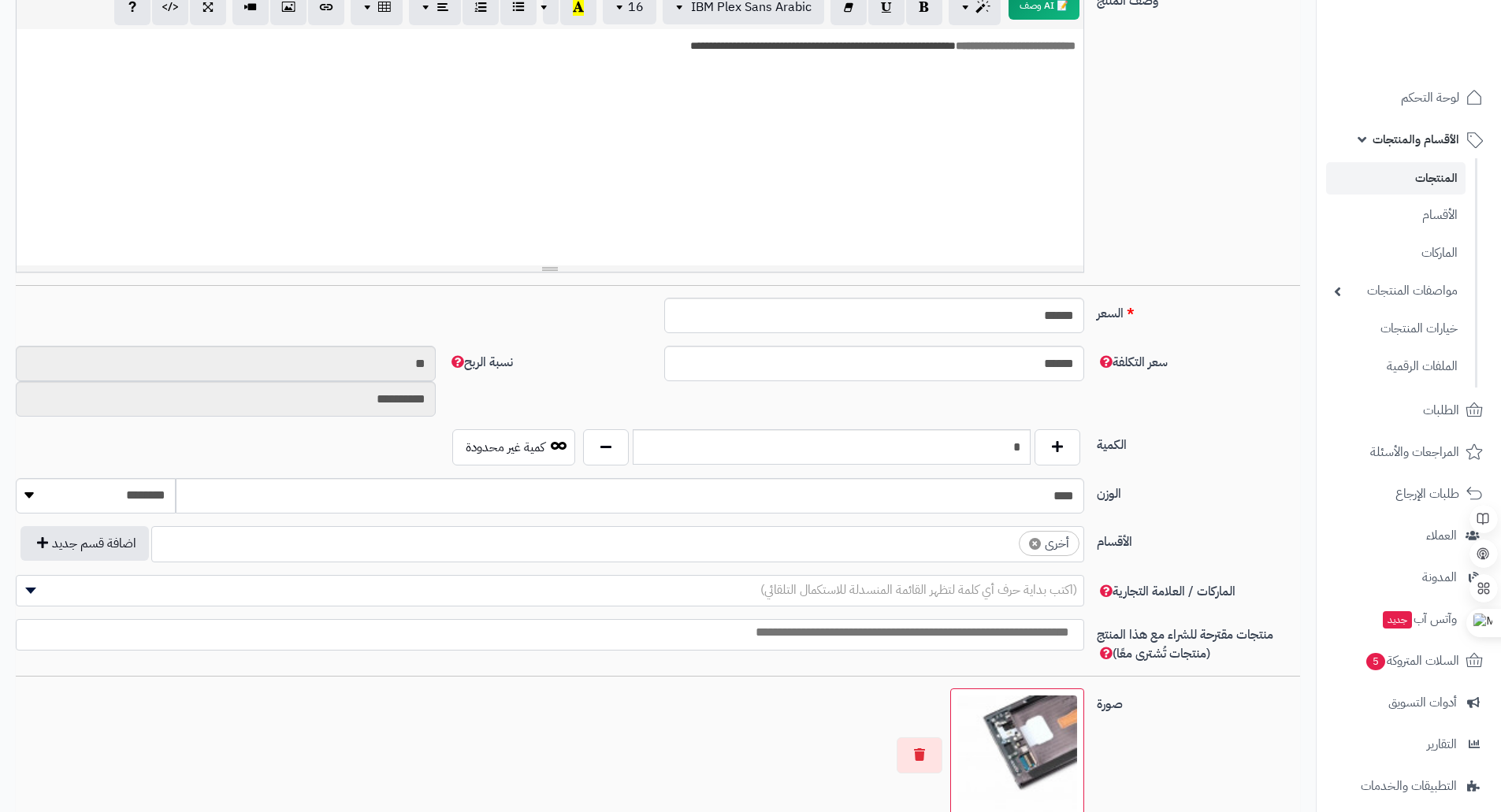
scroll to position [394, 0]
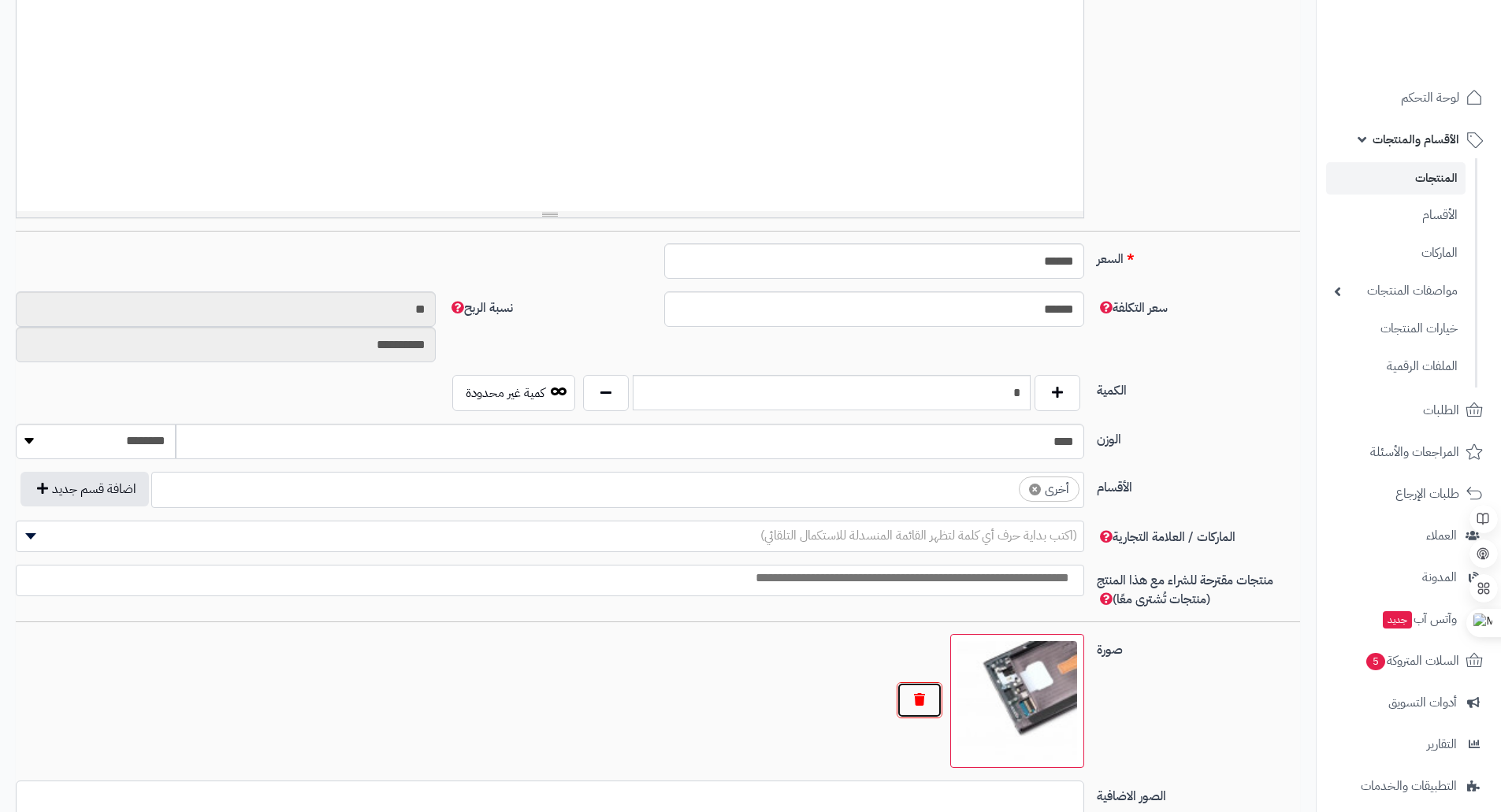
click at [911, 702] on button "button" at bounding box center [919, 699] width 46 height 36
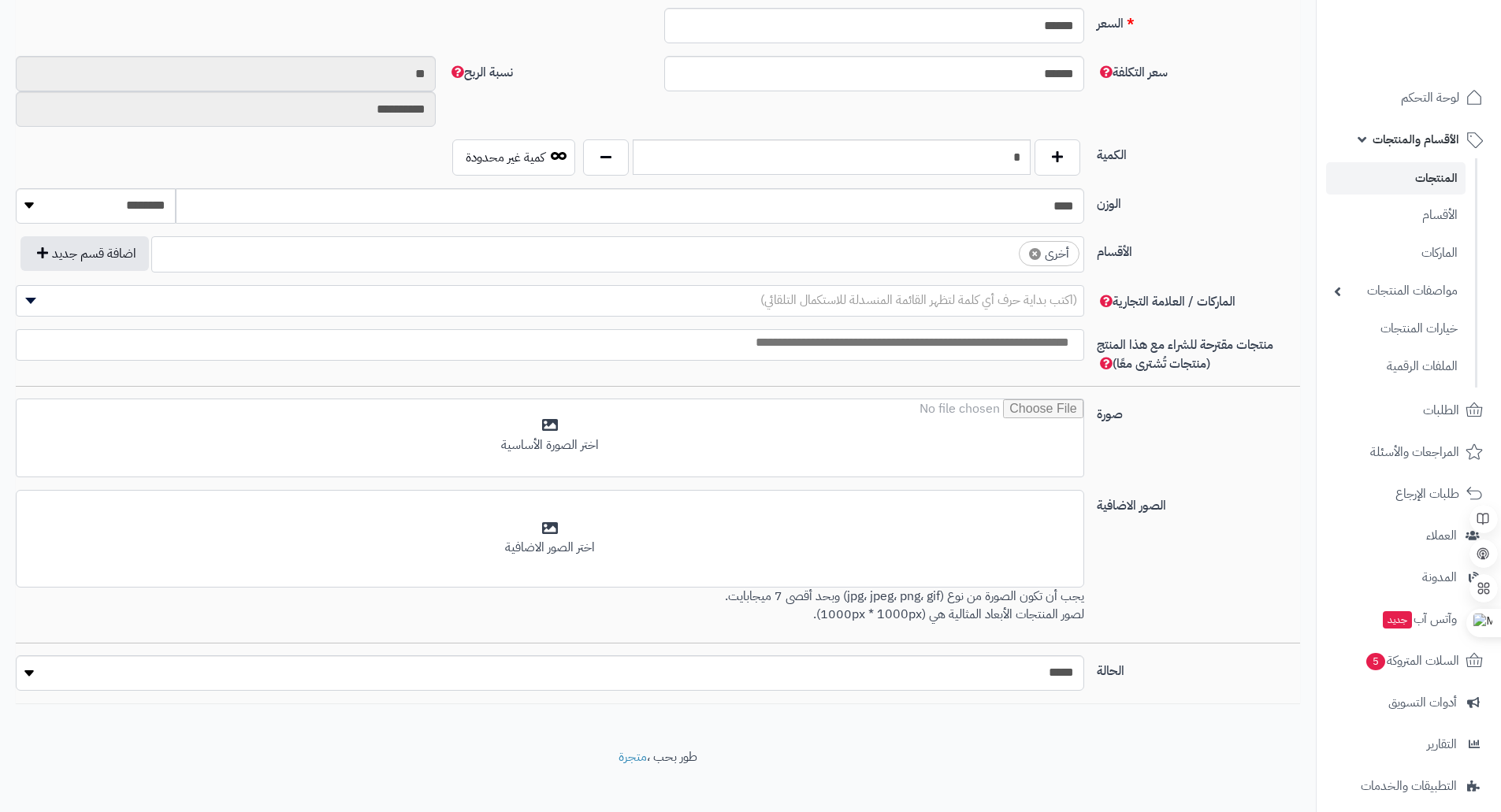
scroll to position [644, 0]
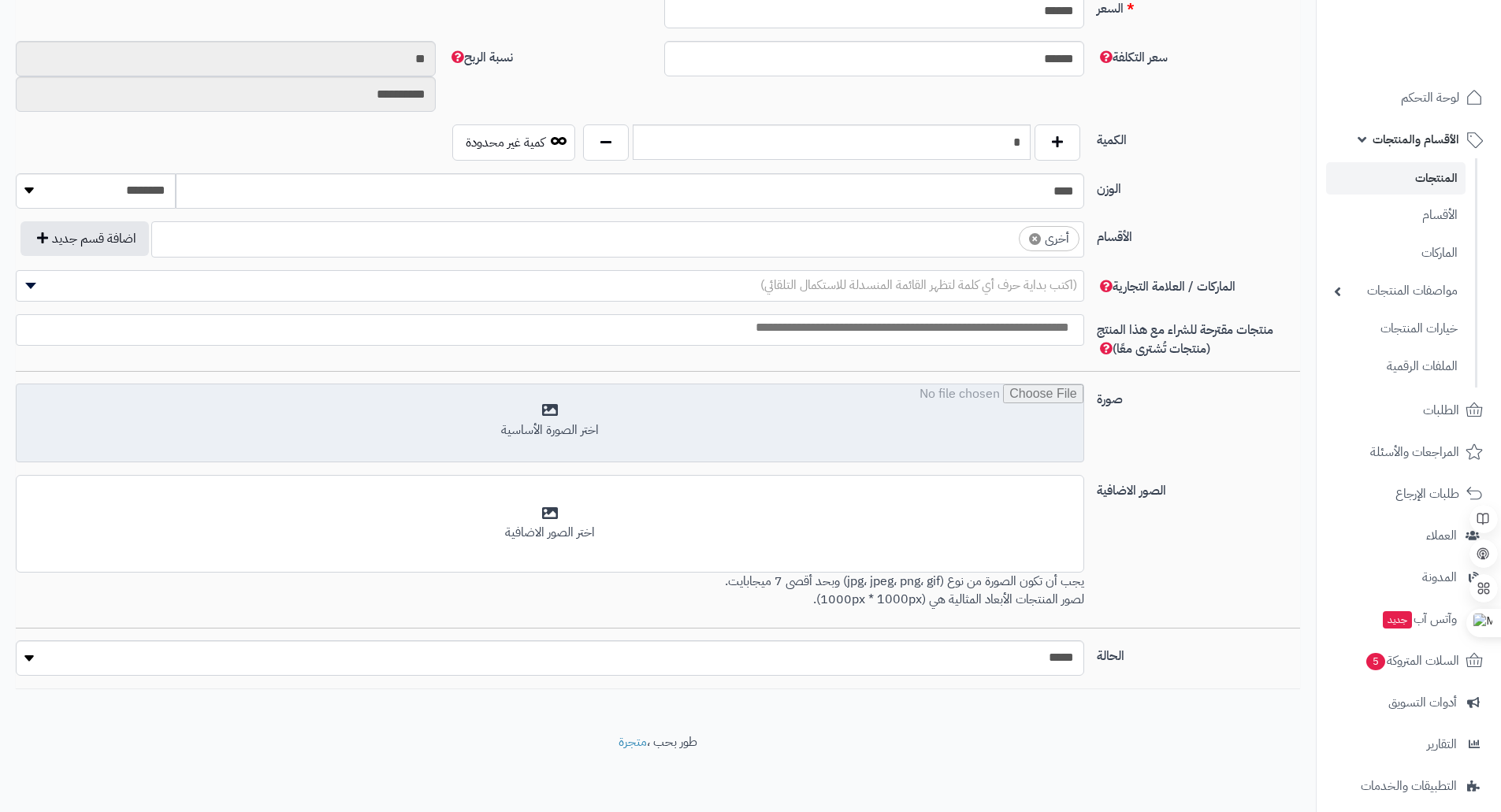
click at [645, 427] on input "file" at bounding box center [550, 424] width 1067 height 78
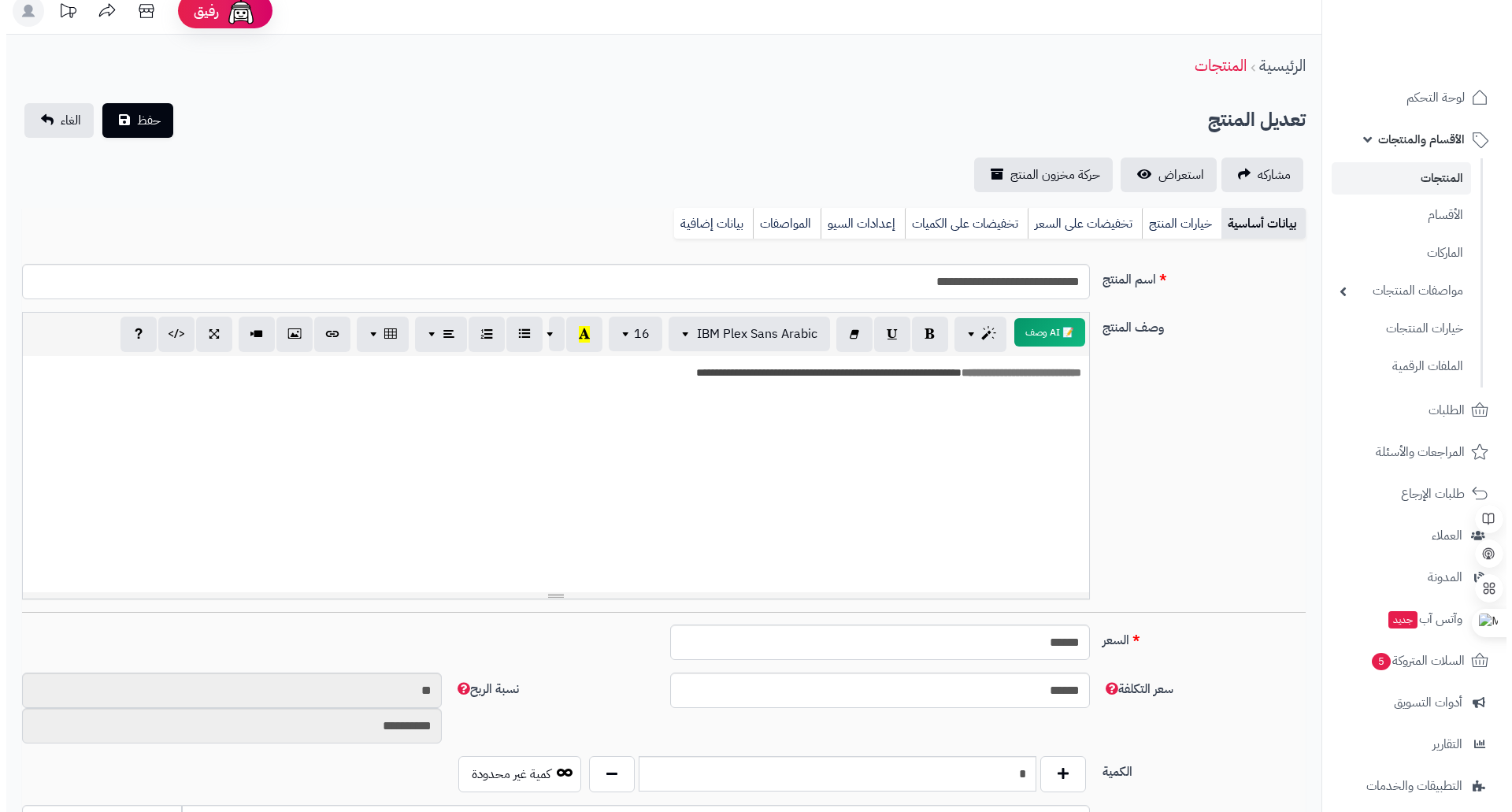
scroll to position [0, 0]
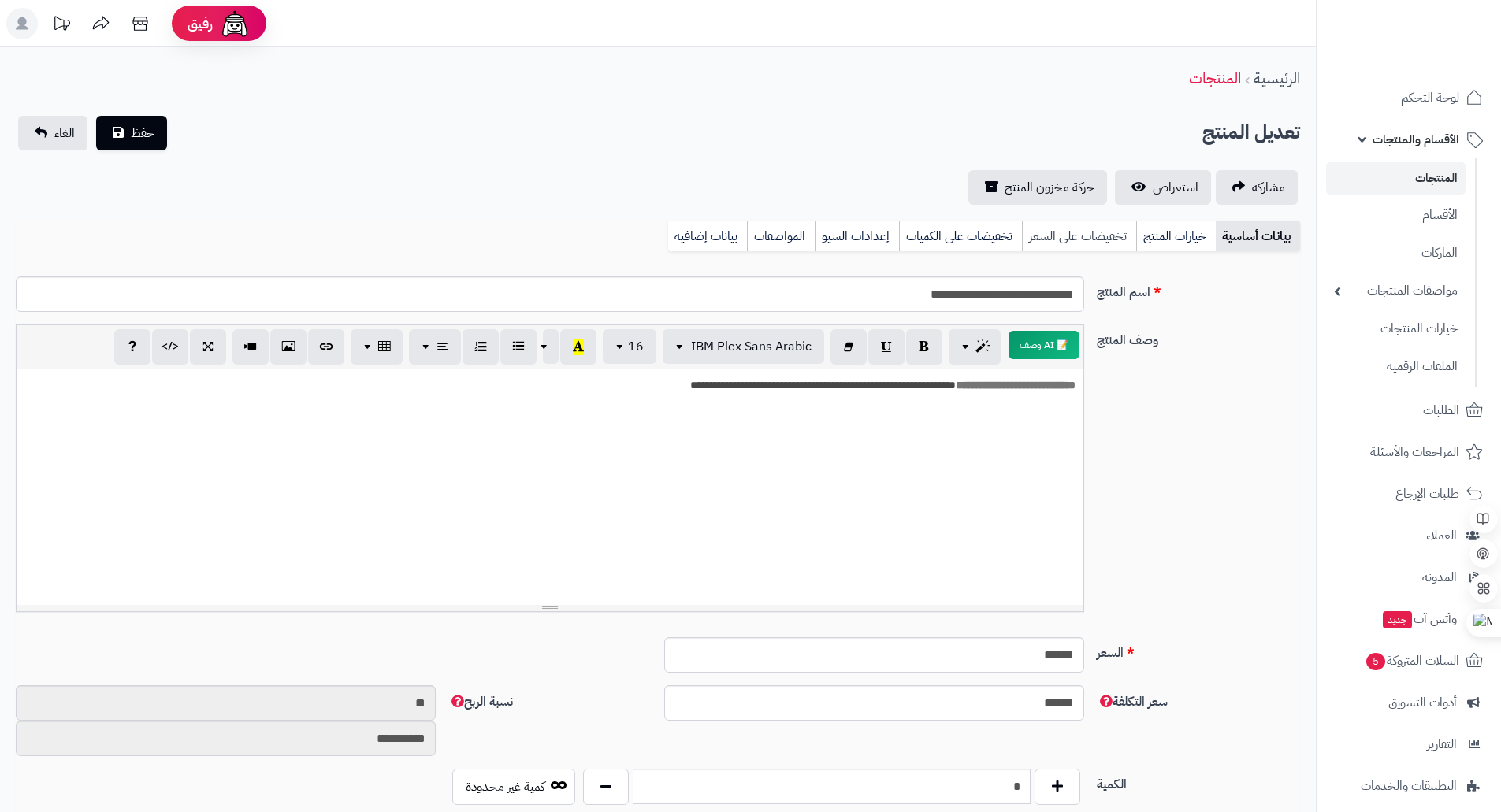
click at [1111, 231] on link "تخفيضات على السعر" at bounding box center [1079, 236] width 114 height 32
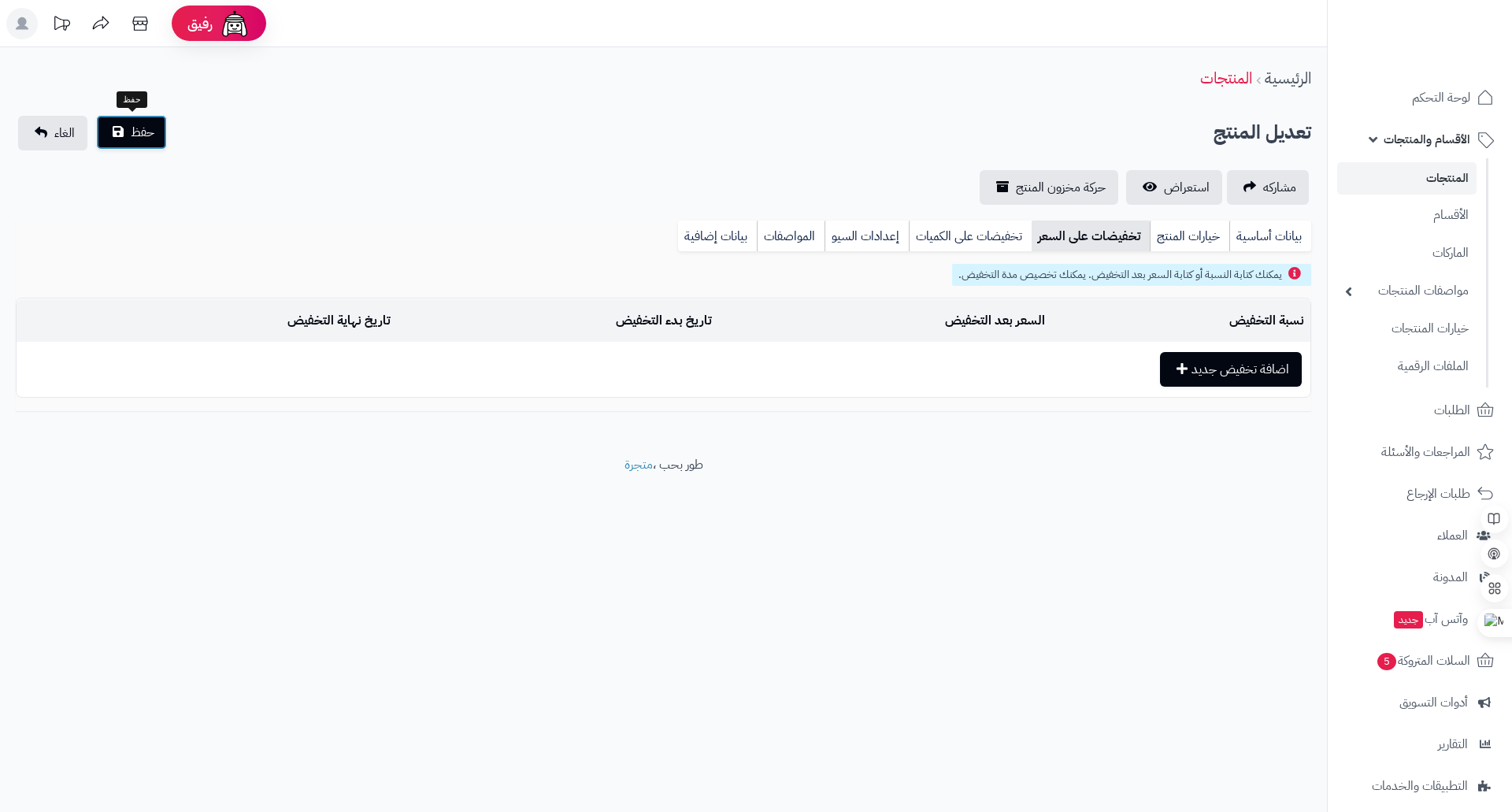
click at [145, 127] on span "حفظ" at bounding box center [143, 132] width 23 height 19
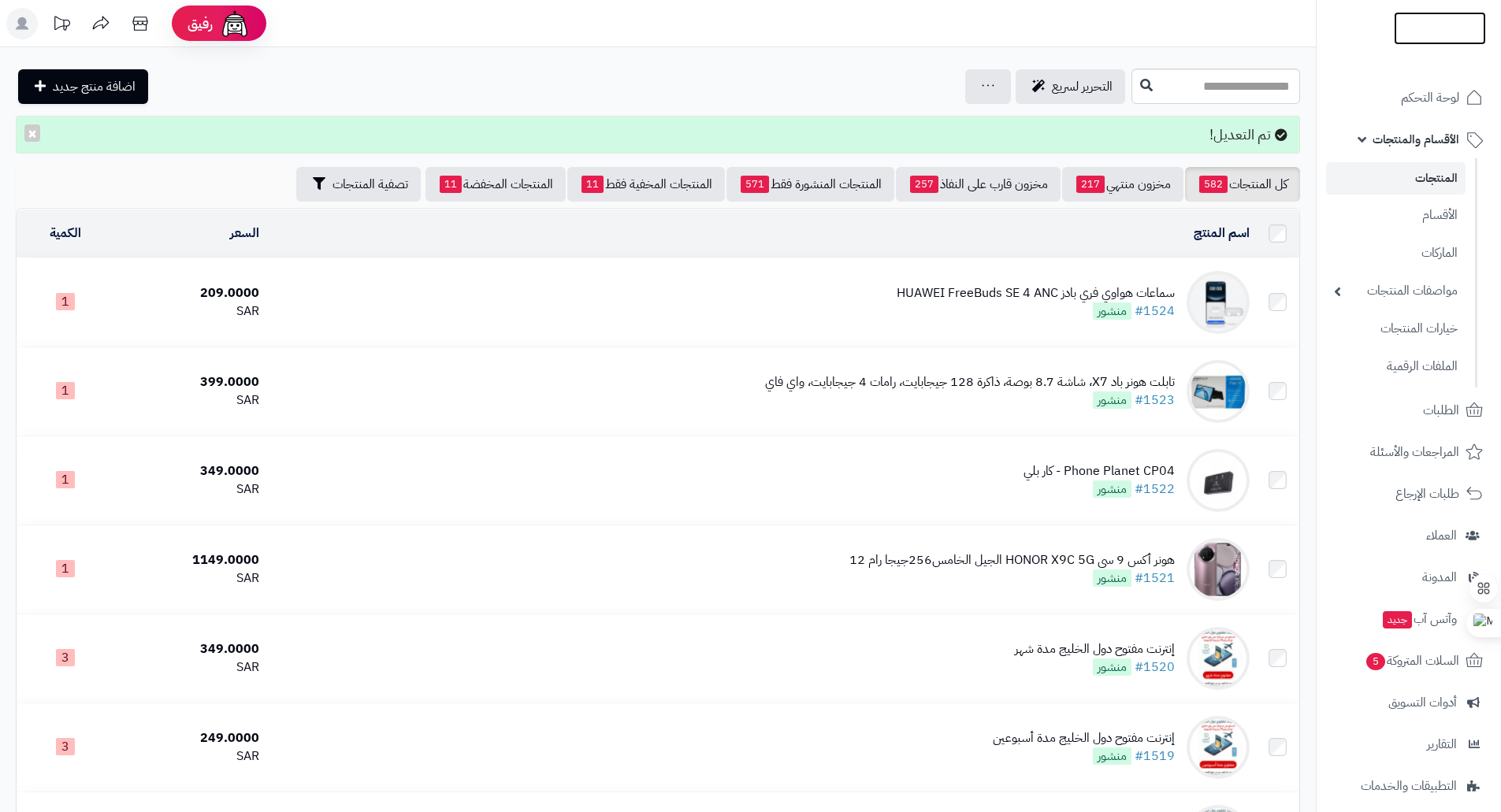
click at [1413, 45] on img at bounding box center [1440, 62] width 92 height 33
